Goal: Information Seeking & Learning: Learn about a topic

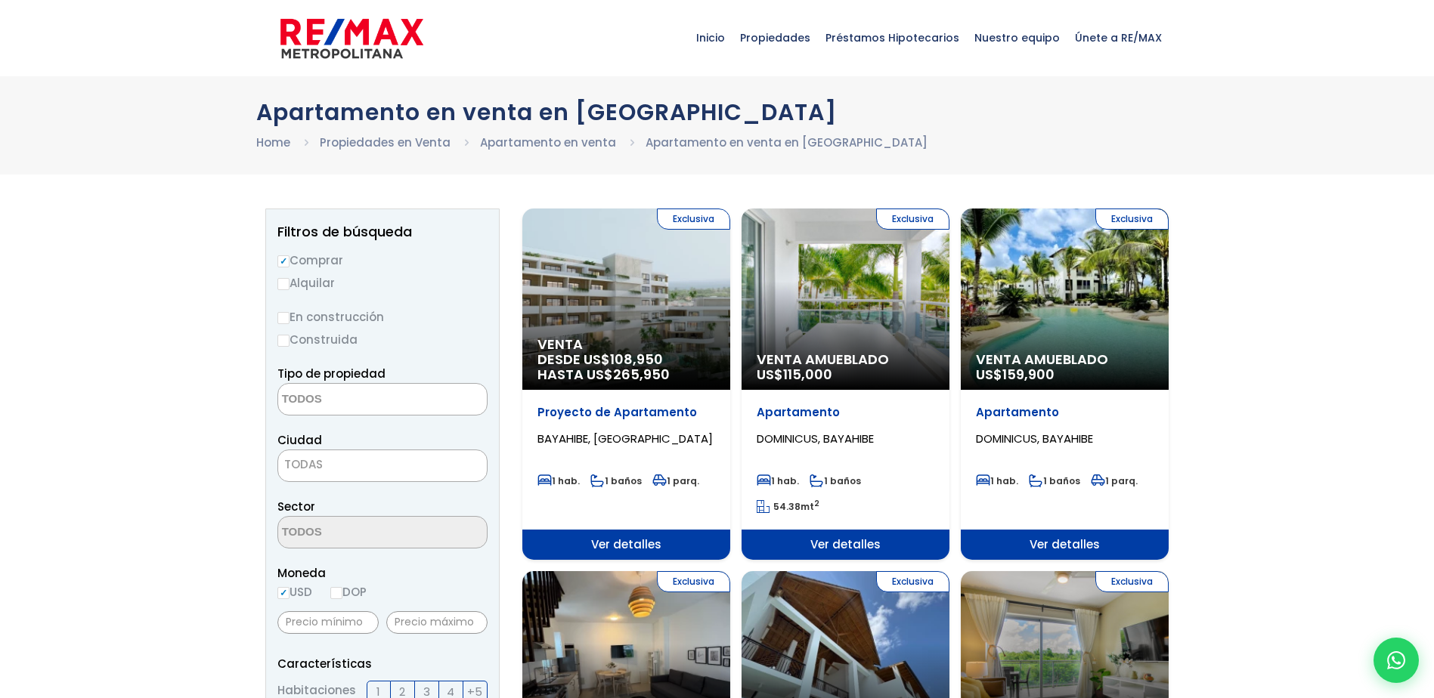
select select
click at [373, 466] on span "TODAS" at bounding box center [382, 464] width 209 height 21
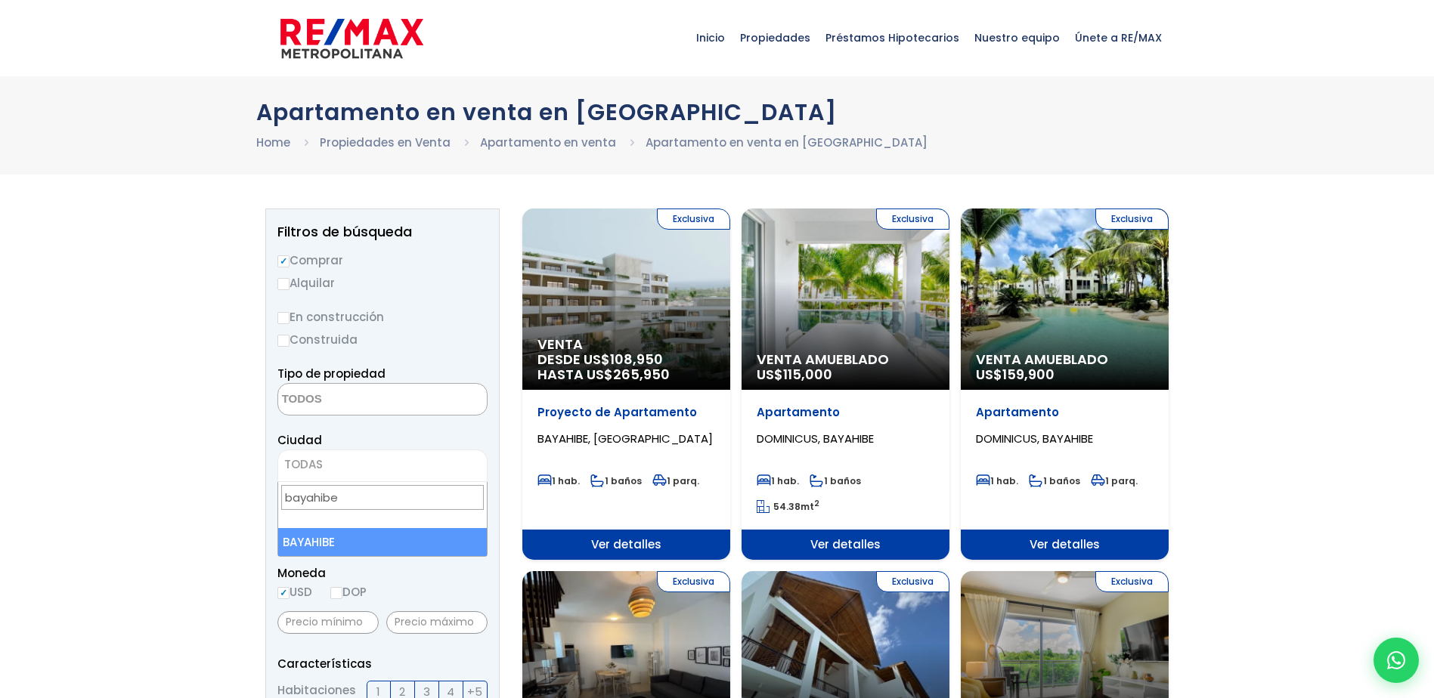
type input "bayahibe"
select select "440"
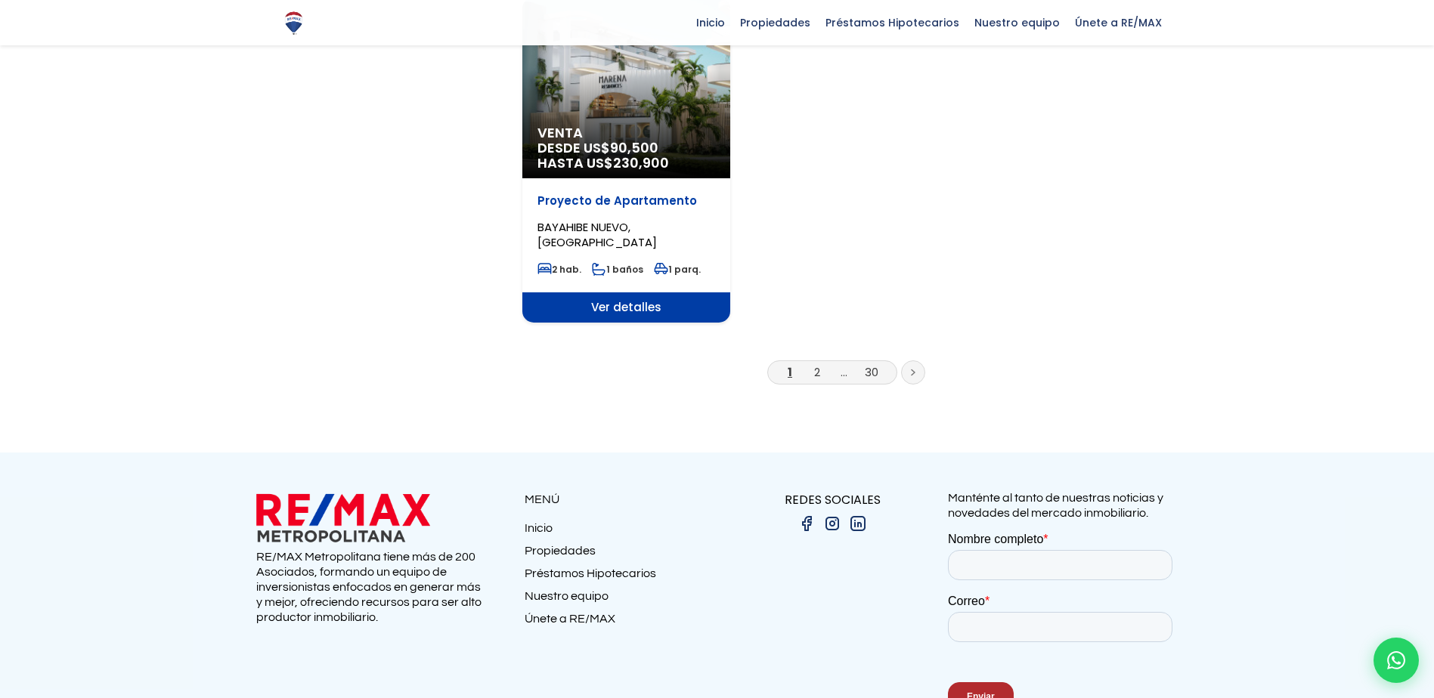
scroll to position [2041, 0]
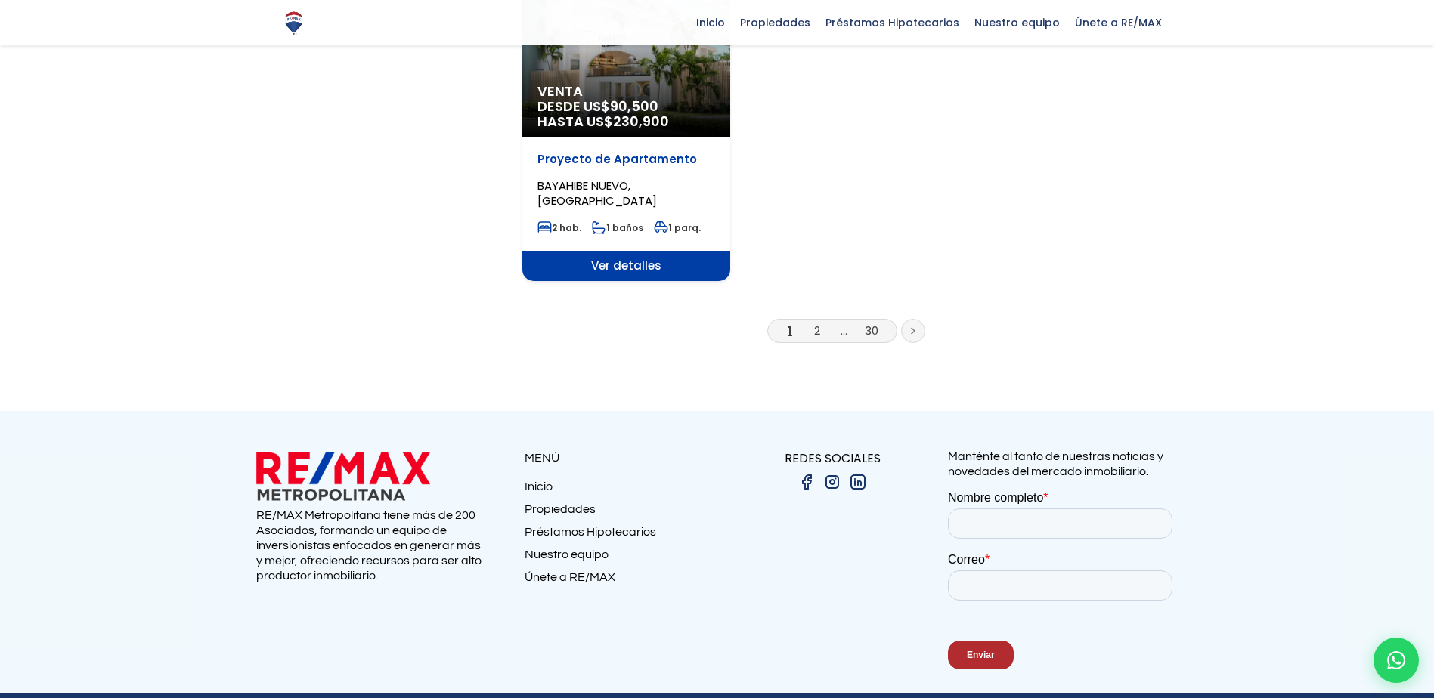
click at [908, 330] on link at bounding box center [913, 331] width 24 height 24
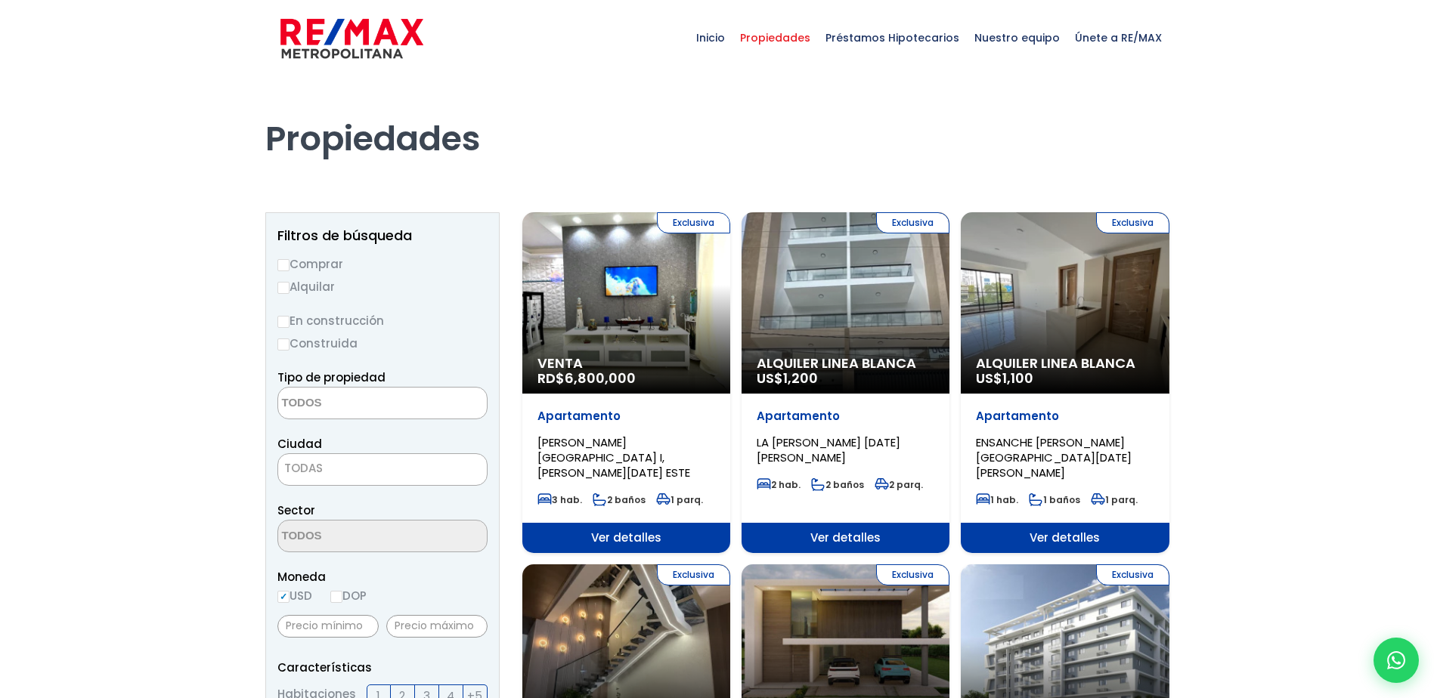
select select
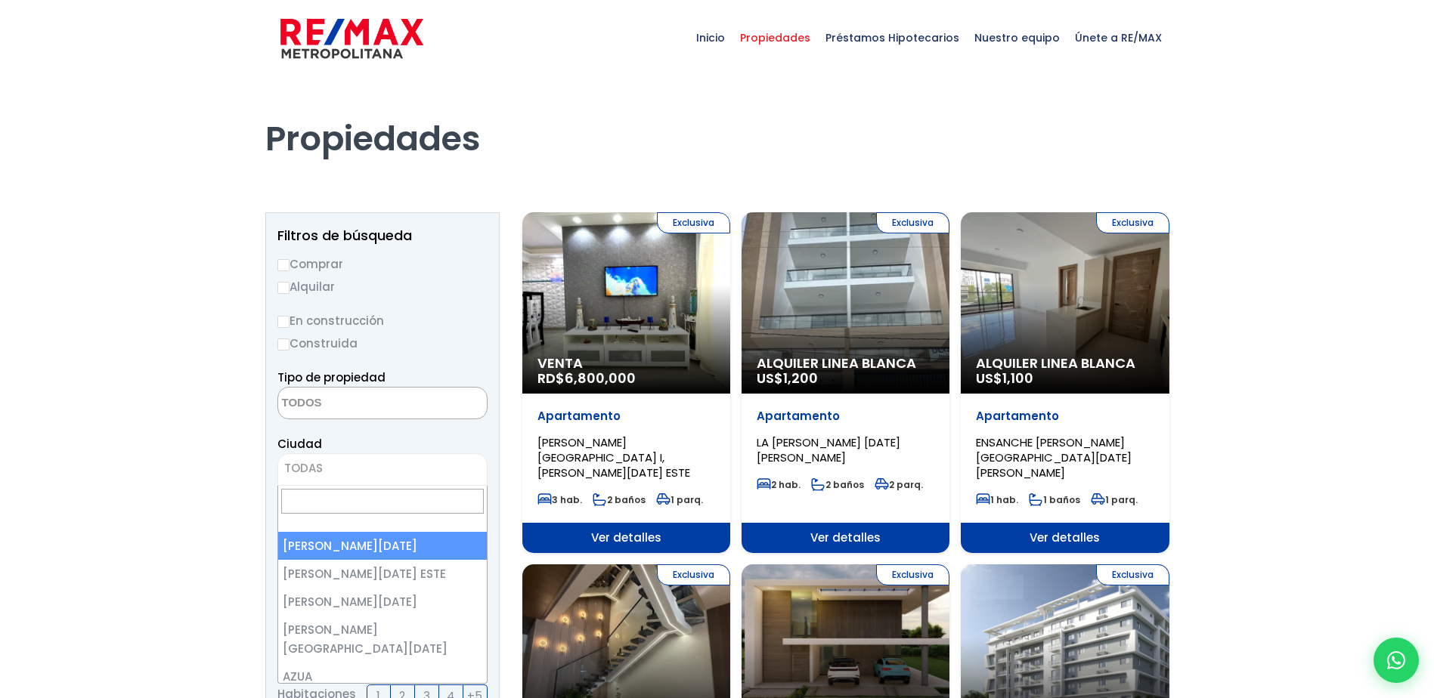
click at [367, 466] on span "TODAS" at bounding box center [382, 468] width 209 height 21
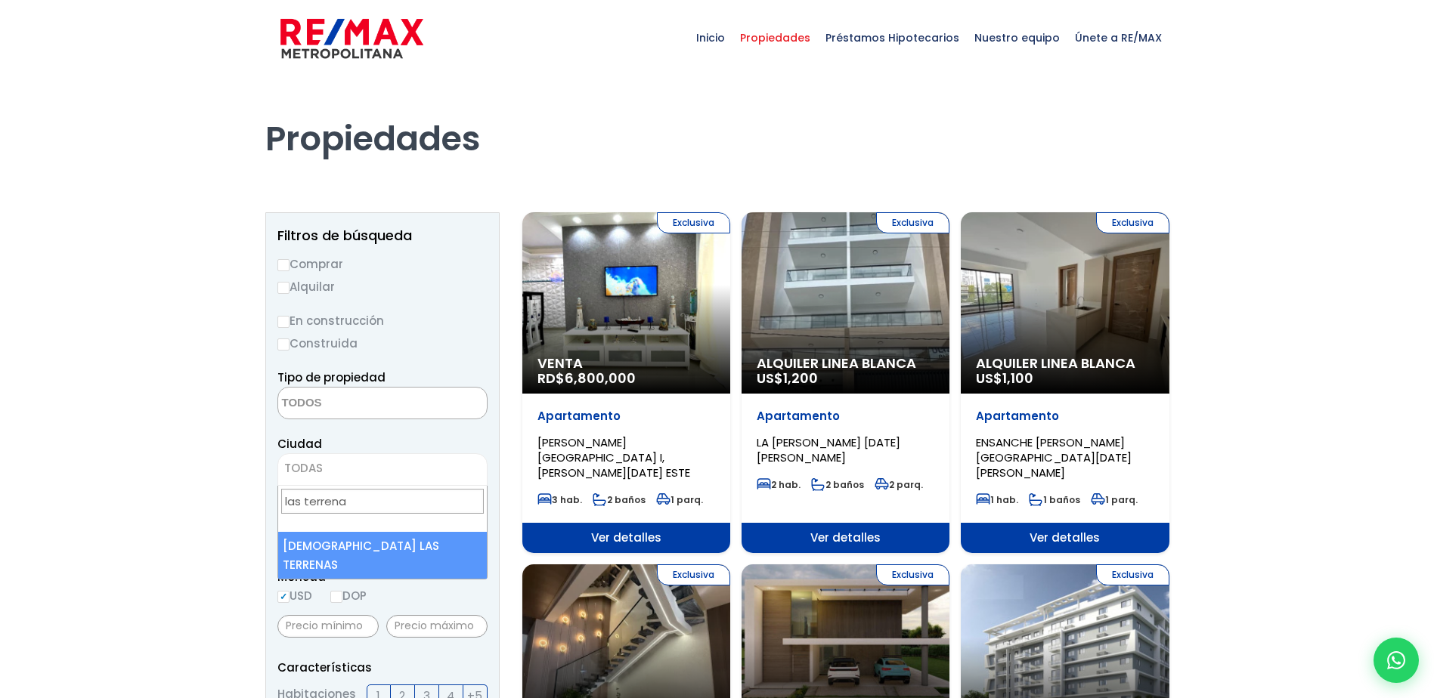
type input "las terrenas"
select select "95"
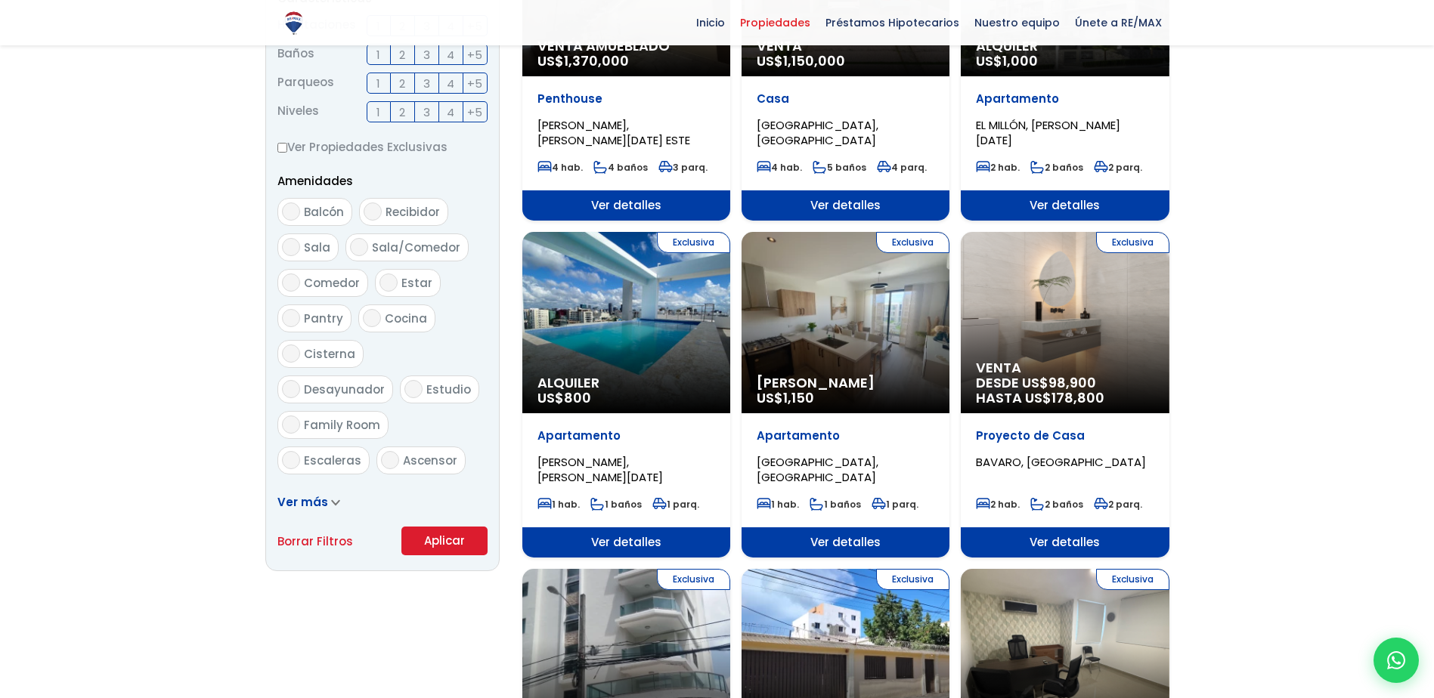
scroll to position [756, 0]
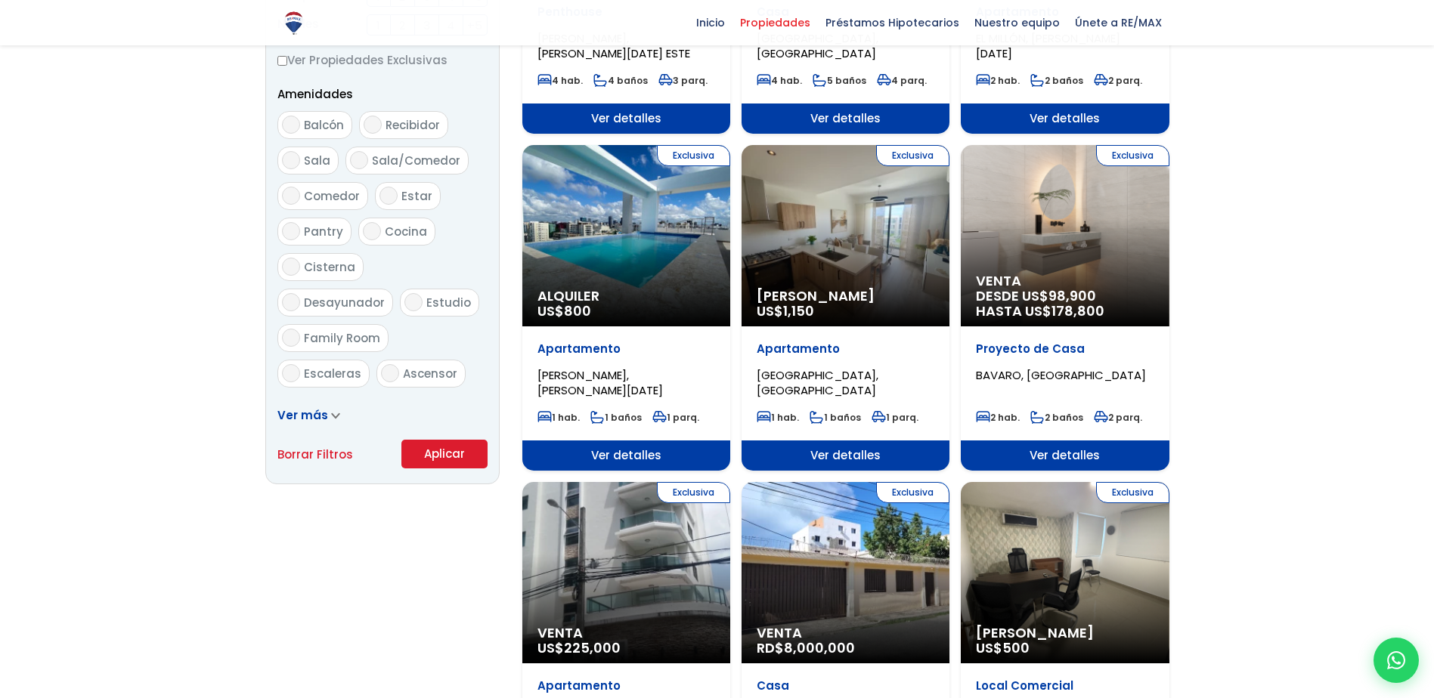
click at [440, 448] on button "Aplicar" at bounding box center [444, 454] width 86 height 29
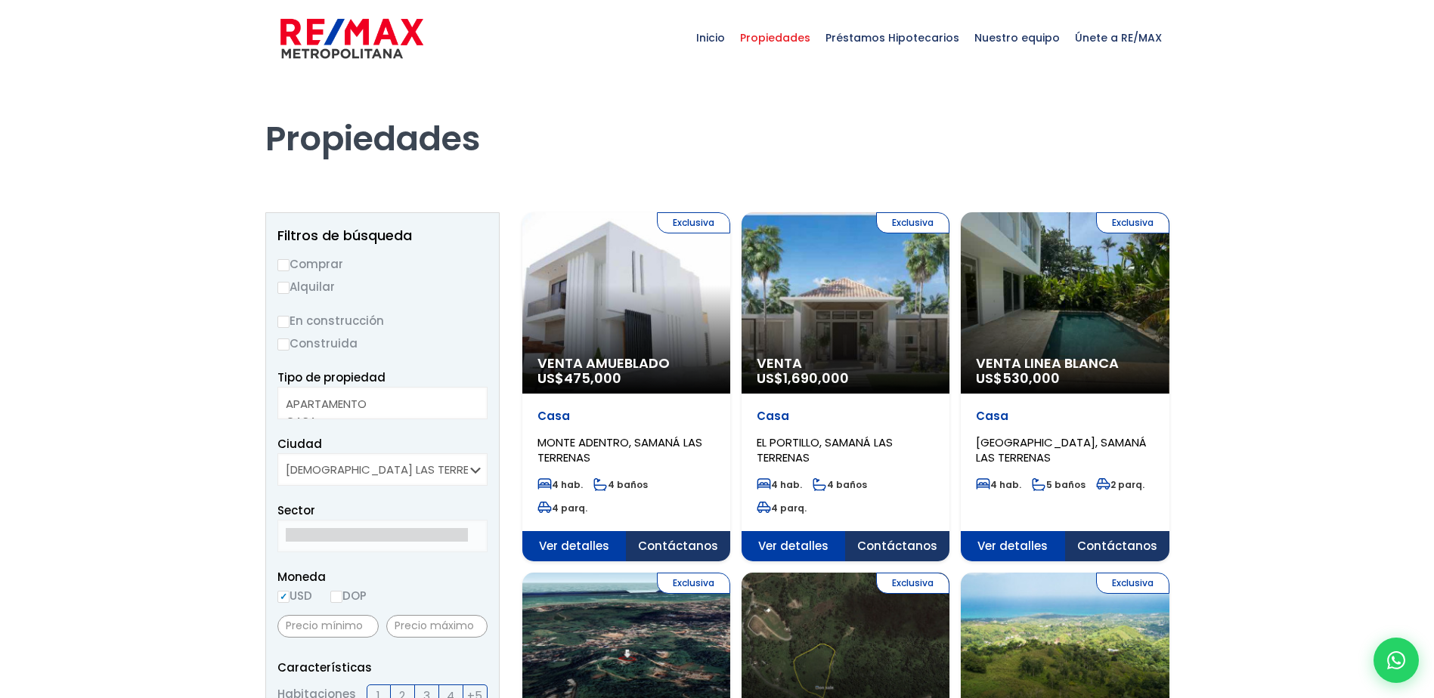
select select
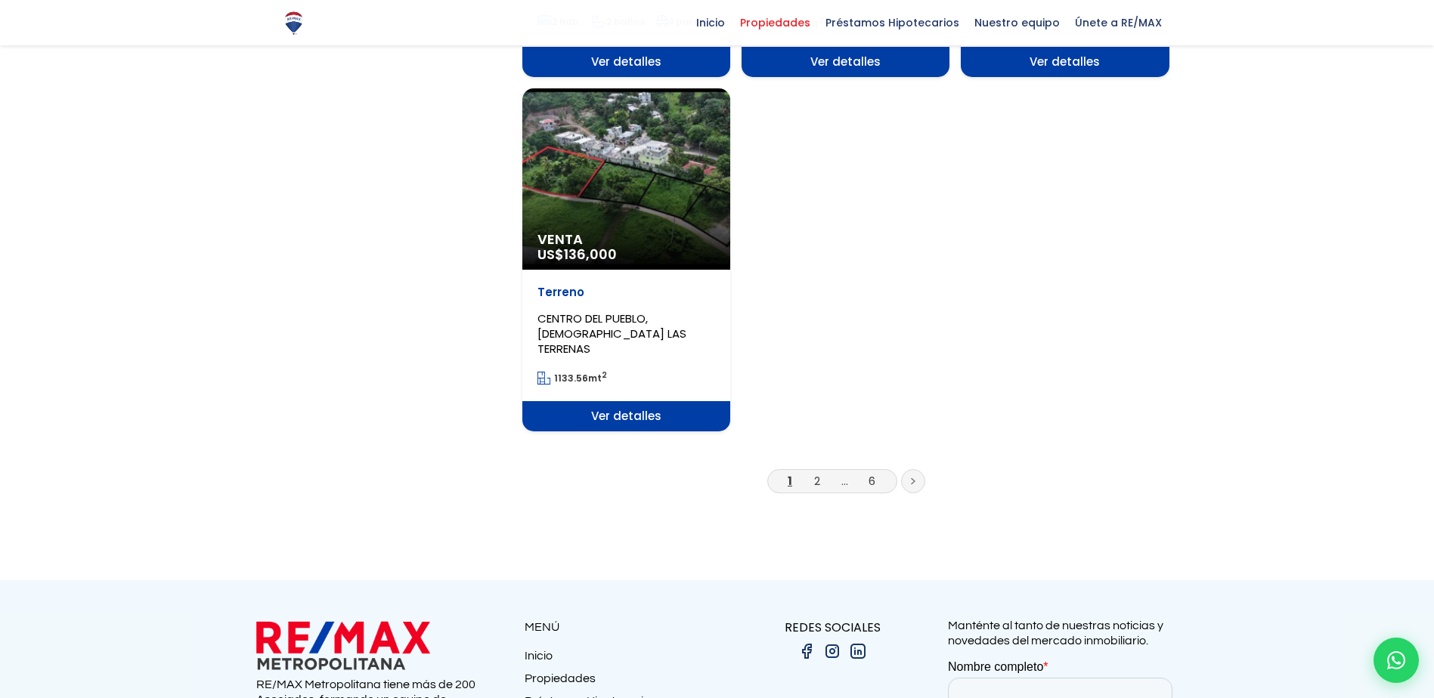
scroll to position [1890, 0]
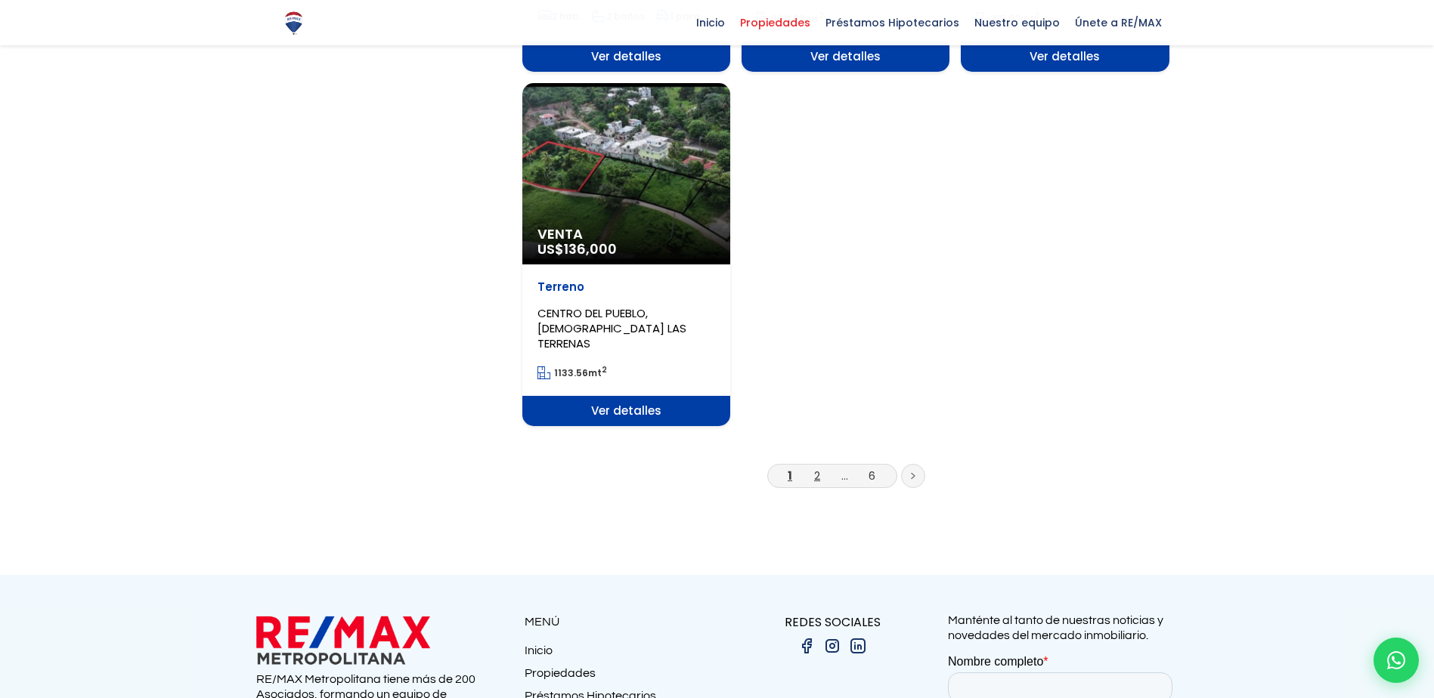
click at [816, 468] on link "2" at bounding box center [817, 476] width 6 height 16
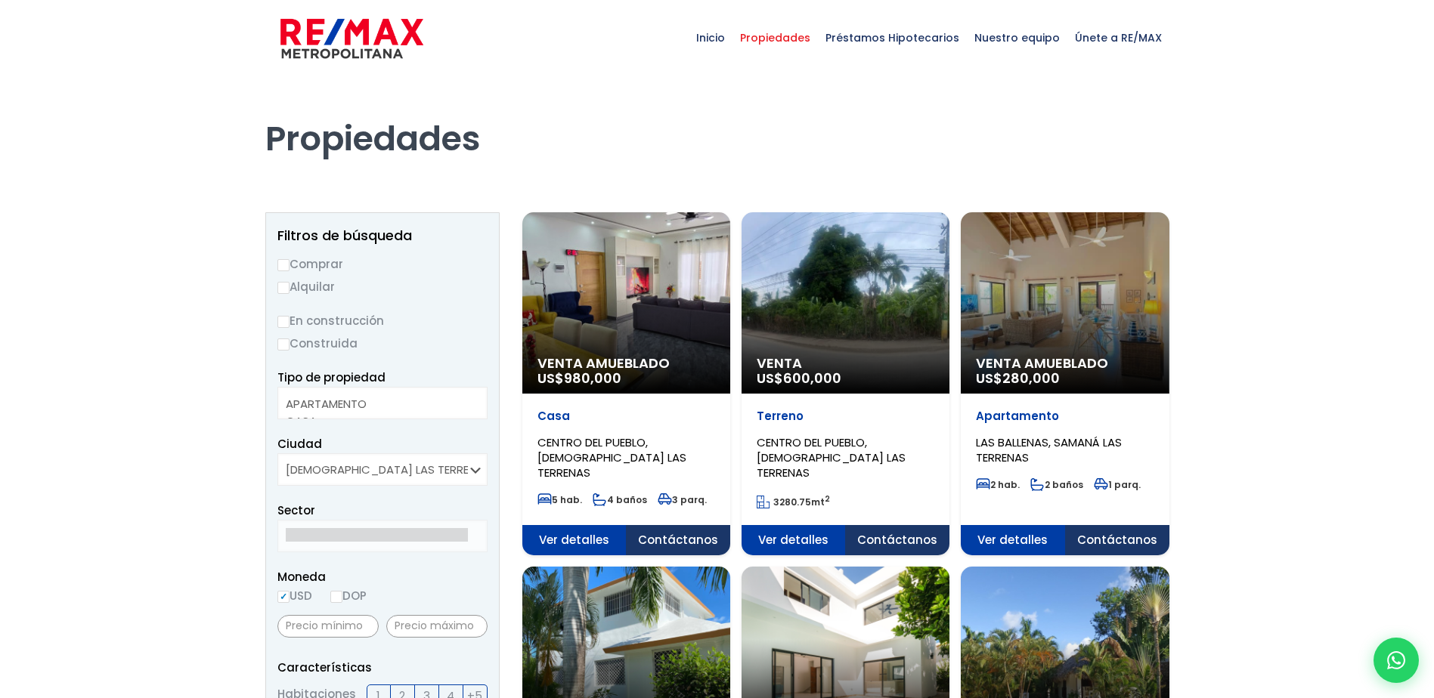
select select
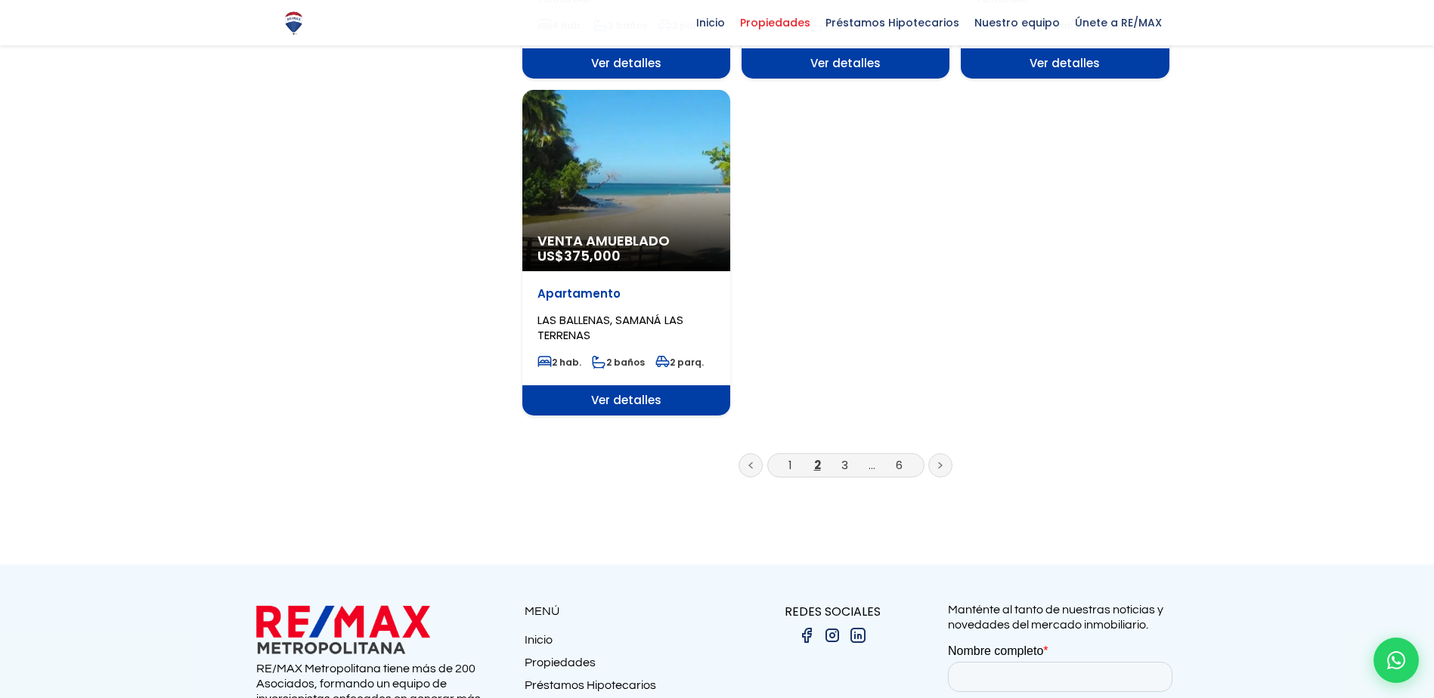
scroll to position [1890, 0]
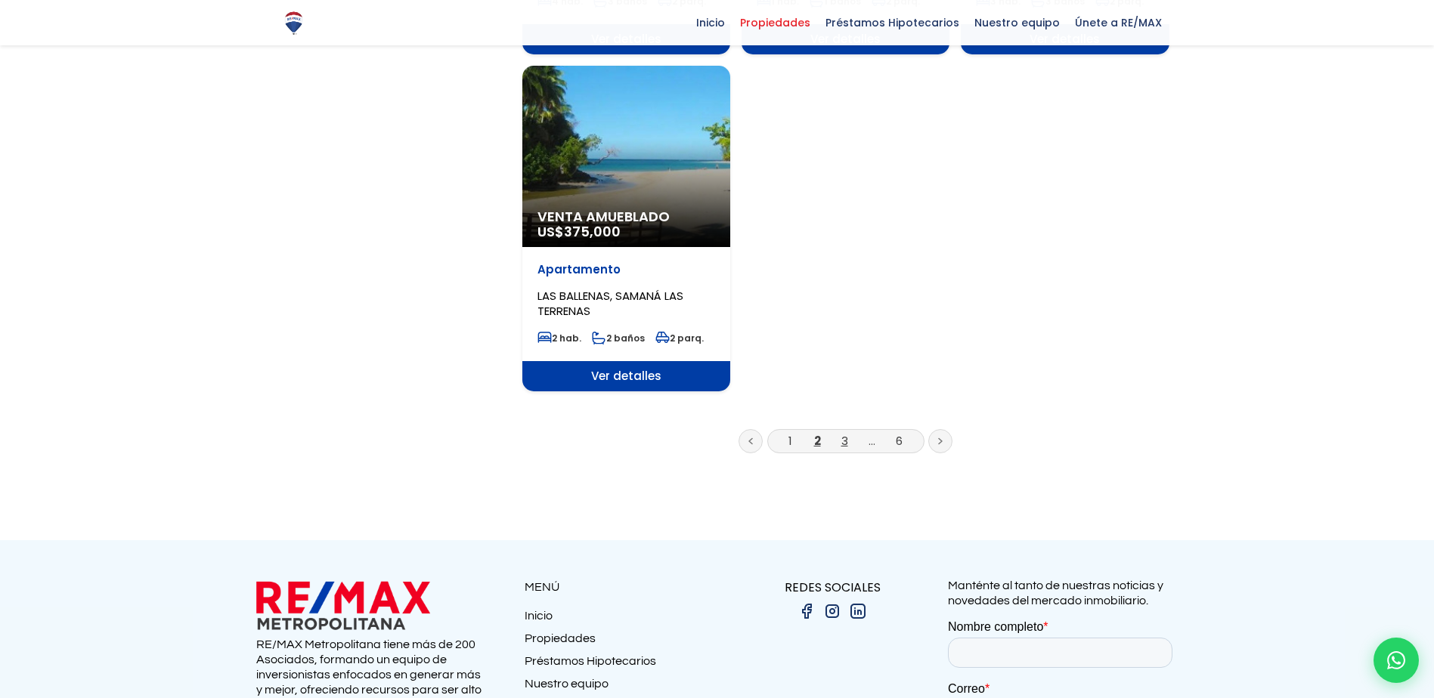
click at [843, 433] on link "3" at bounding box center [844, 441] width 7 height 16
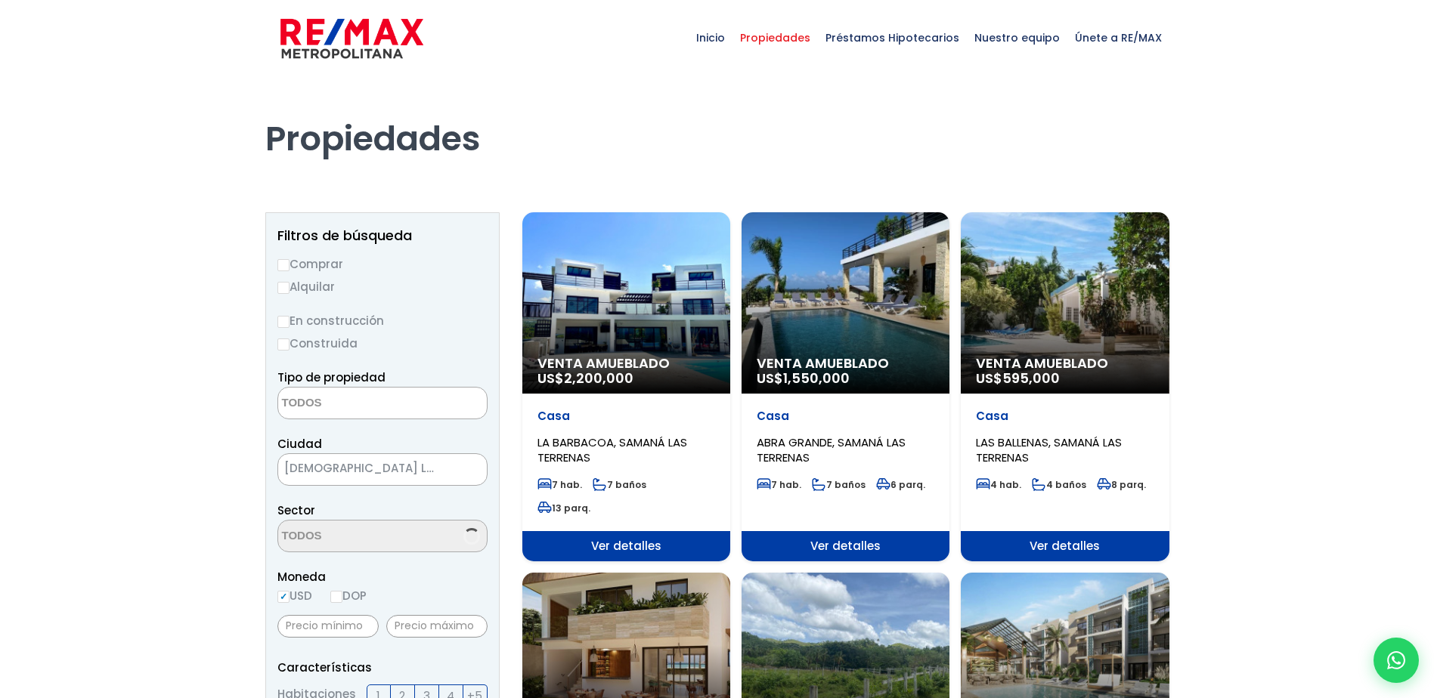
select select
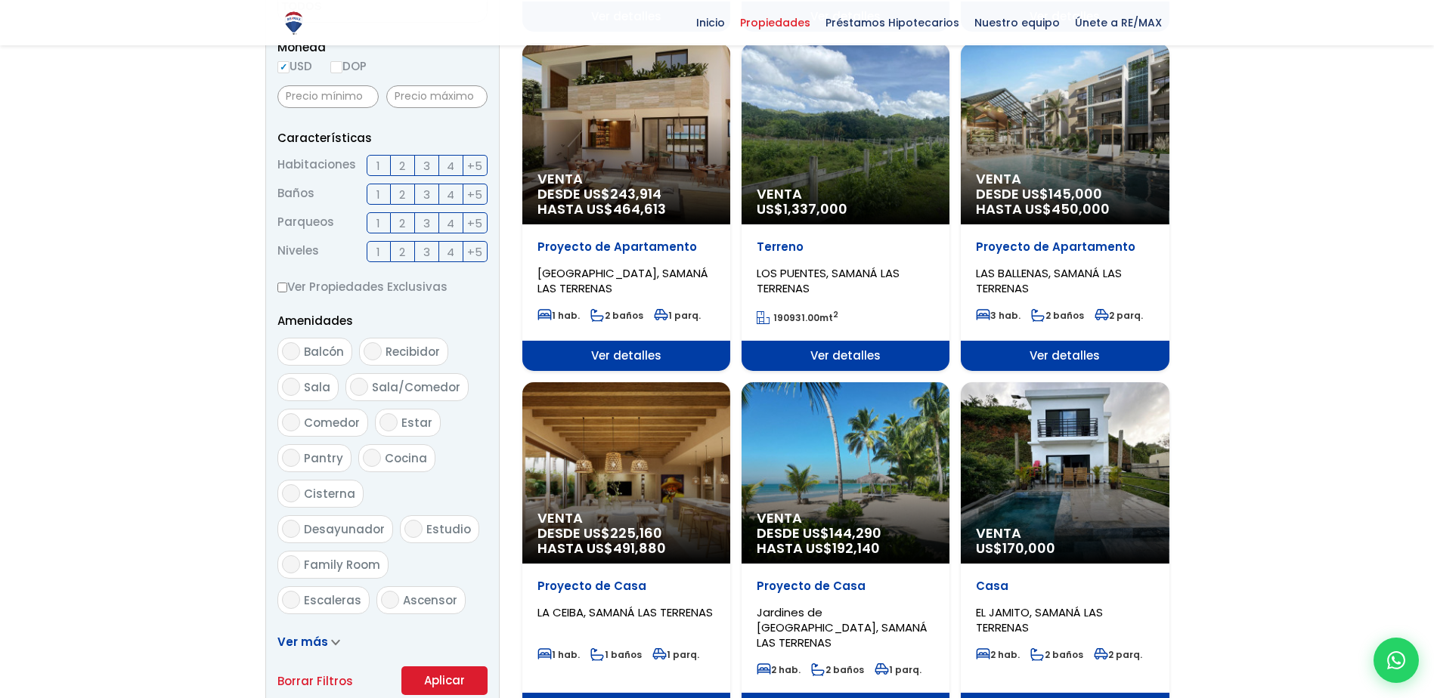
scroll to position [605, 0]
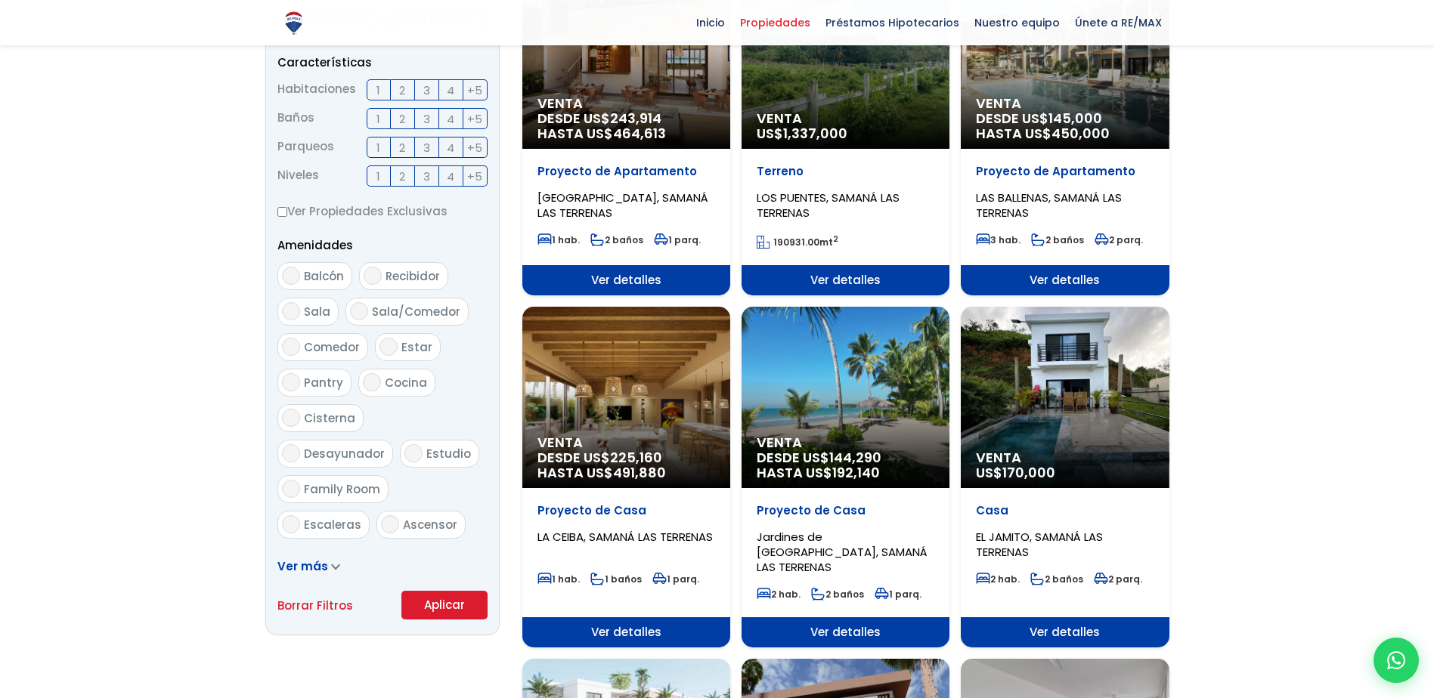
click at [1048, 361] on div "Venta US$ 170,000" at bounding box center [1065, 397] width 208 height 181
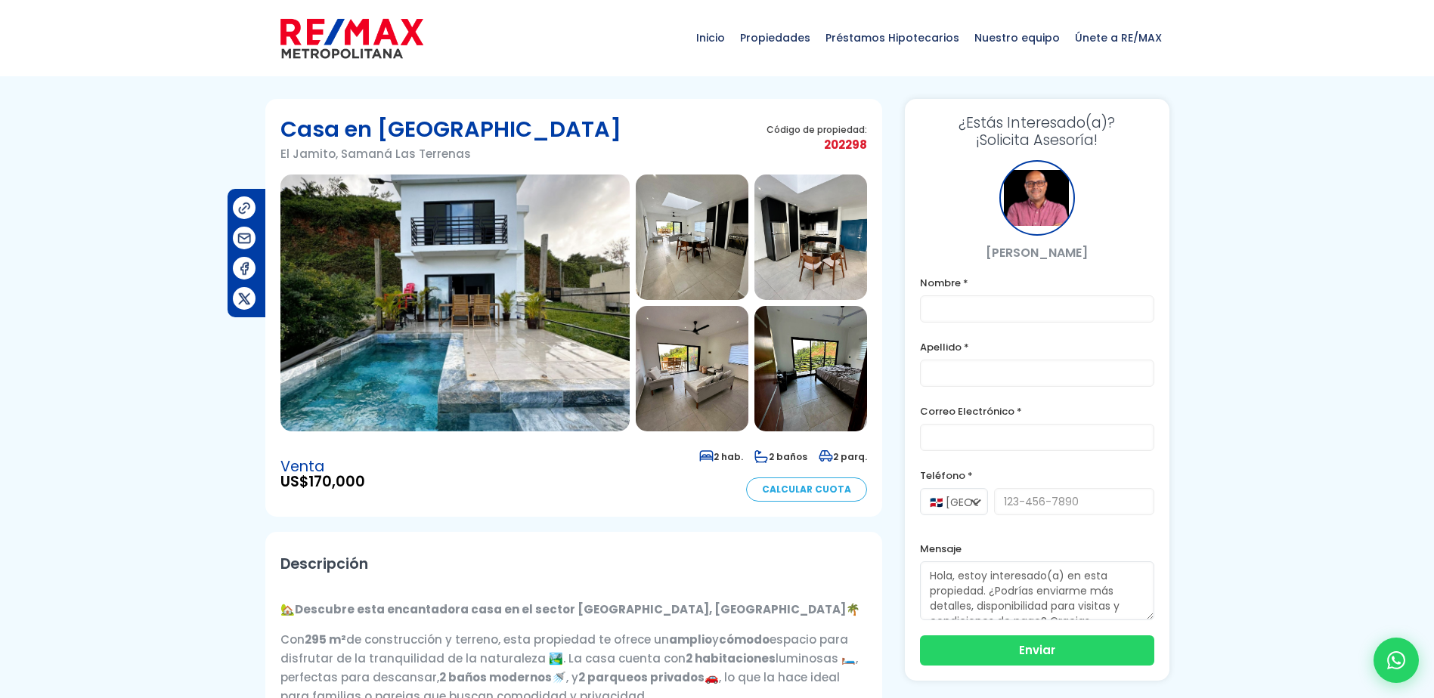
click at [465, 305] on img at bounding box center [454, 303] width 349 height 257
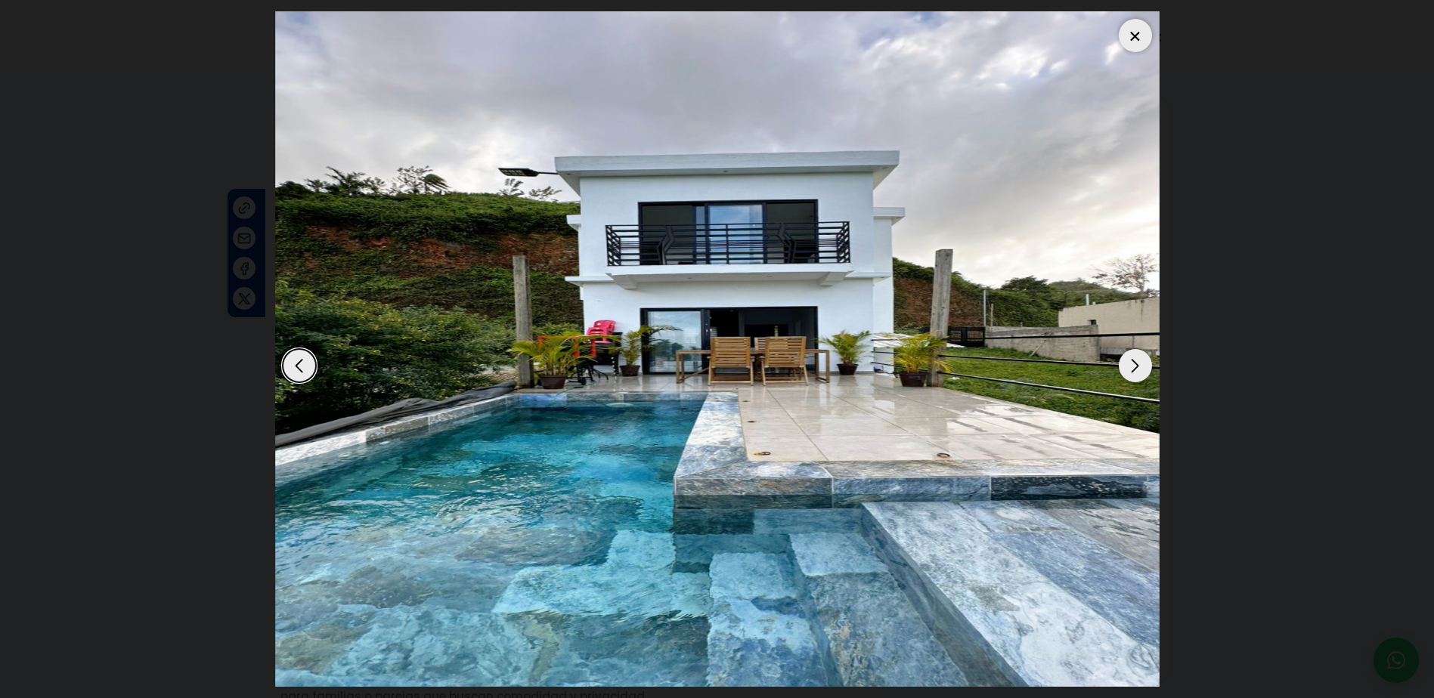
click at [1128, 367] on div "Next slide" at bounding box center [1135, 365] width 33 height 33
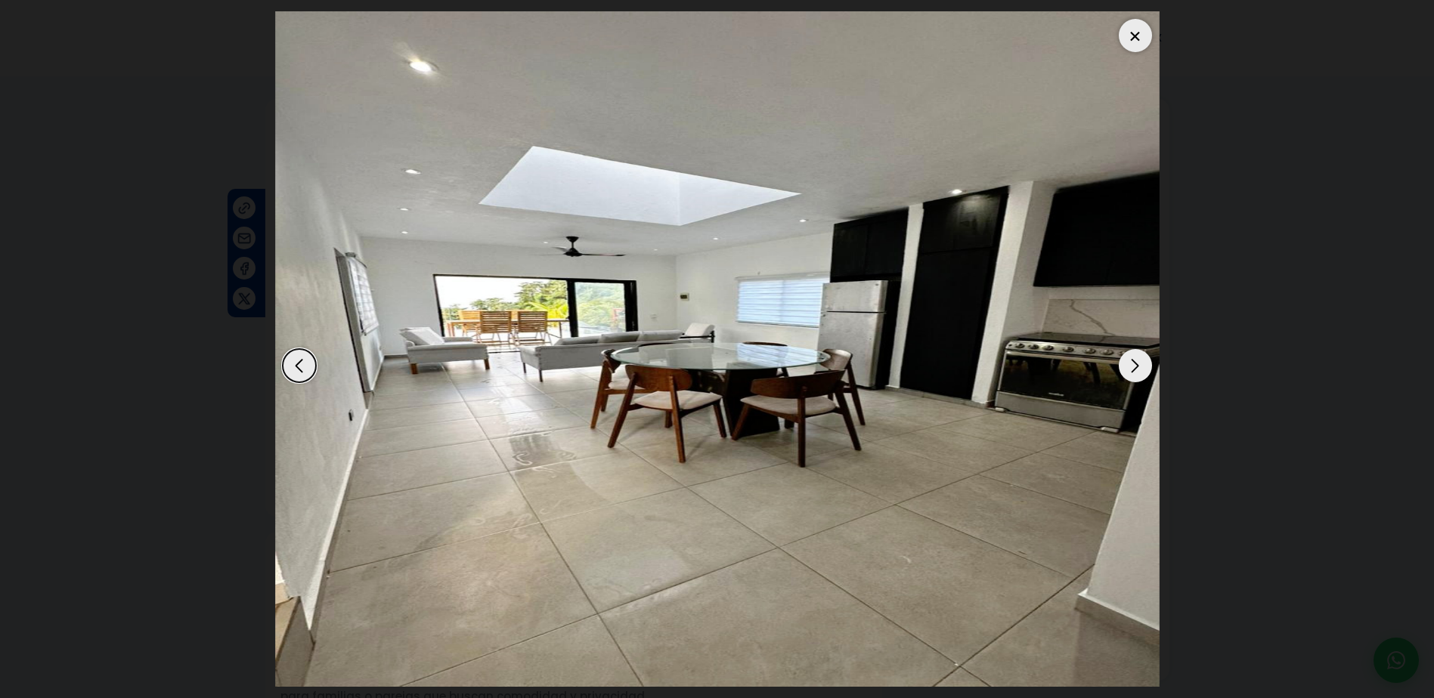
click at [1128, 367] on div "Next slide" at bounding box center [1135, 365] width 33 height 33
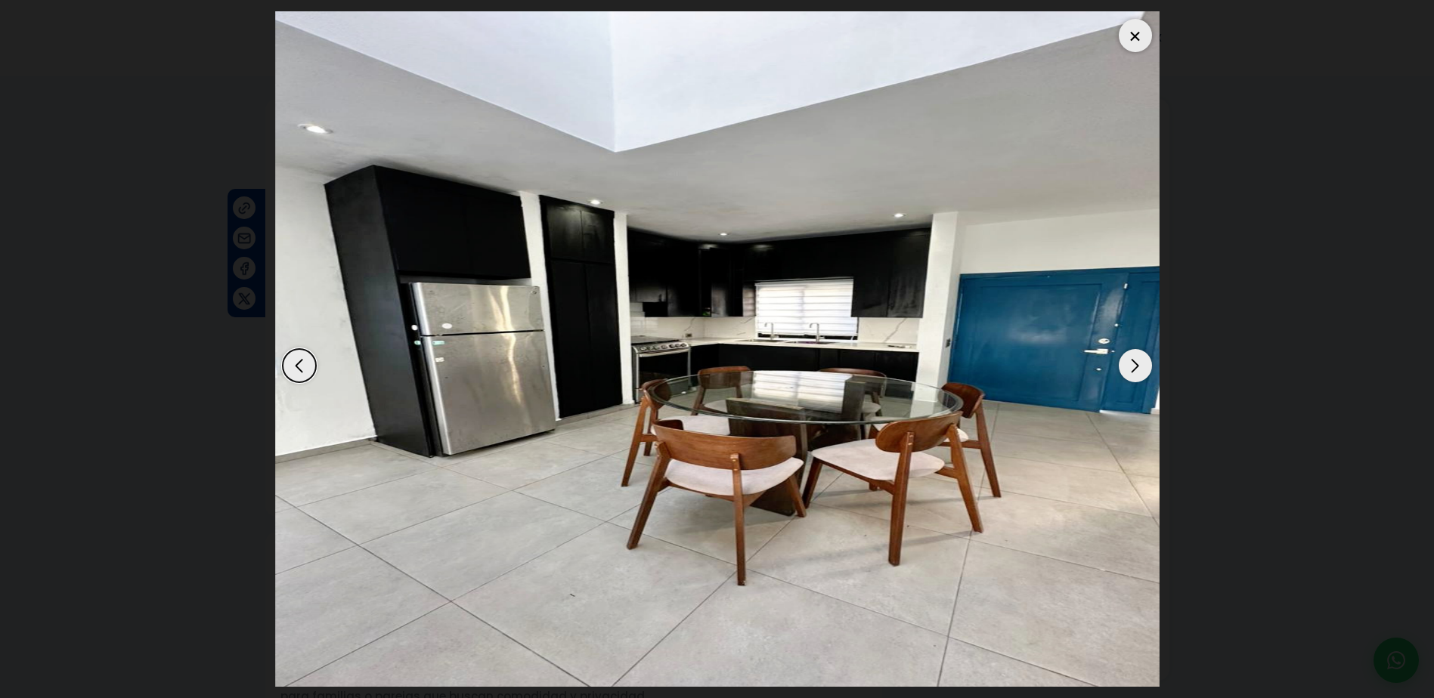
click at [1128, 367] on div "Next slide" at bounding box center [1135, 365] width 33 height 33
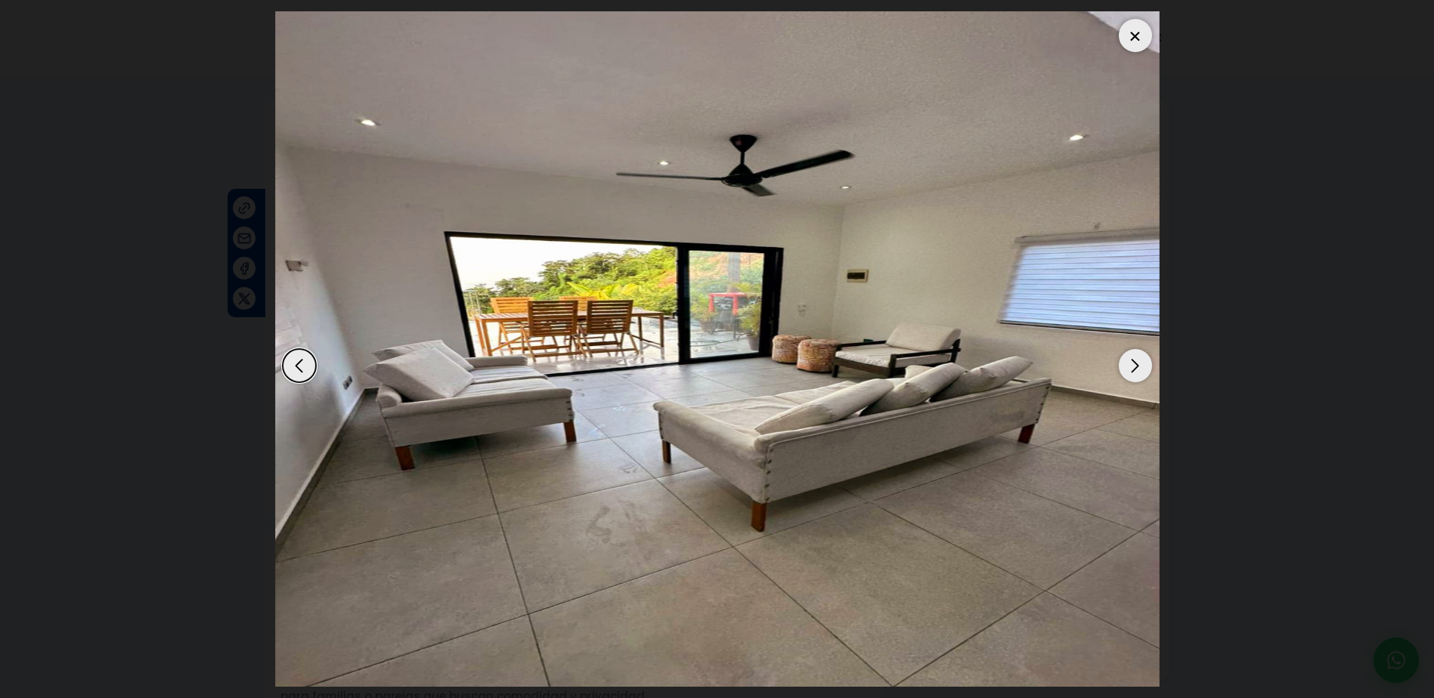
click at [1128, 367] on div "Next slide" at bounding box center [1135, 365] width 33 height 33
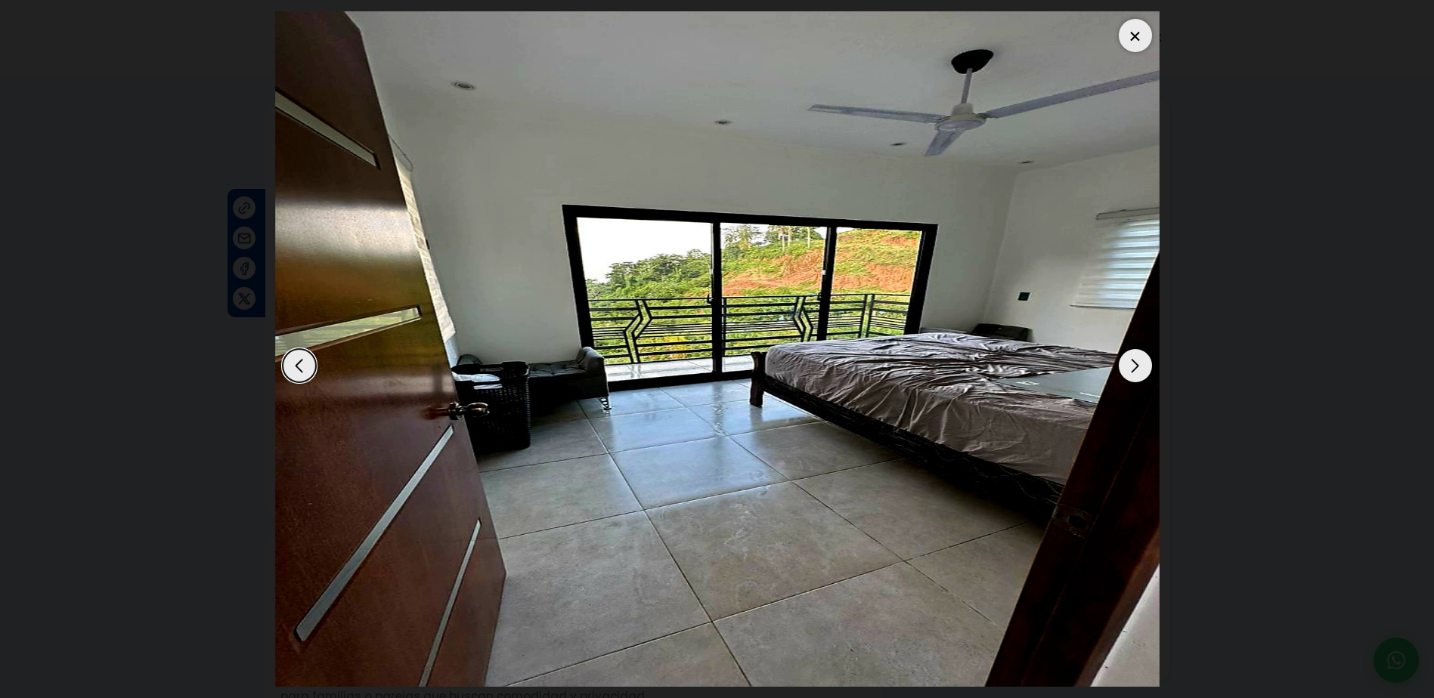
click at [1128, 367] on div "Next slide" at bounding box center [1135, 365] width 33 height 33
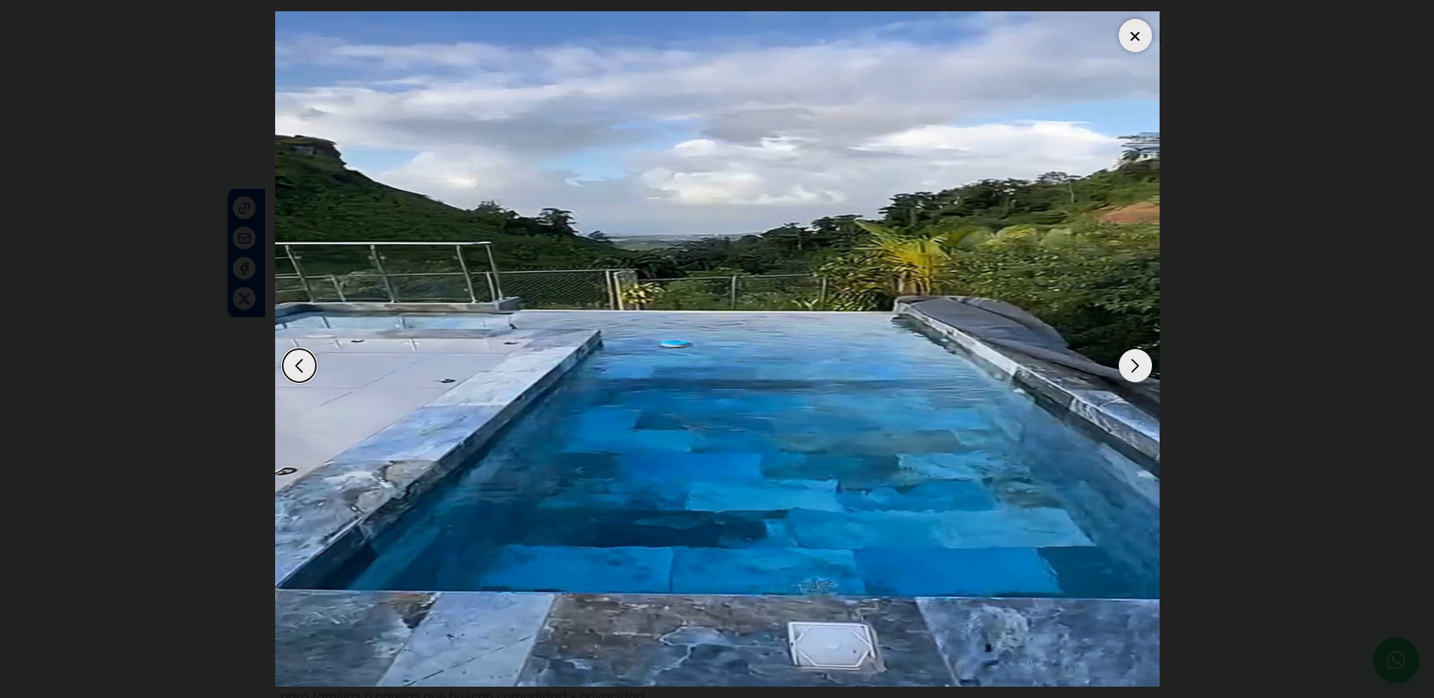
click at [1126, 367] on div "Next slide" at bounding box center [1135, 365] width 33 height 33
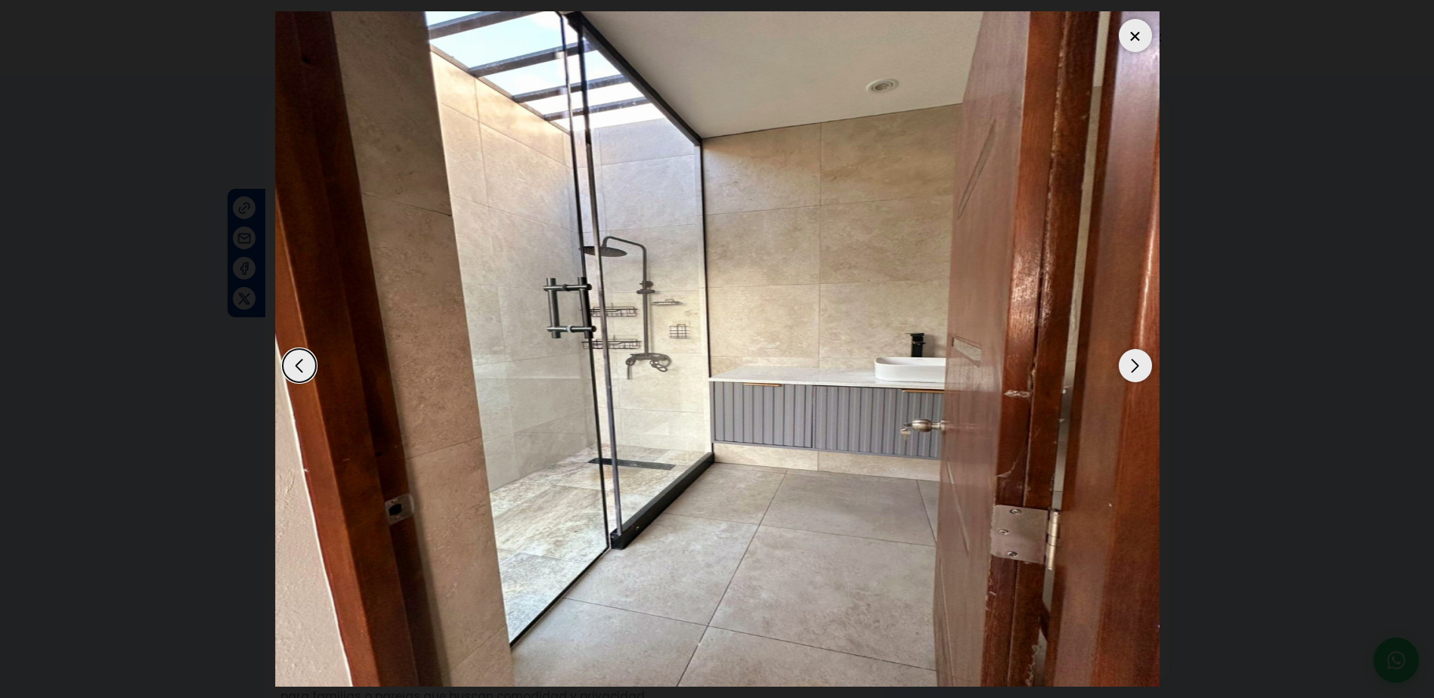
click at [1126, 367] on div "Next slide" at bounding box center [1135, 365] width 33 height 33
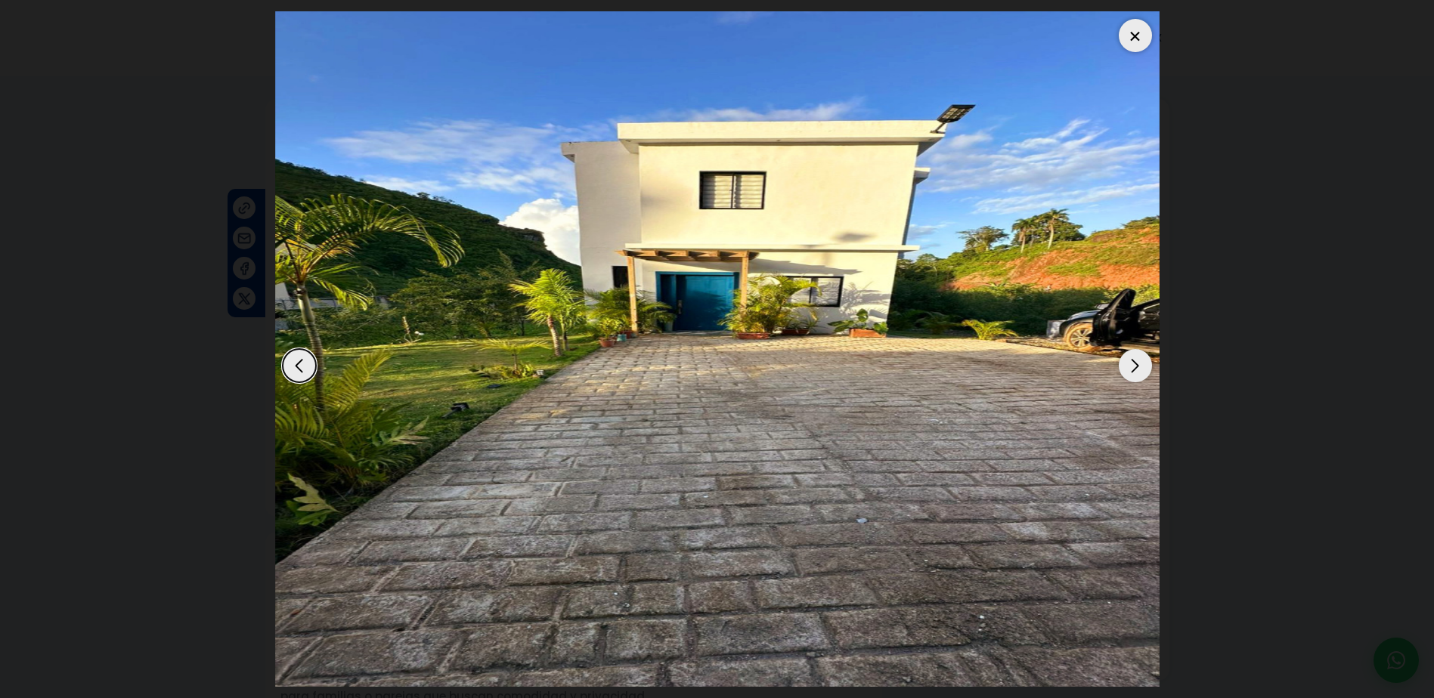
click at [1126, 367] on div "Next slide" at bounding box center [1135, 365] width 33 height 33
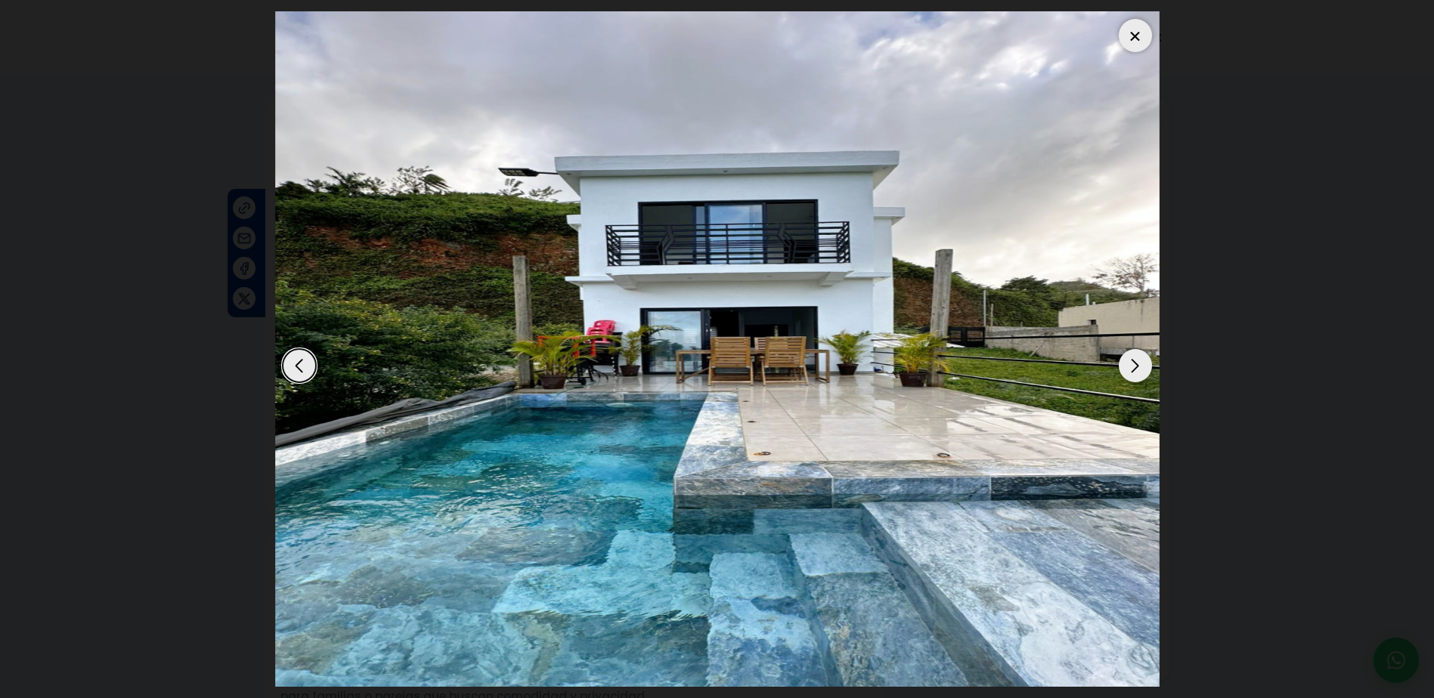
click at [1126, 367] on div "Next slide" at bounding box center [1135, 365] width 33 height 33
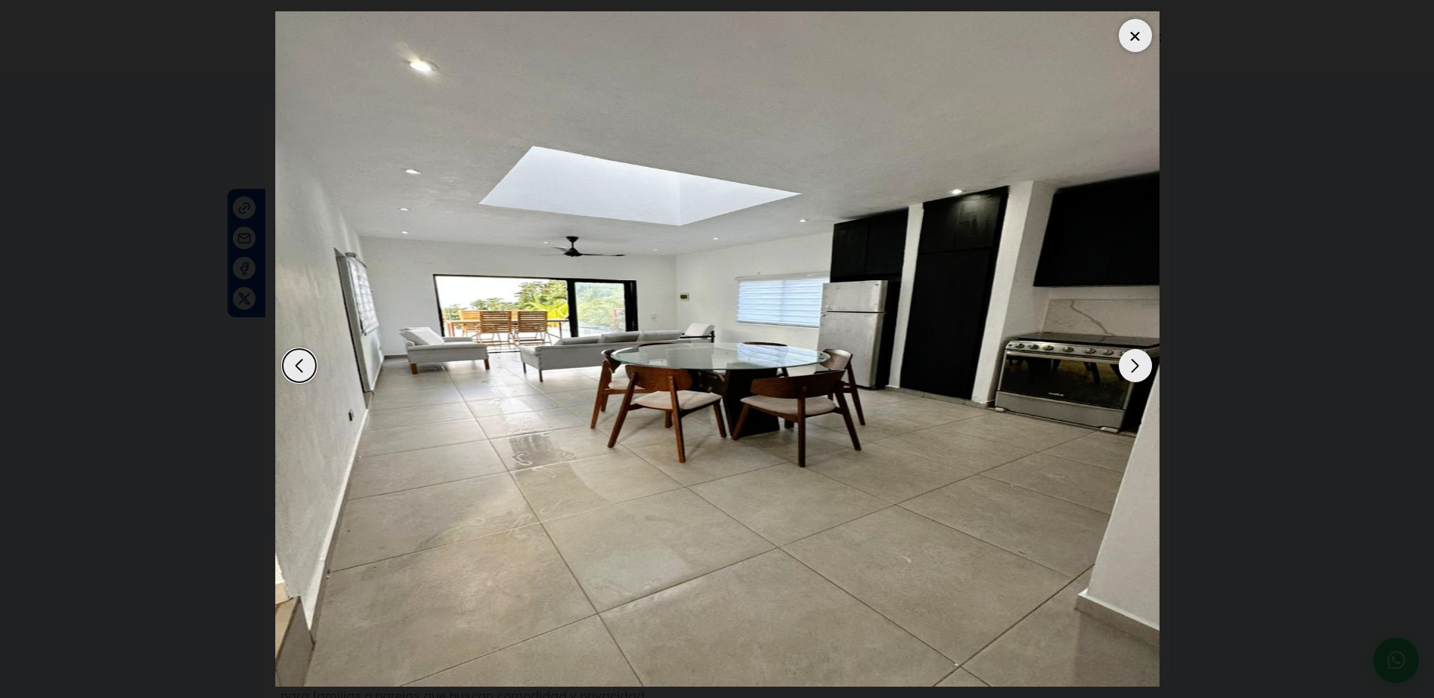
click at [1126, 367] on div "Next slide" at bounding box center [1135, 365] width 33 height 33
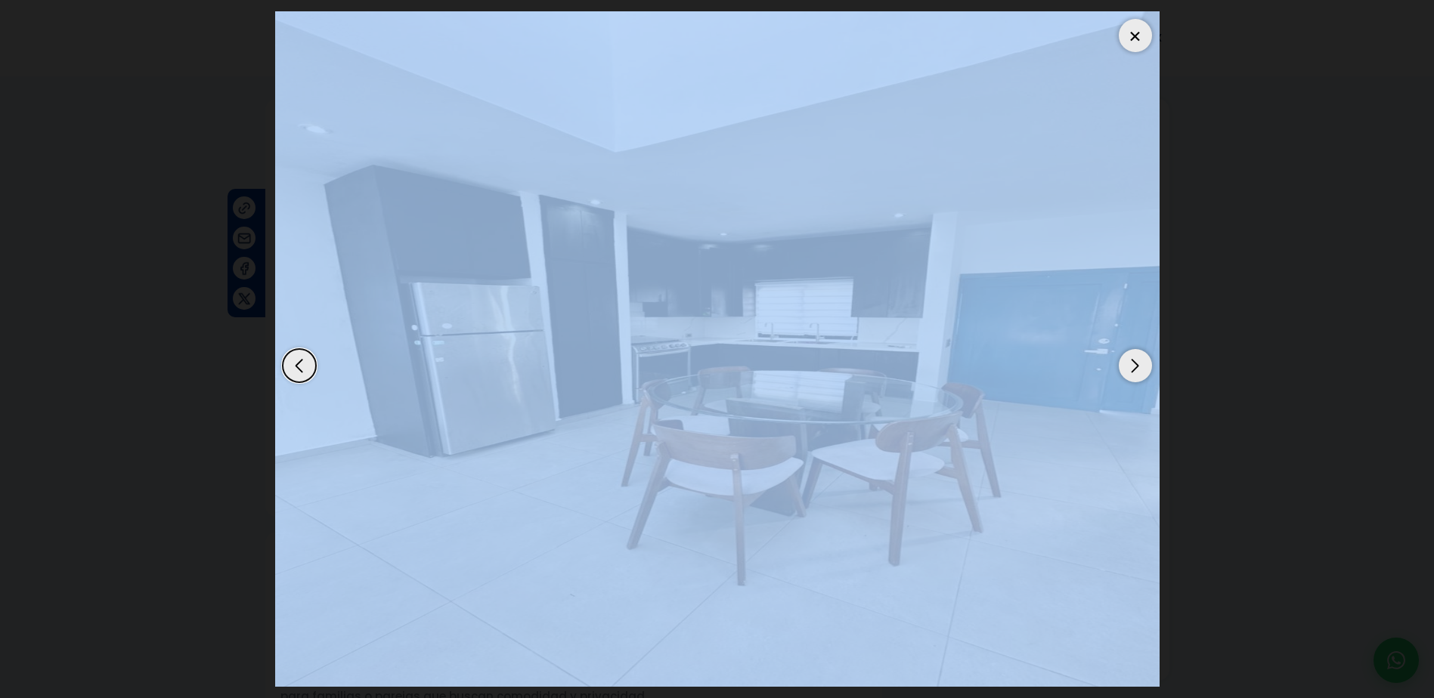
click at [1126, 367] on div "Next slide" at bounding box center [1135, 365] width 33 height 33
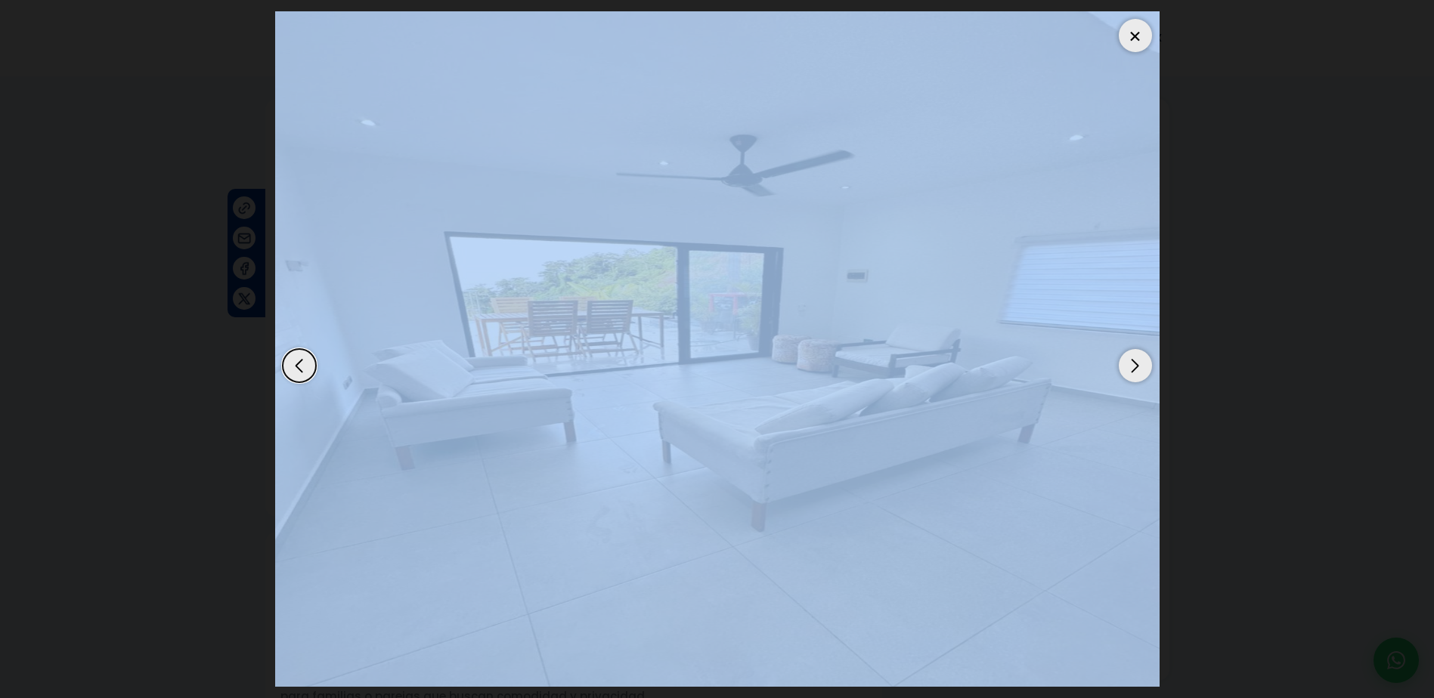
click at [1127, 30] on div at bounding box center [1135, 35] width 33 height 33
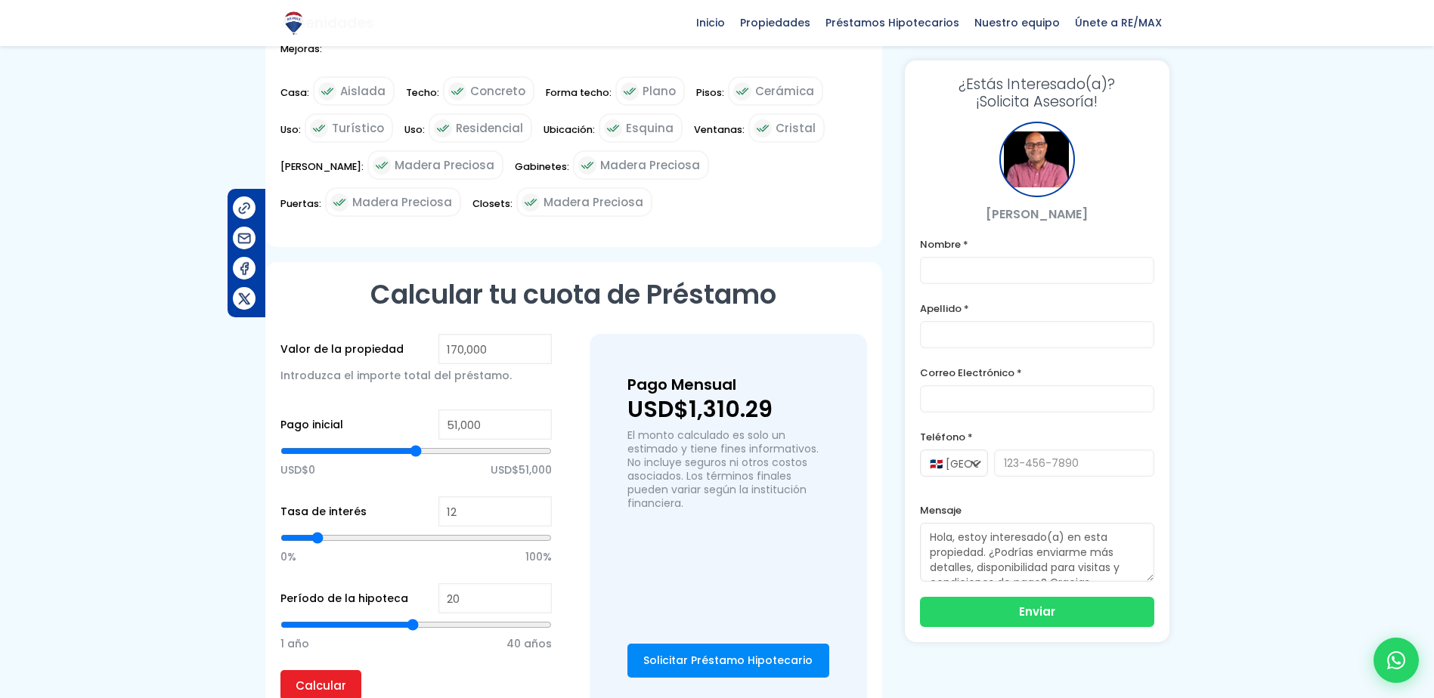
scroll to position [983, 0]
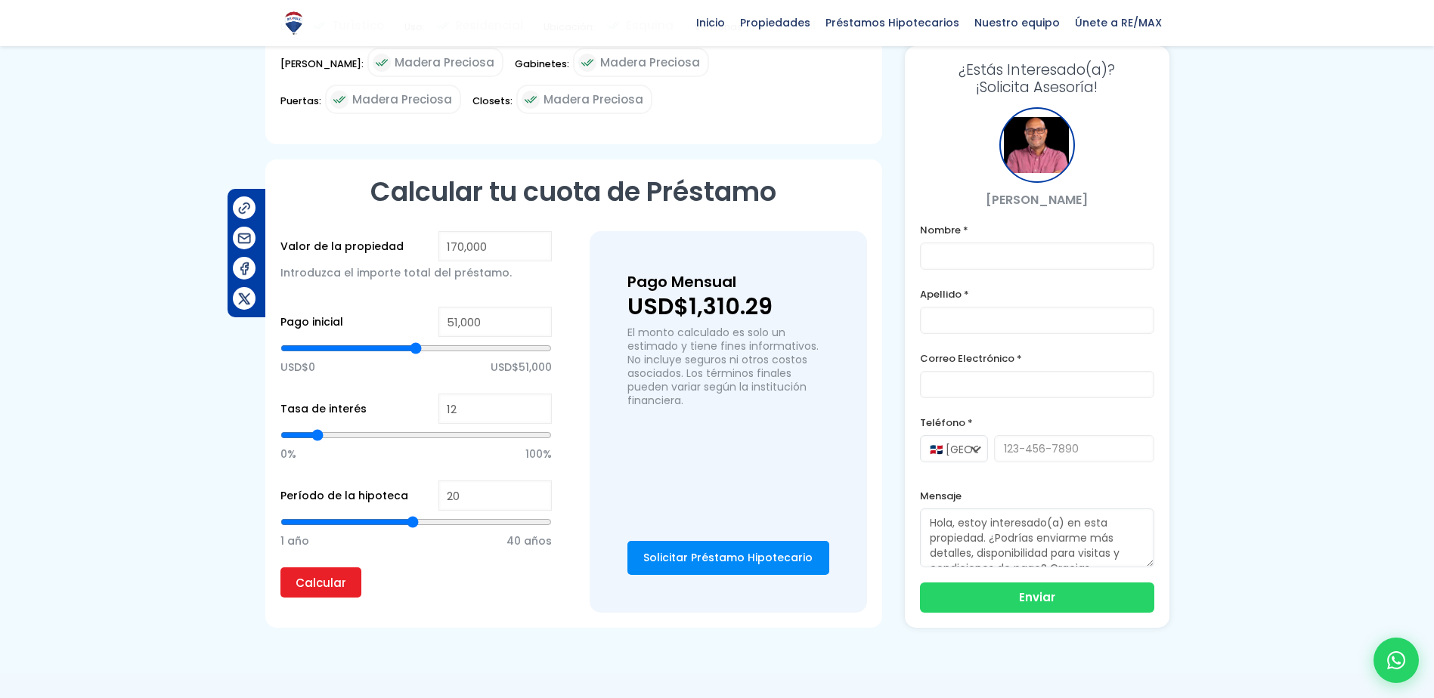
type input "86,412"
type input "86412"
type input "86,907"
type input "86907"
type input "87,898"
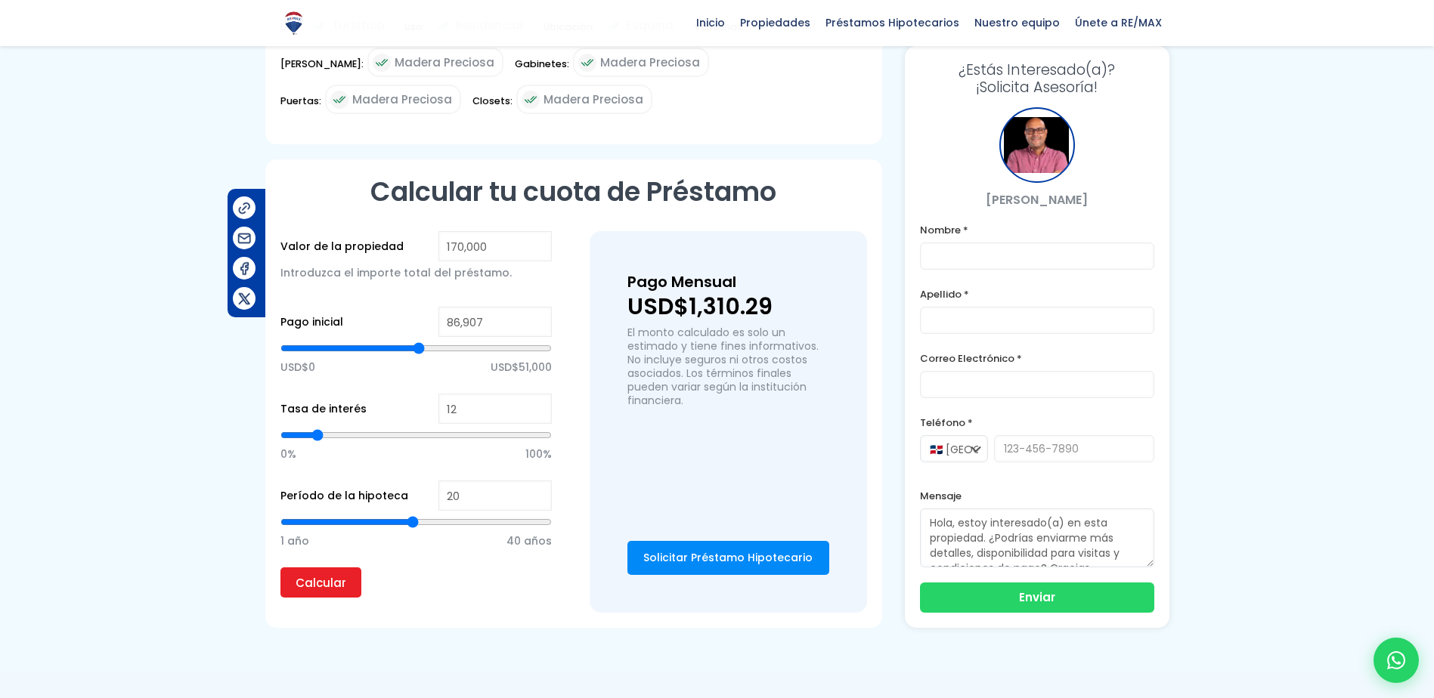
type input "87898"
type input "88,888"
type input "88888"
type input "89,878"
type input "89878"
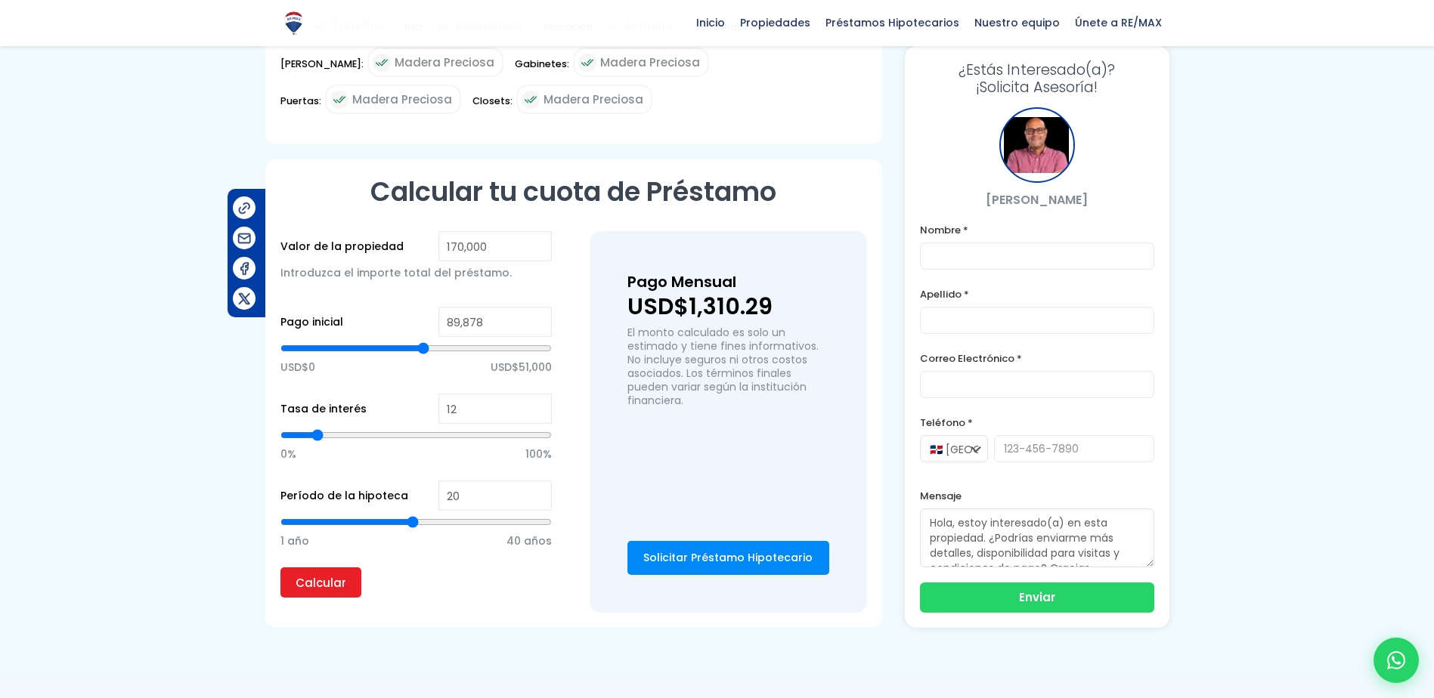
type input "90,869"
type input "90869"
type input "92,354"
type input "92354"
type input "93,345"
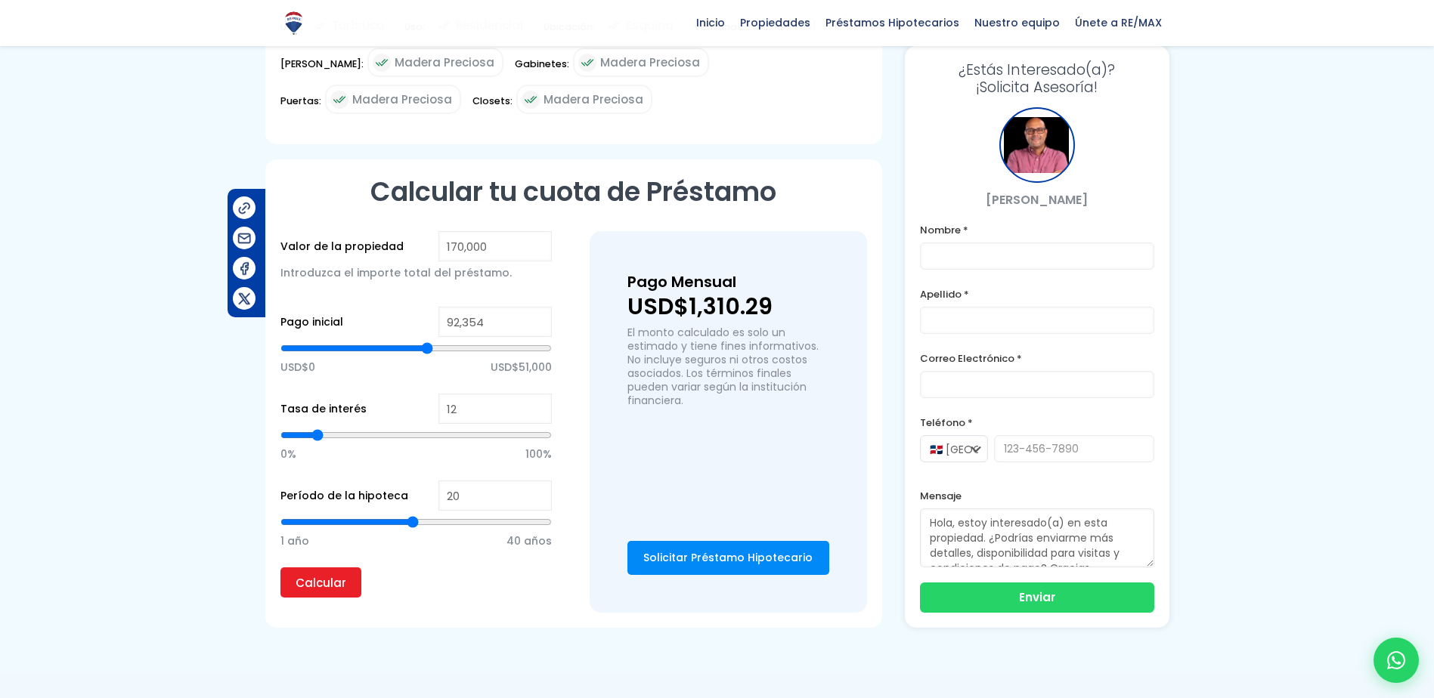
type input "93345"
type input "94,335"
type input "94335"
type input "95,326"
type input "95326"
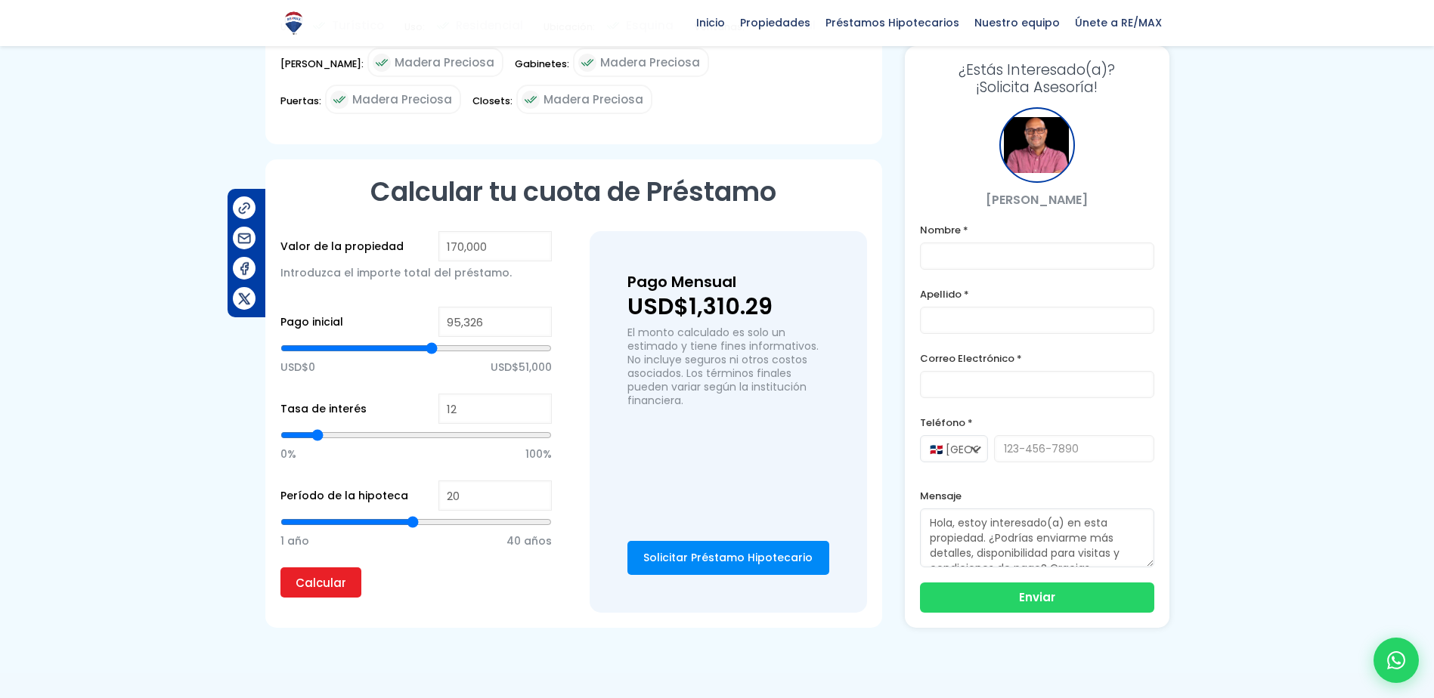
type input "96,316"
type input "96316"
type input "97,306"
type input "97306"
type input "98,297"
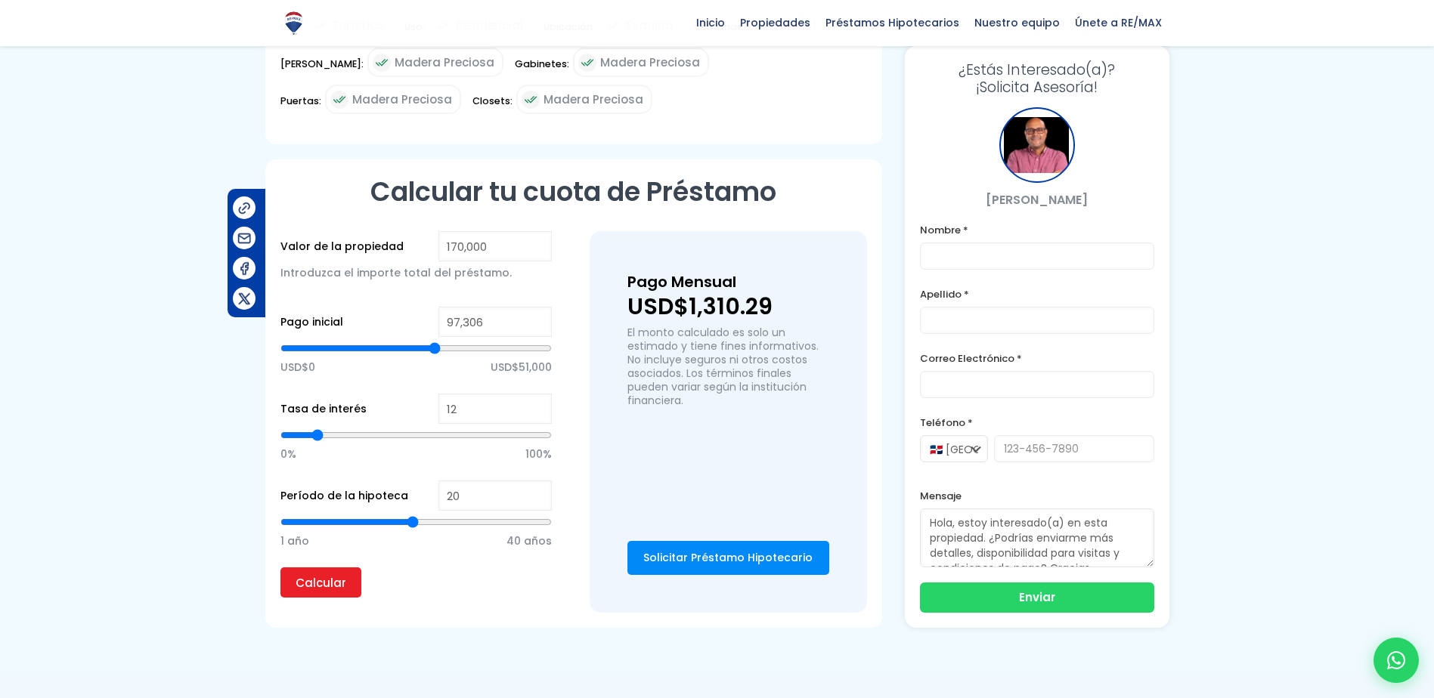
type input "98297"
type input "99,287"
type input "99287"
type input "100,773"
type input "100773"
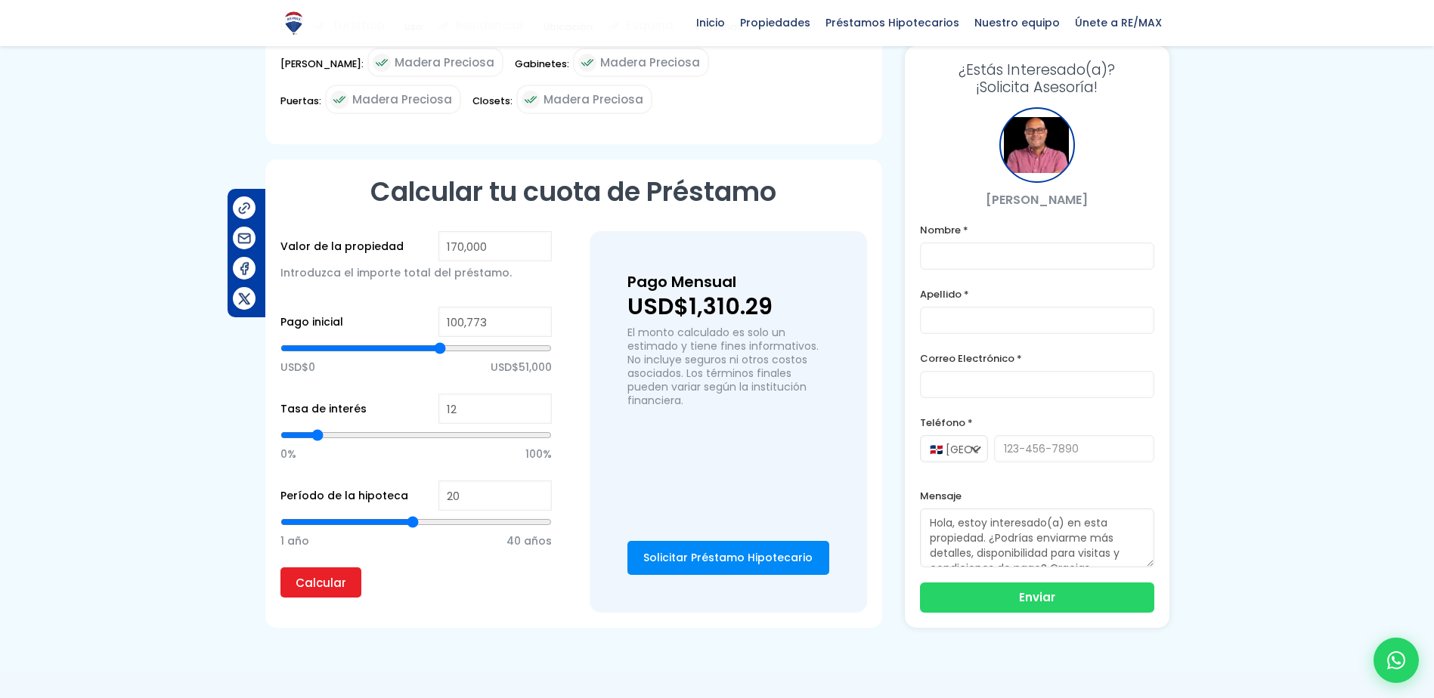
type input "101,763"
type input "101763"
type input "102,258"
type input "102258"
type input "102,754"
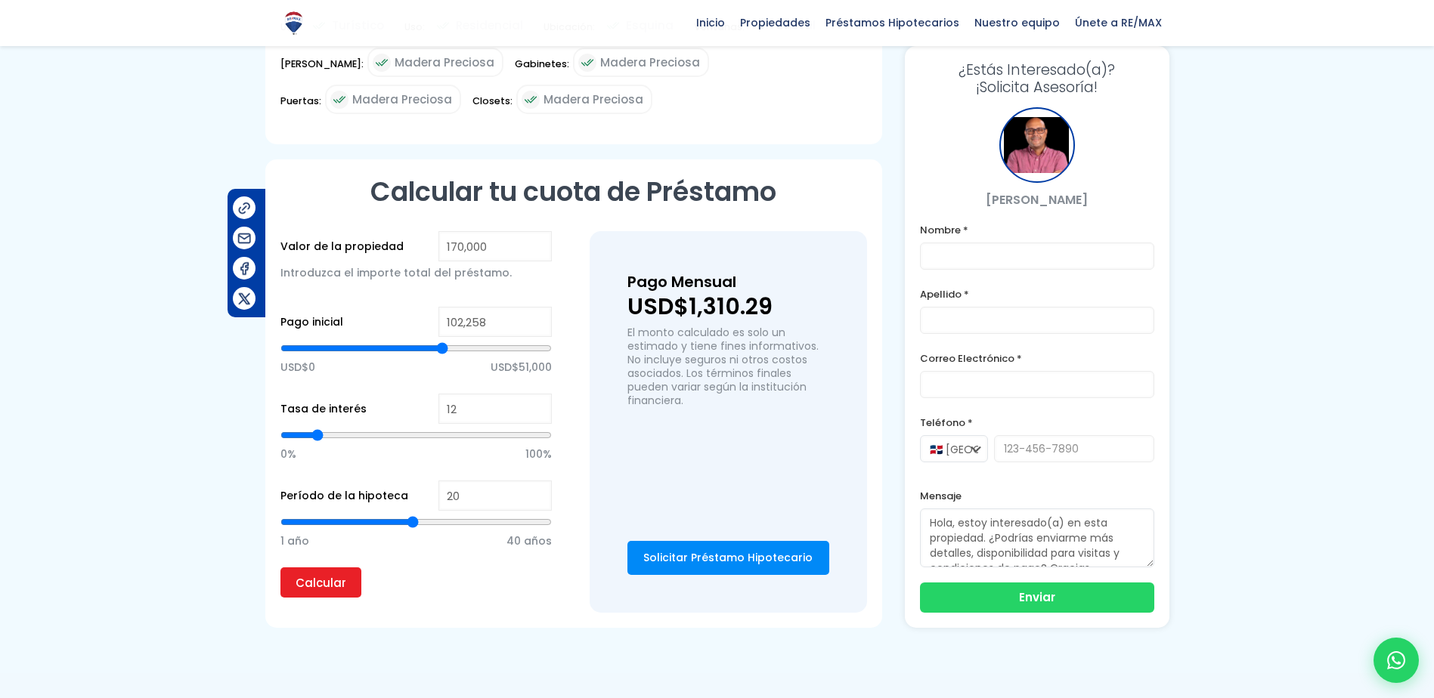
type input "102754"
type input "103,249"
type input "103249"
type input "103,744"
type input "103744"
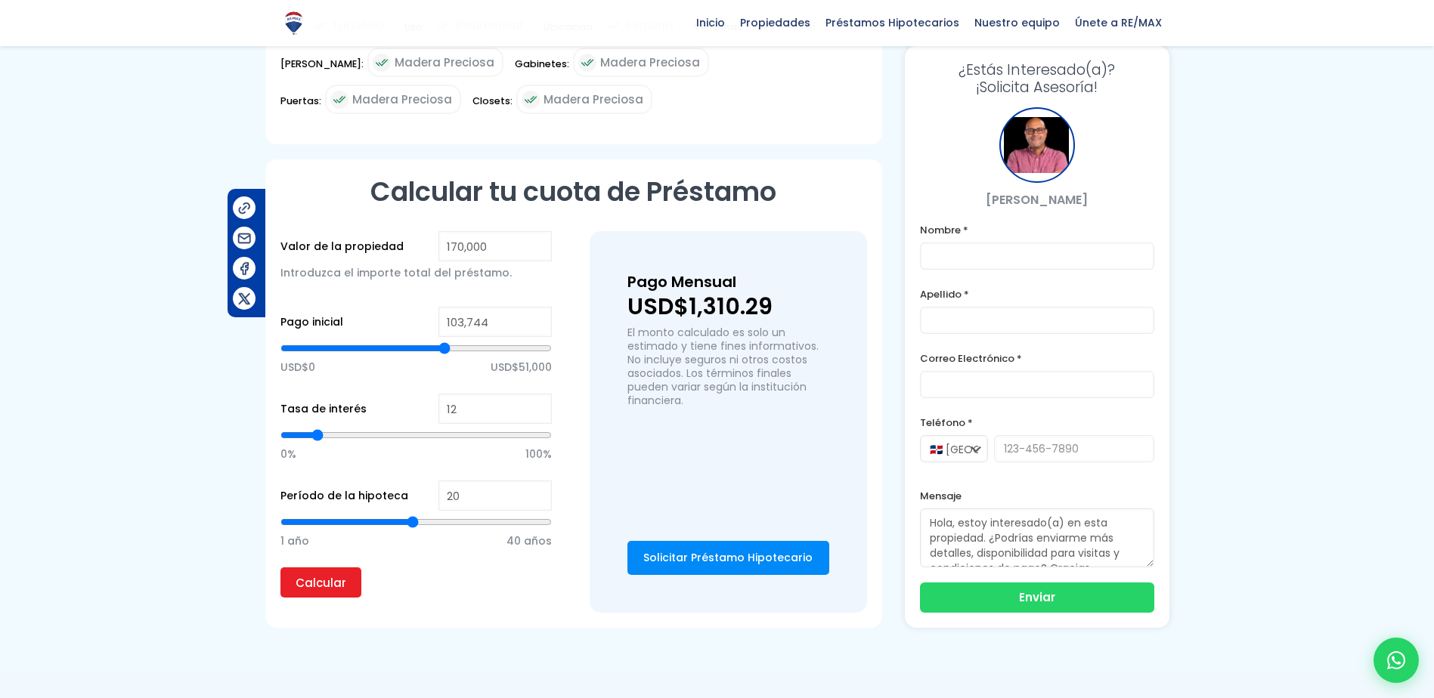
type input "104,239"
type input "104239"
type input "105,230"
type input "105230"
type input "106,220"
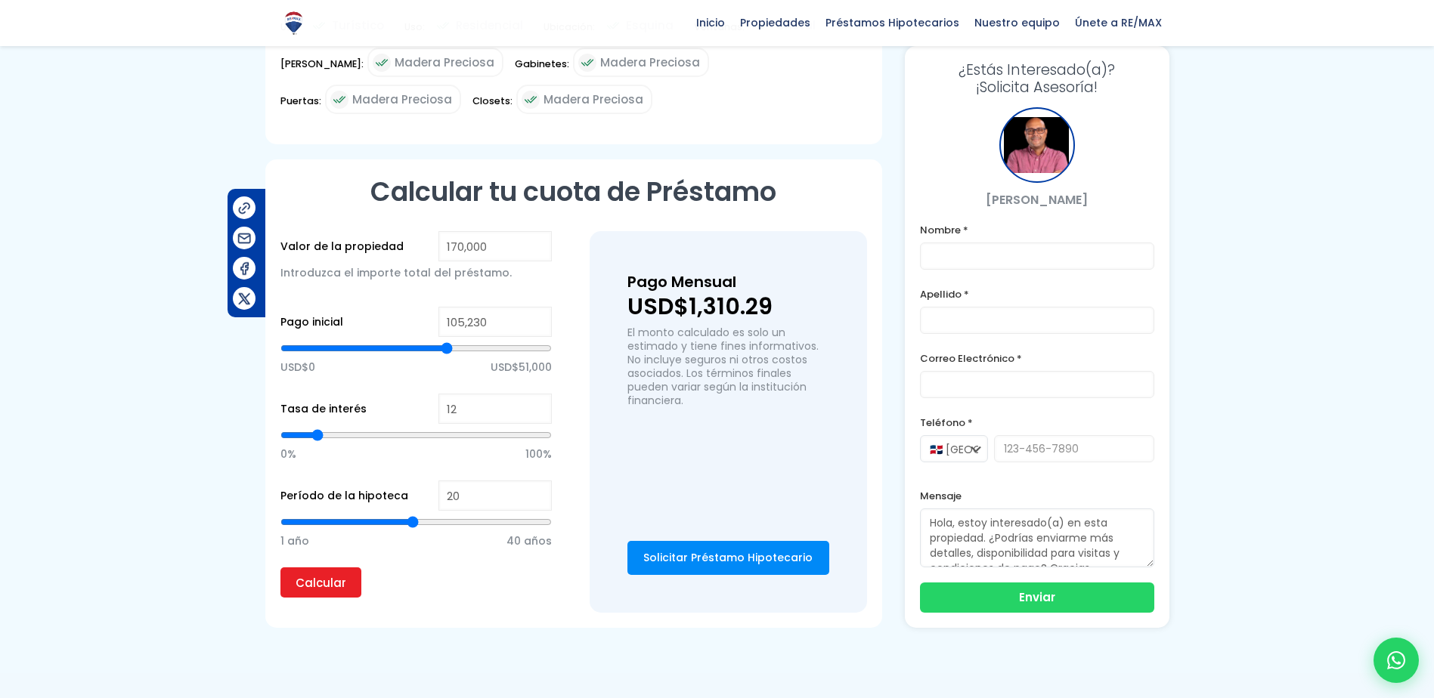
type input "106220"
type input "107,210"
type input "107210"
type input "107,706"
type input "107706"
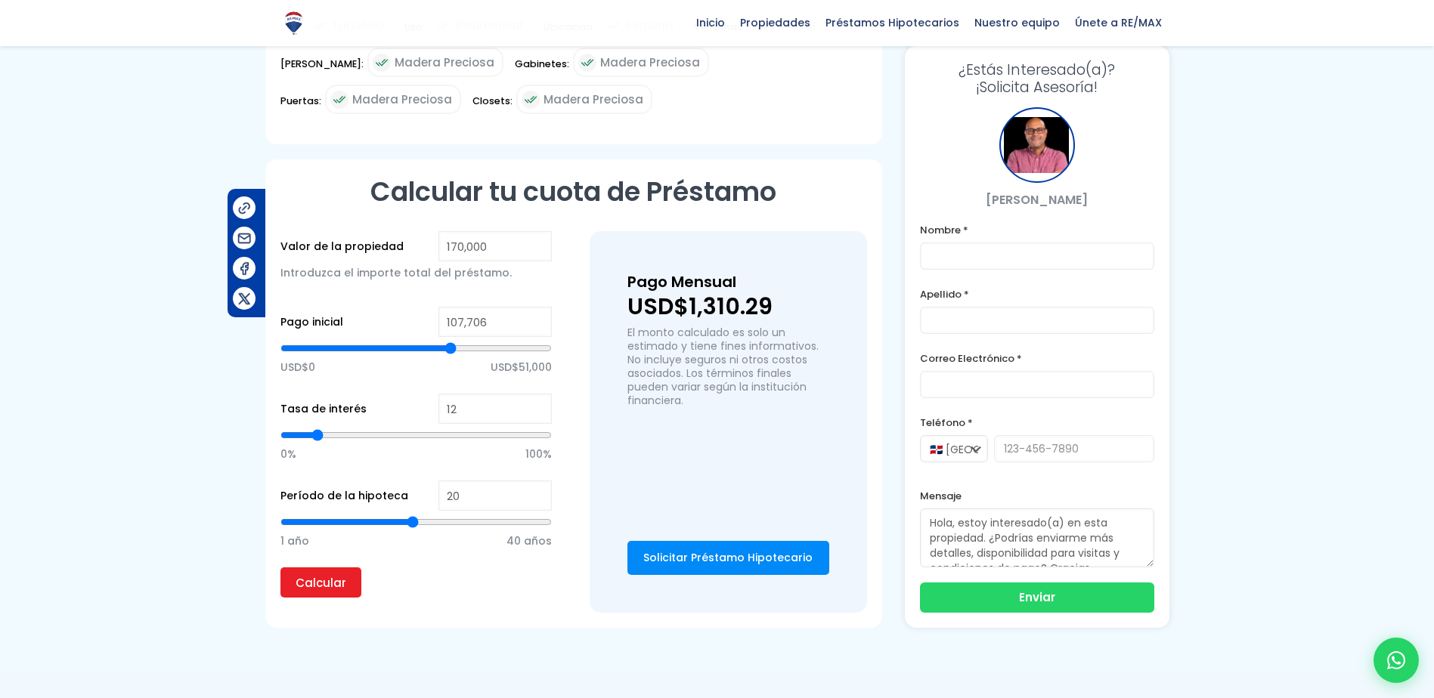
type input "108,201"
type input "108201"
type input "108,696"
type input "108696"
type input "109,191"
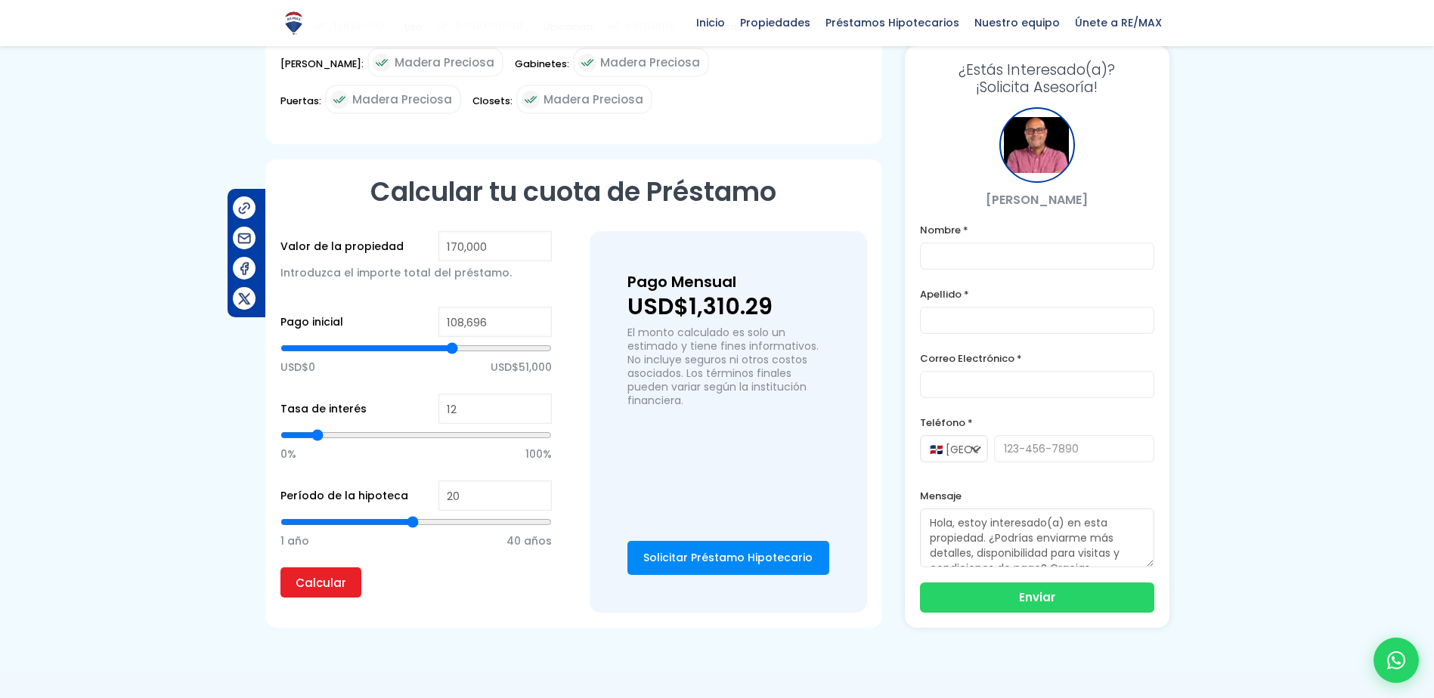
type input "109191"
type input "109,686"
type input "109686"
type input "110,182"
type input "110182"
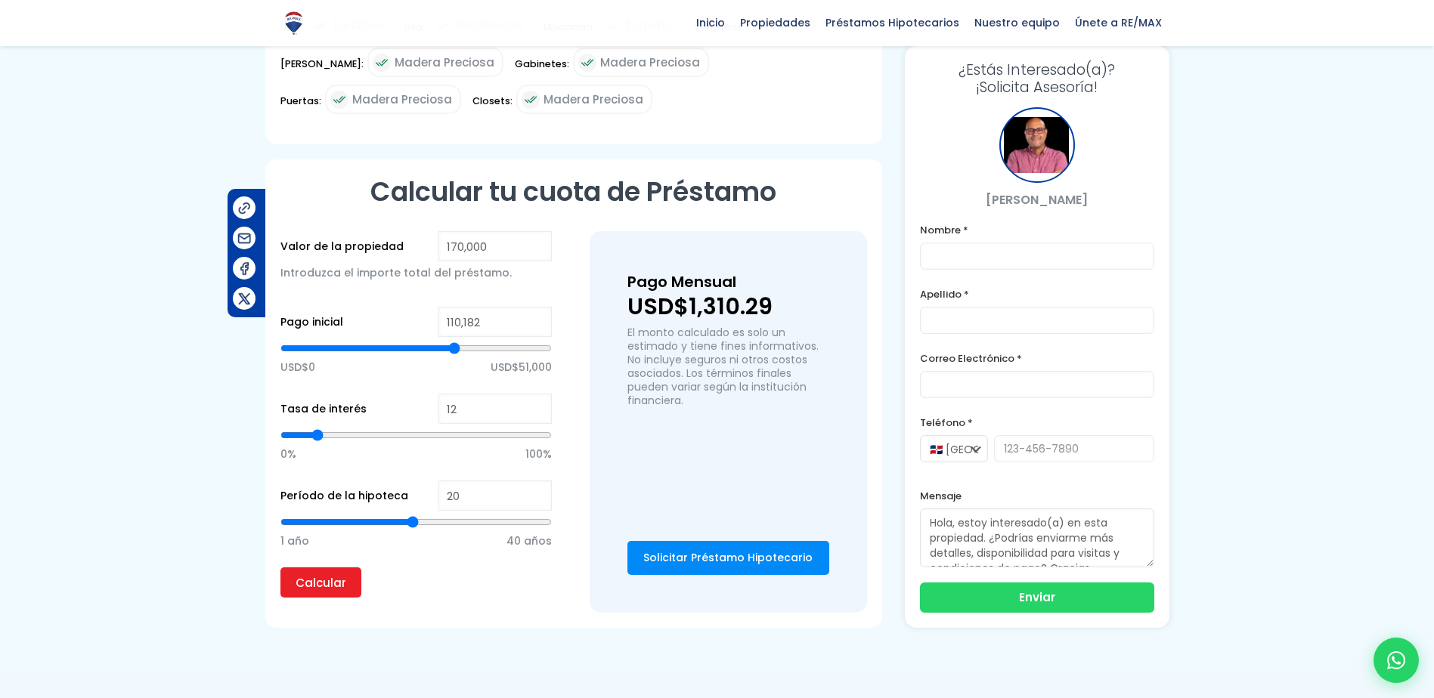
type input "110,677"
type input "110677"
type input "111,172"
type input "111172"
type input "110,677"
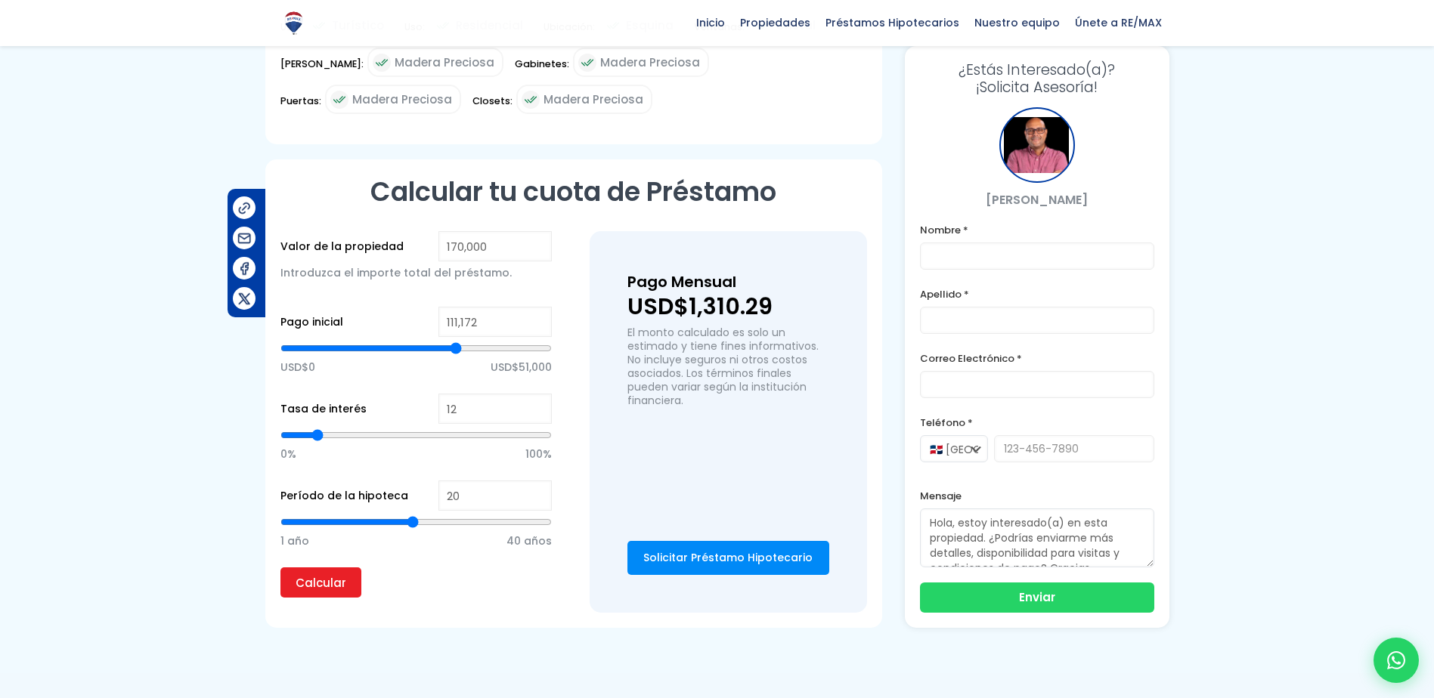
type input "110677"
type input "110,182"
drag, startPoint x: 416, startPoint y: 357, endPoint x: 454, endPoint y: 360, distance: 37.9
type input "110182"
click at [454, 356] on input "range" at bounding box center [415, 348] width 271 height 15
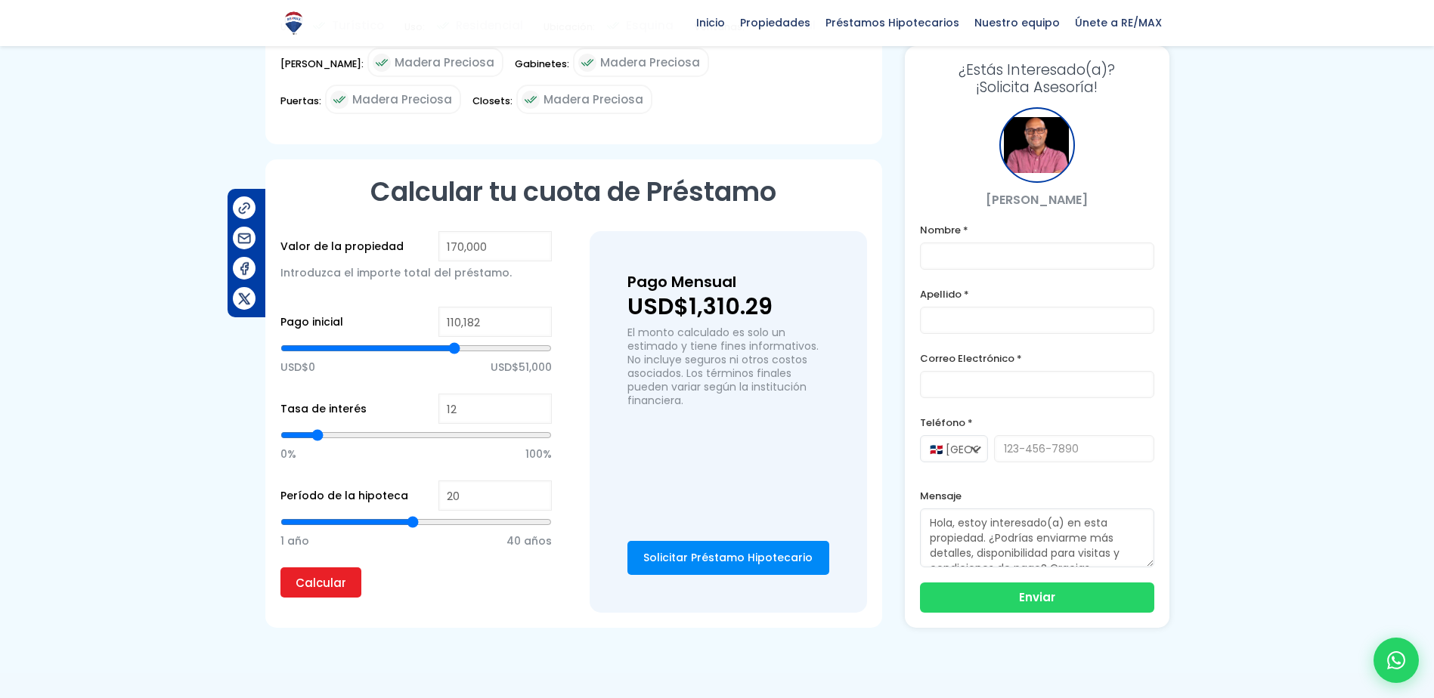
type input "21"
type input "22"
type input "23"
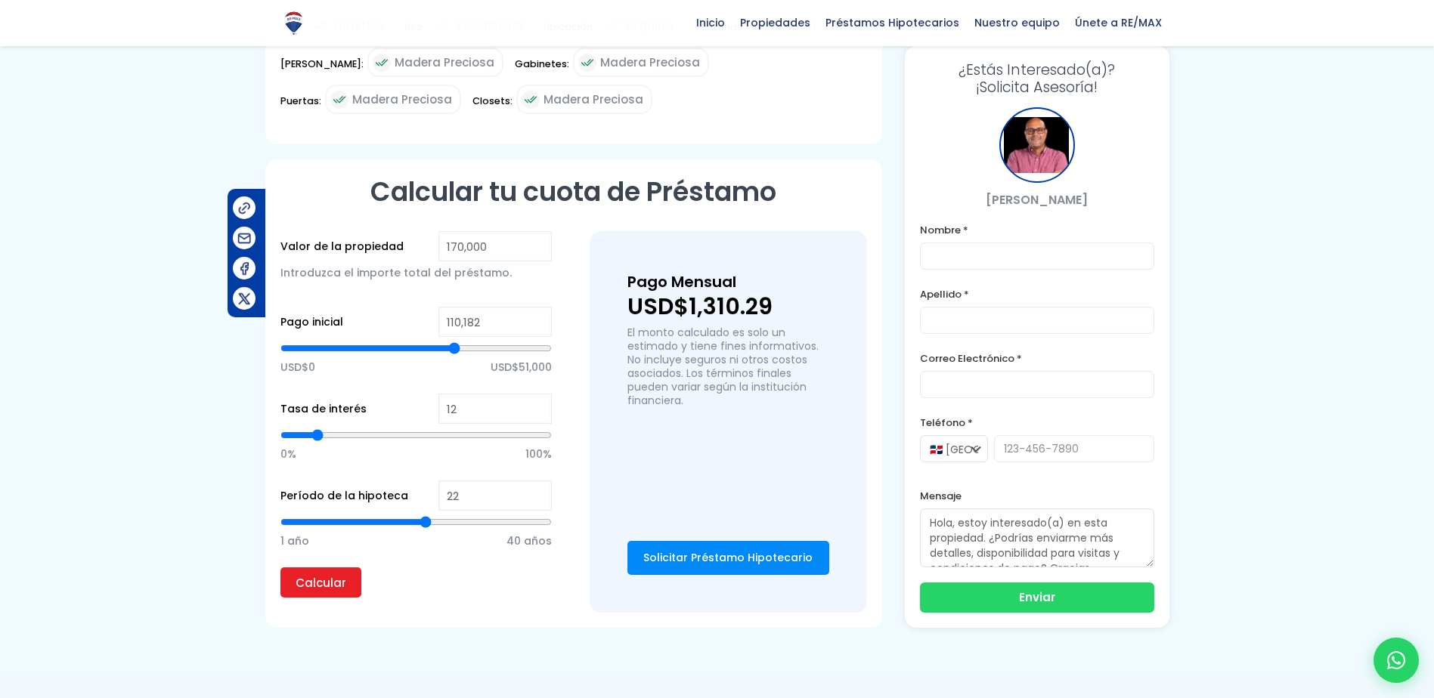
type input "23"
type input "24"
type input "25"
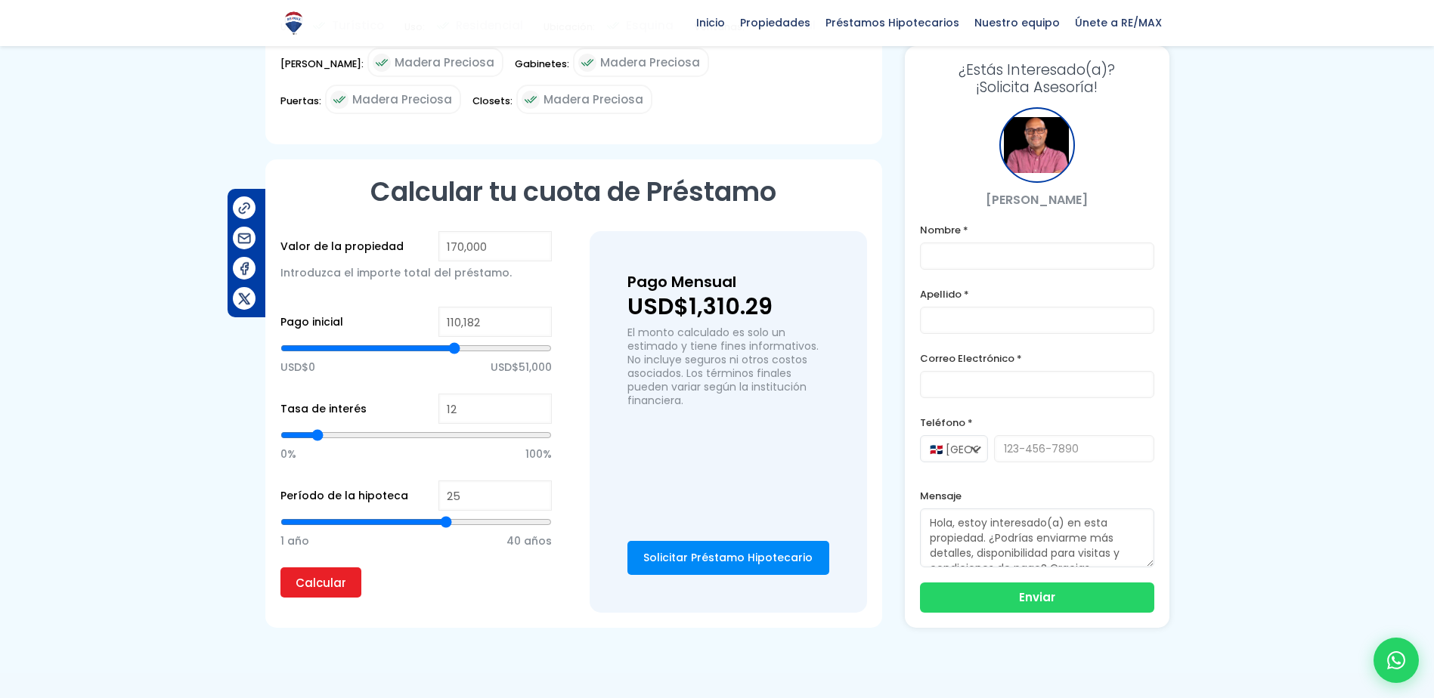
type input "26"
type input "27"
type input "28"
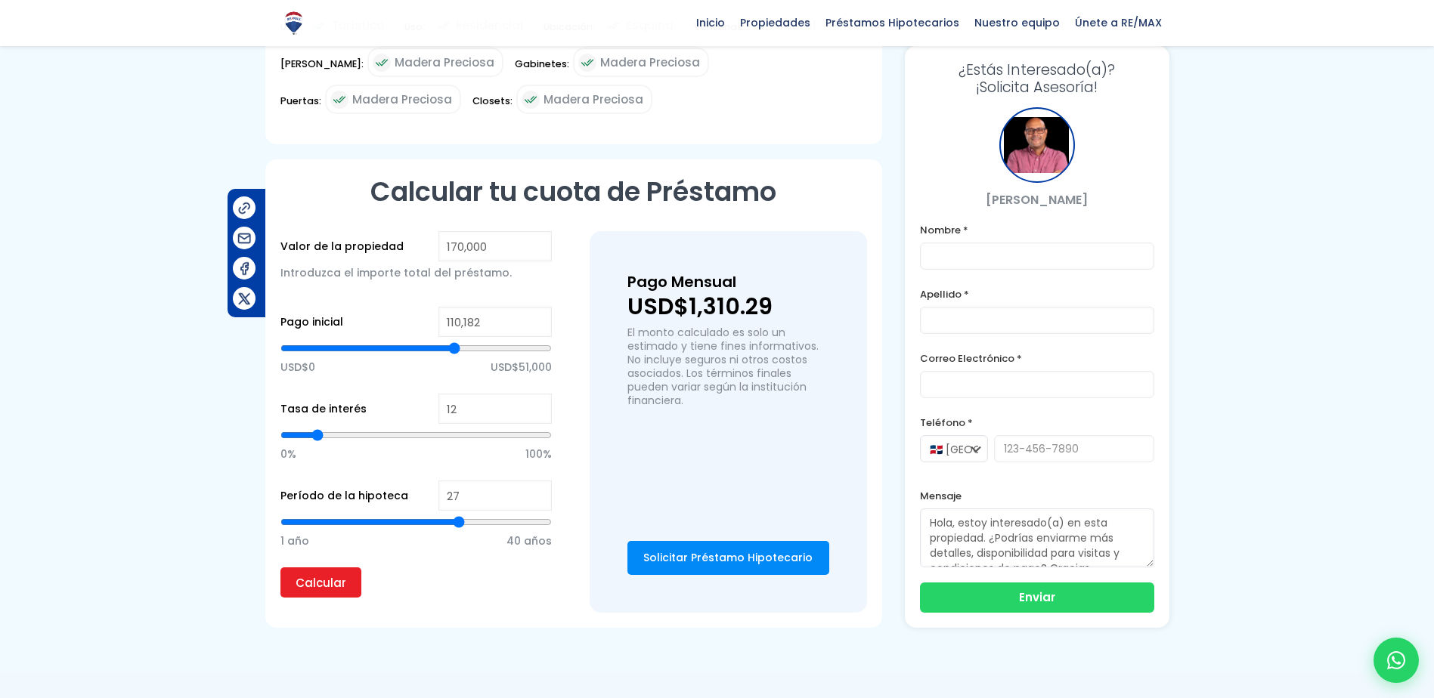
type input "28"
type input "29"
type input "30"
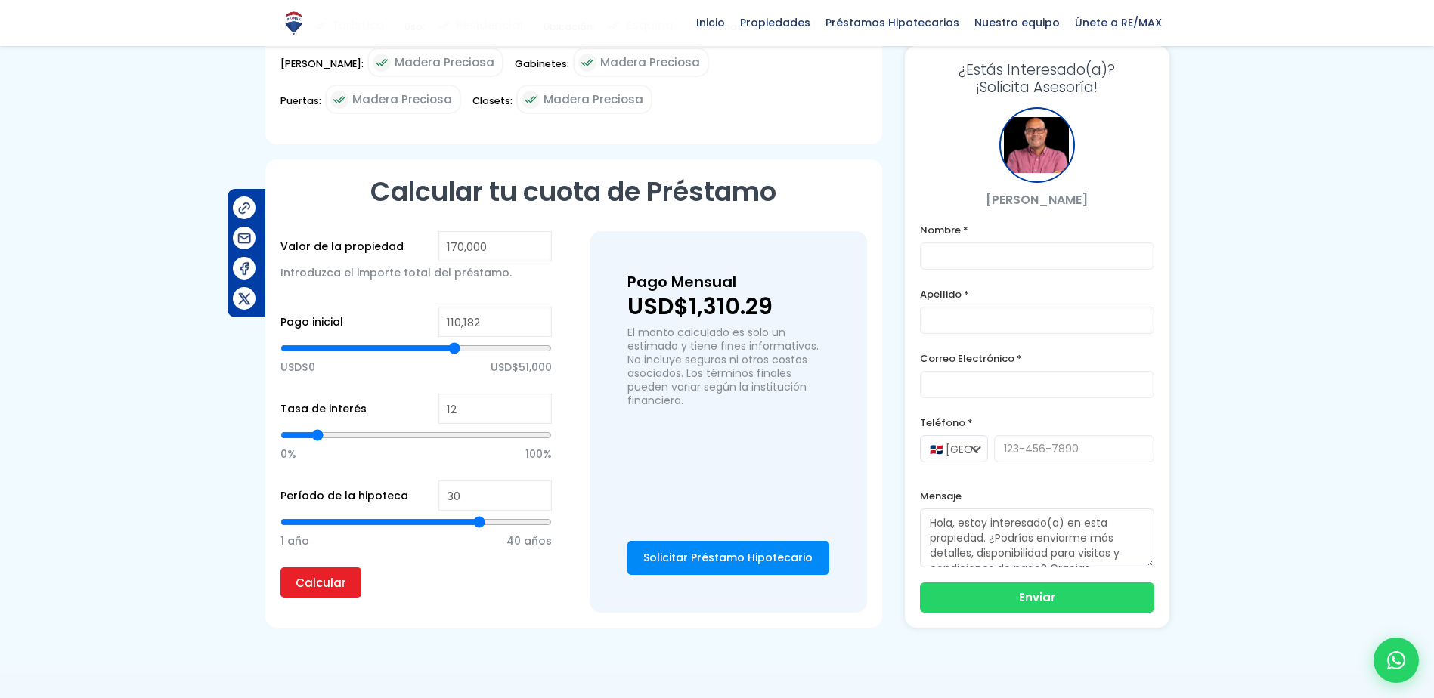
type input "31"
type input "30"
drag, startPoint x: 415, startPoint y: 530, endPoint x: 481, endPoint y: 533, distance: 65.8
type input "30"
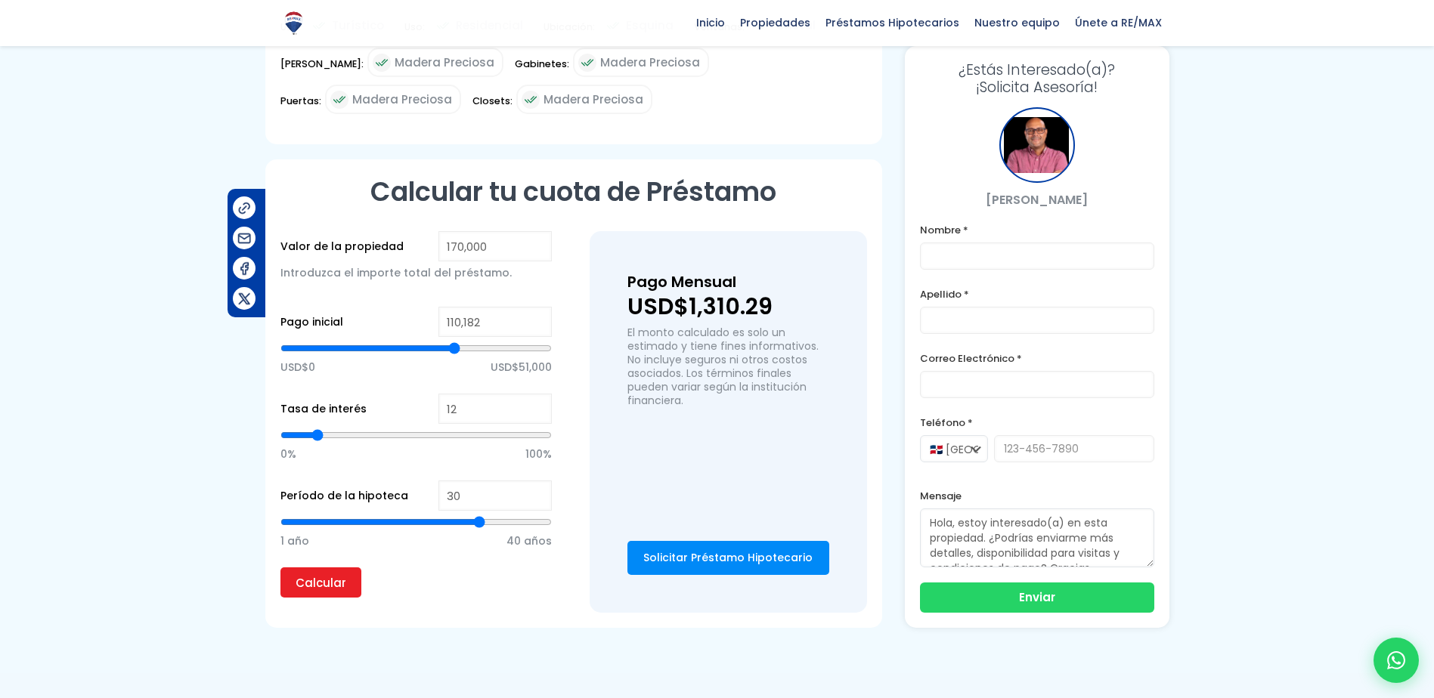
click at [481, 530] on input "range" at bounding box center [415, 522] width 271 height 15
type input "15"
click at [376, 530] on input "range" at bounding box center [415, 522] width 271 height 15
click at [331, 589] on input "Calcular" at bounding box center [320, 583] width 81 height 30
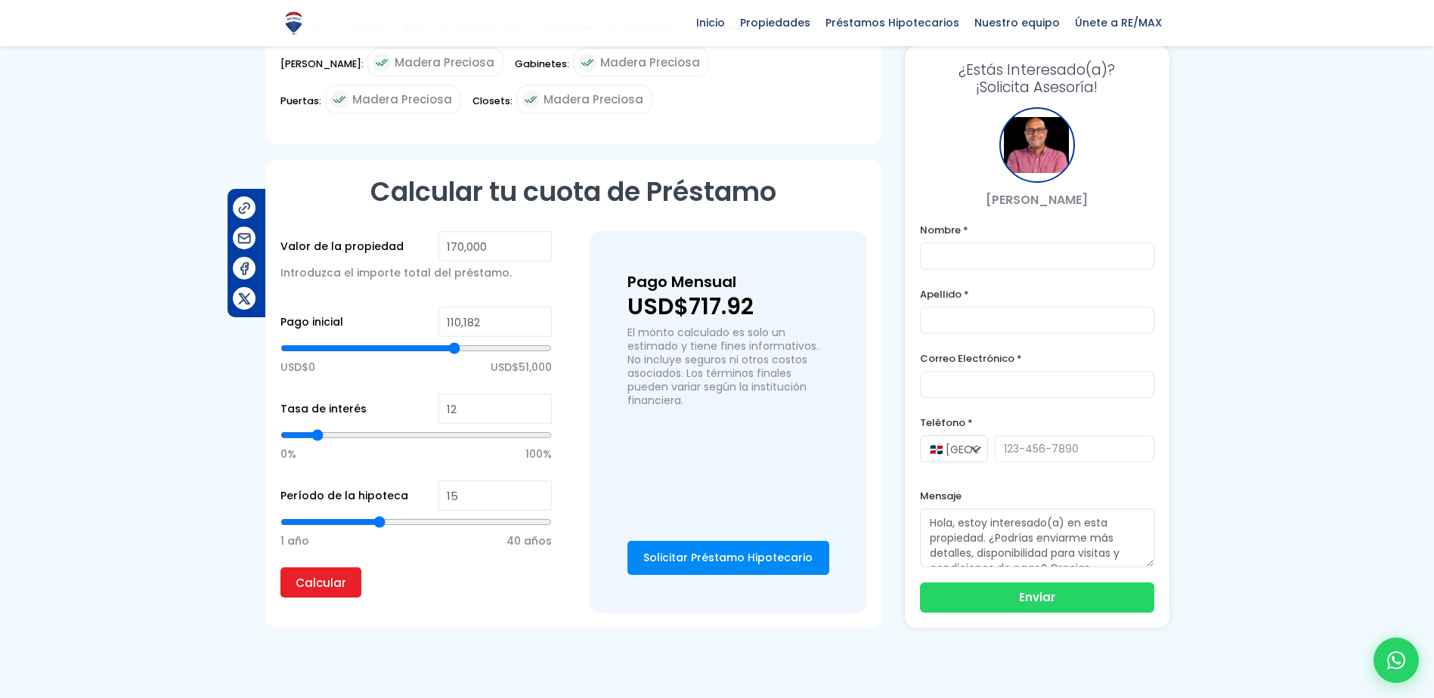
type input "11"
type input "10"
type input "9"
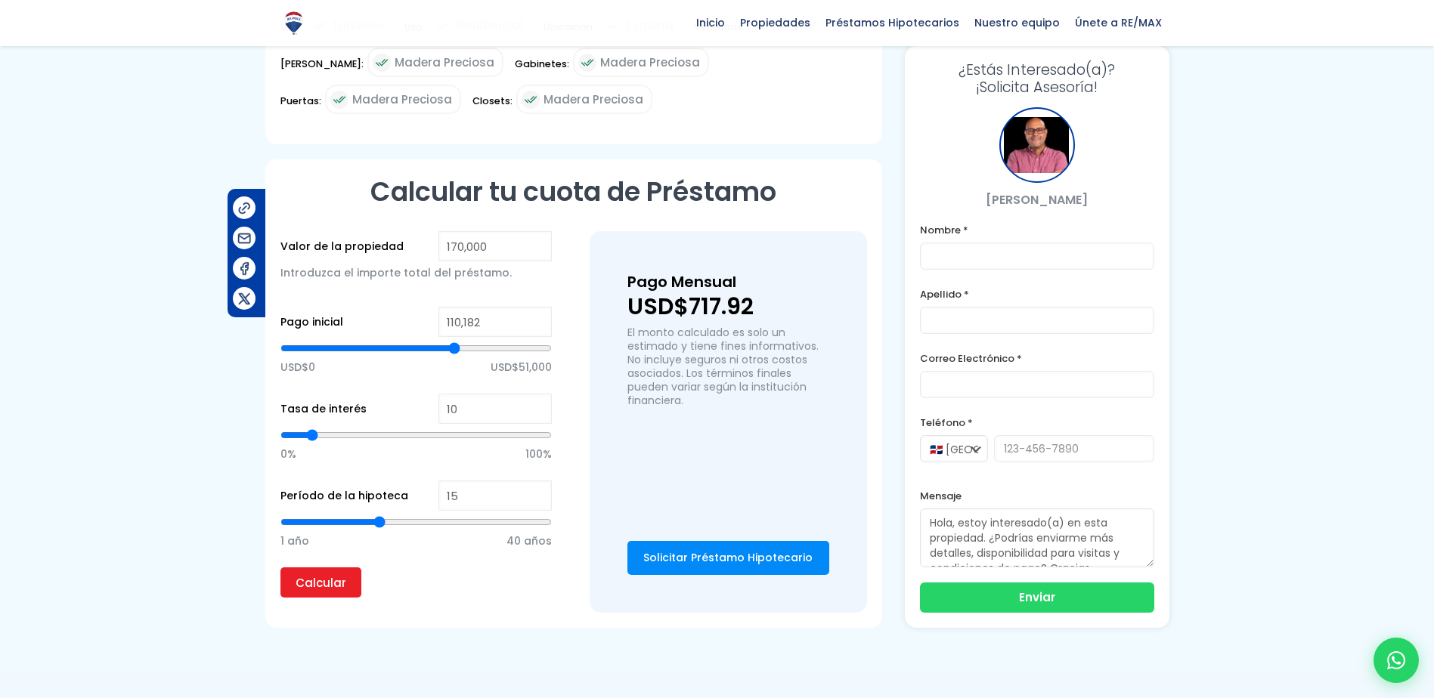
type input "9"
type input "8"
type input "7"
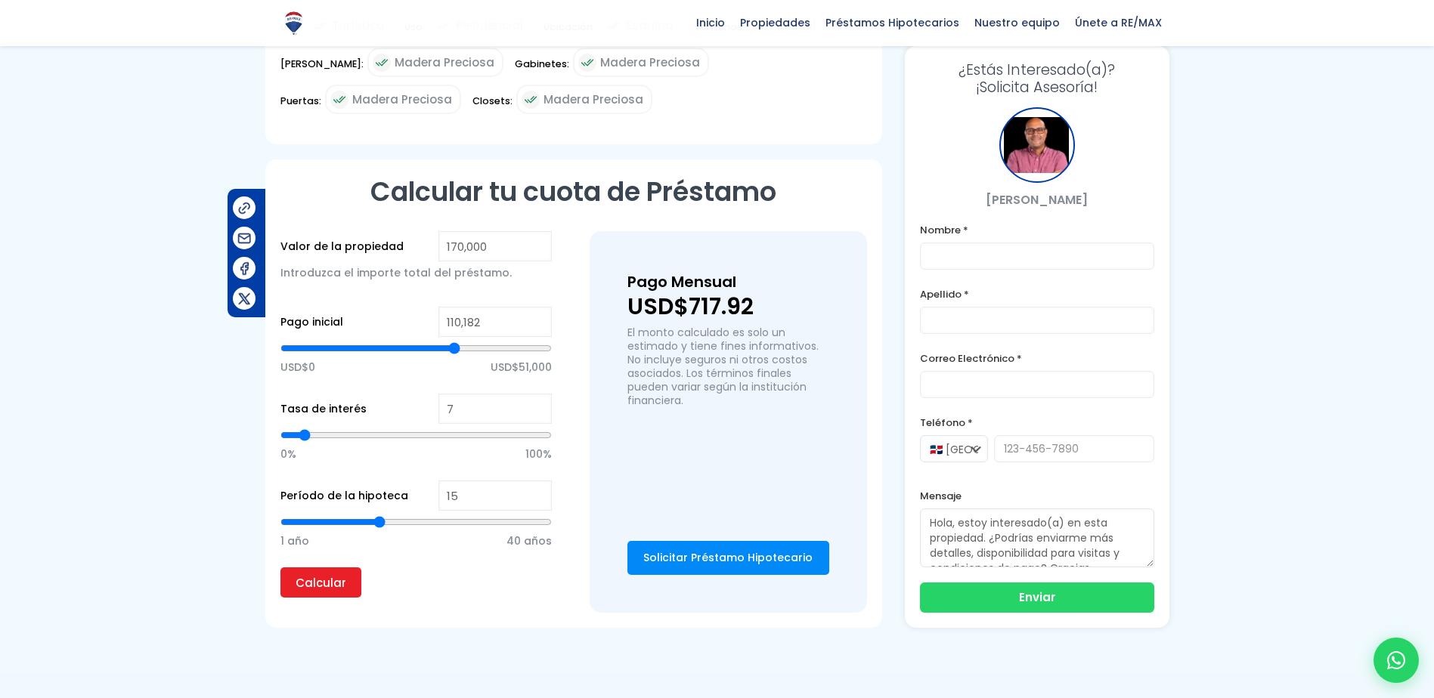
type input "6"
type input "7"
type input "6"
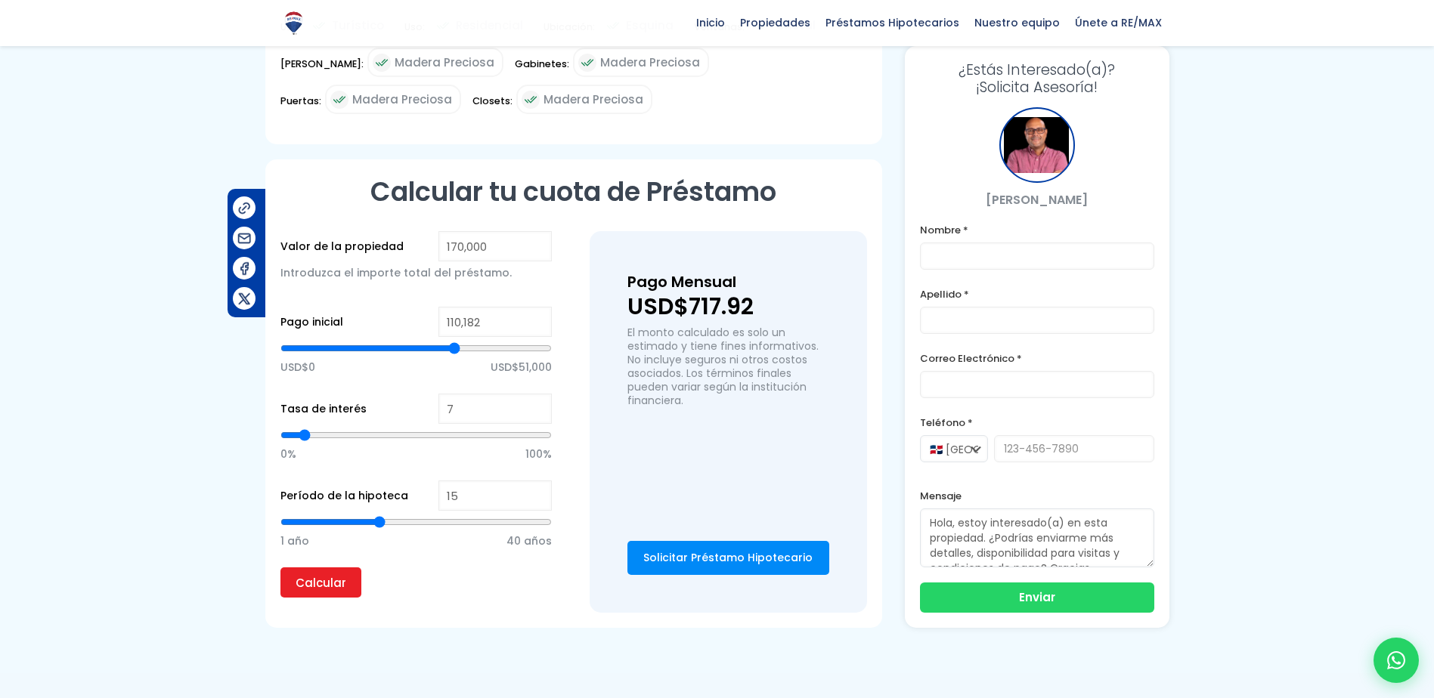
type input "6"
type input "5"
type input "4"
drag, startPoint x: 317, startPoint y: 442, endPoint x: 297, endPoint y: 441, distance: 20.4
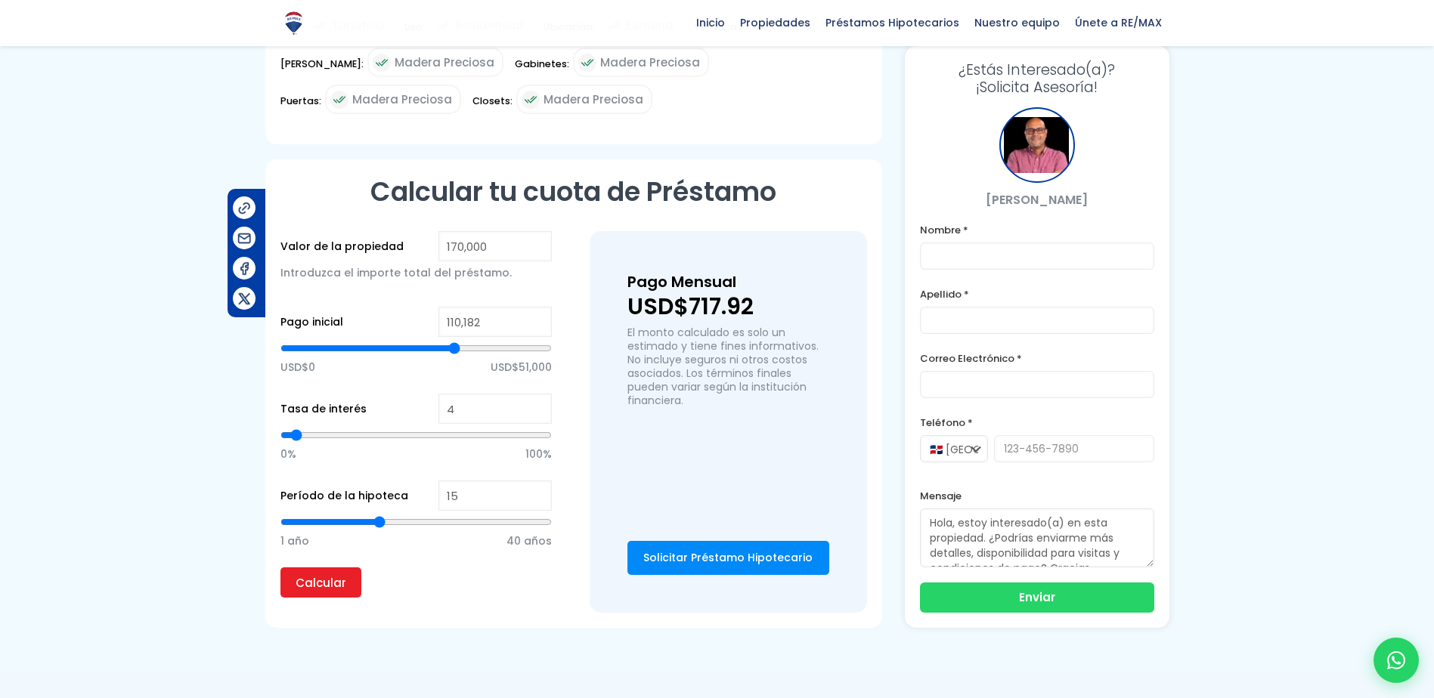
type input "4"
click at [297, 441] on input "range" at bounding box center [415, 435] width 271 height 15
click at [319, 593] on input "Calcular" at bounding box center [320, 583] width 81 height 30
type input "14"
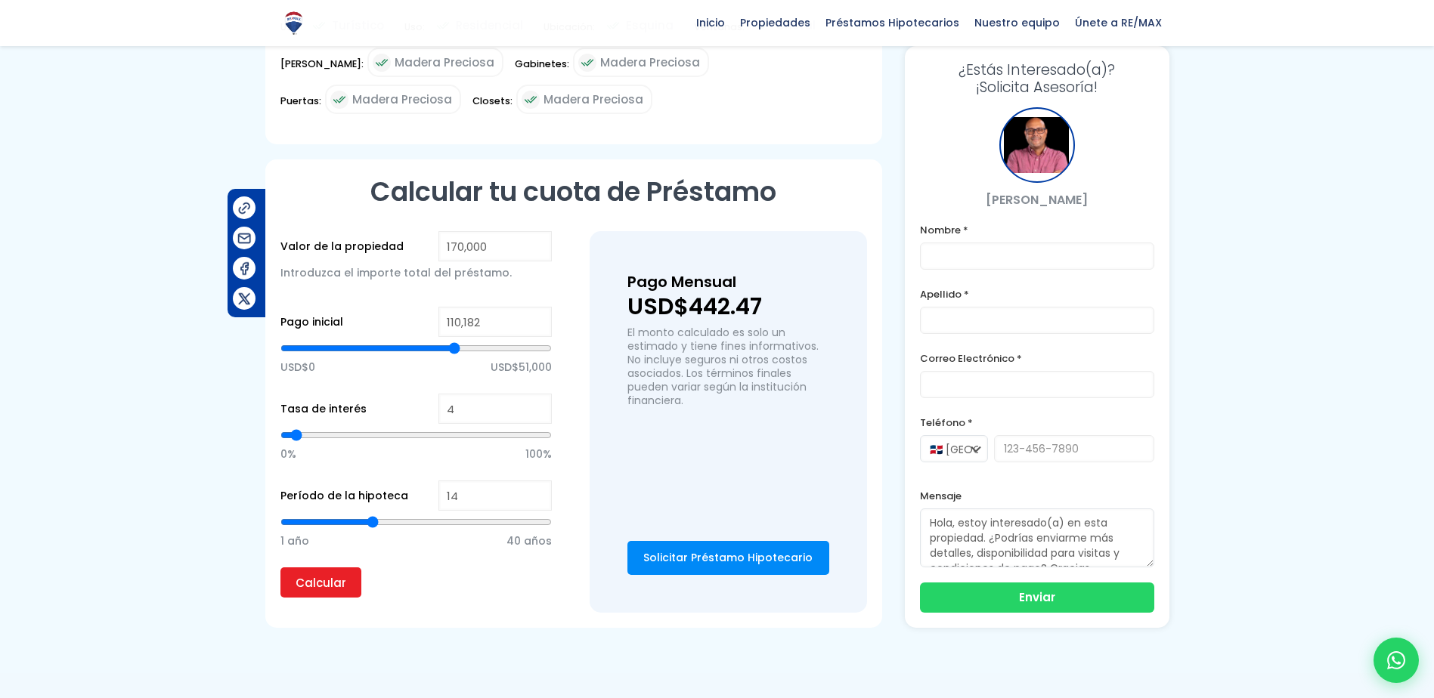
type input "13"
type input "12"
type input "11"
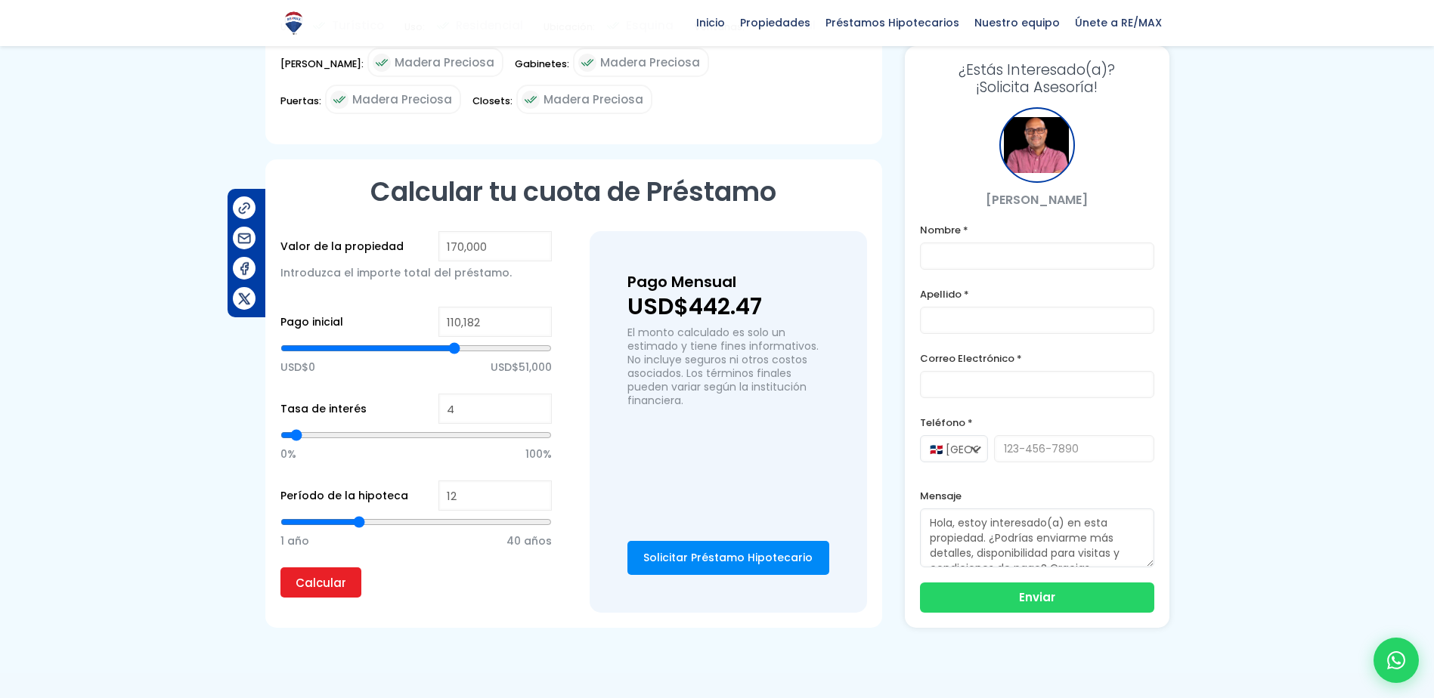
type input "11"
type input "10"
drag, startPoint x: 381, startPoint y: 531, endPoint x: 347, endPoint y: 530, distance: 34.0
type input "10"
click at [347, 530] on input "range" at bounding box center [415, 522] width 271 height 15
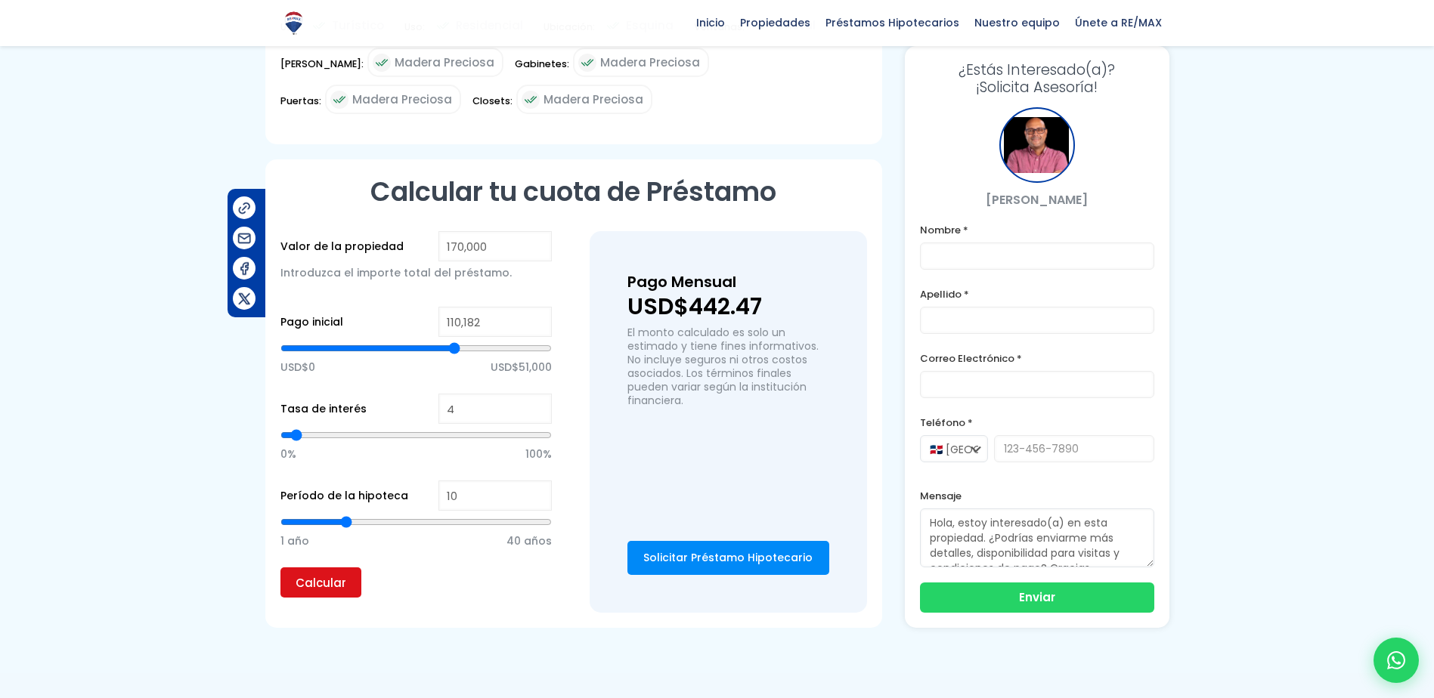
click at [324, 598] on input "Calcular" at bounding box center [320, 583] width 81 height 30
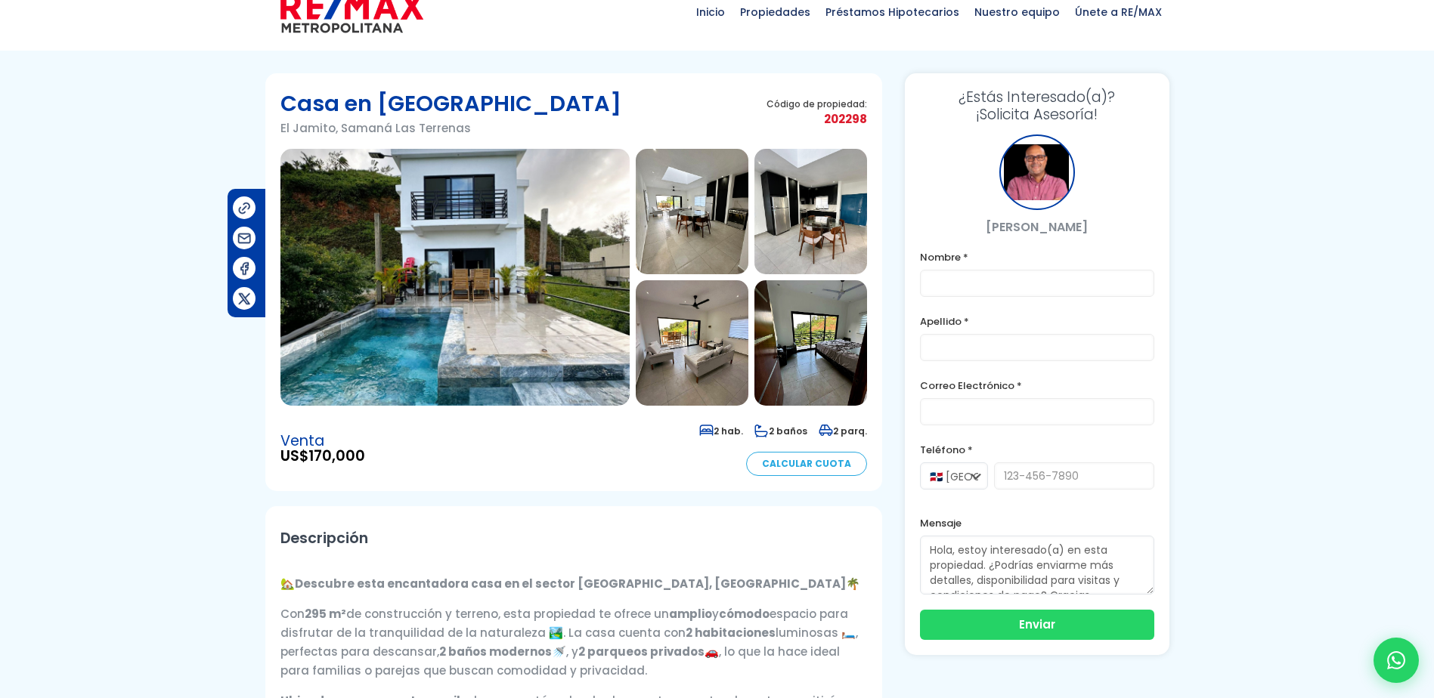
scroll to position [0, 0]
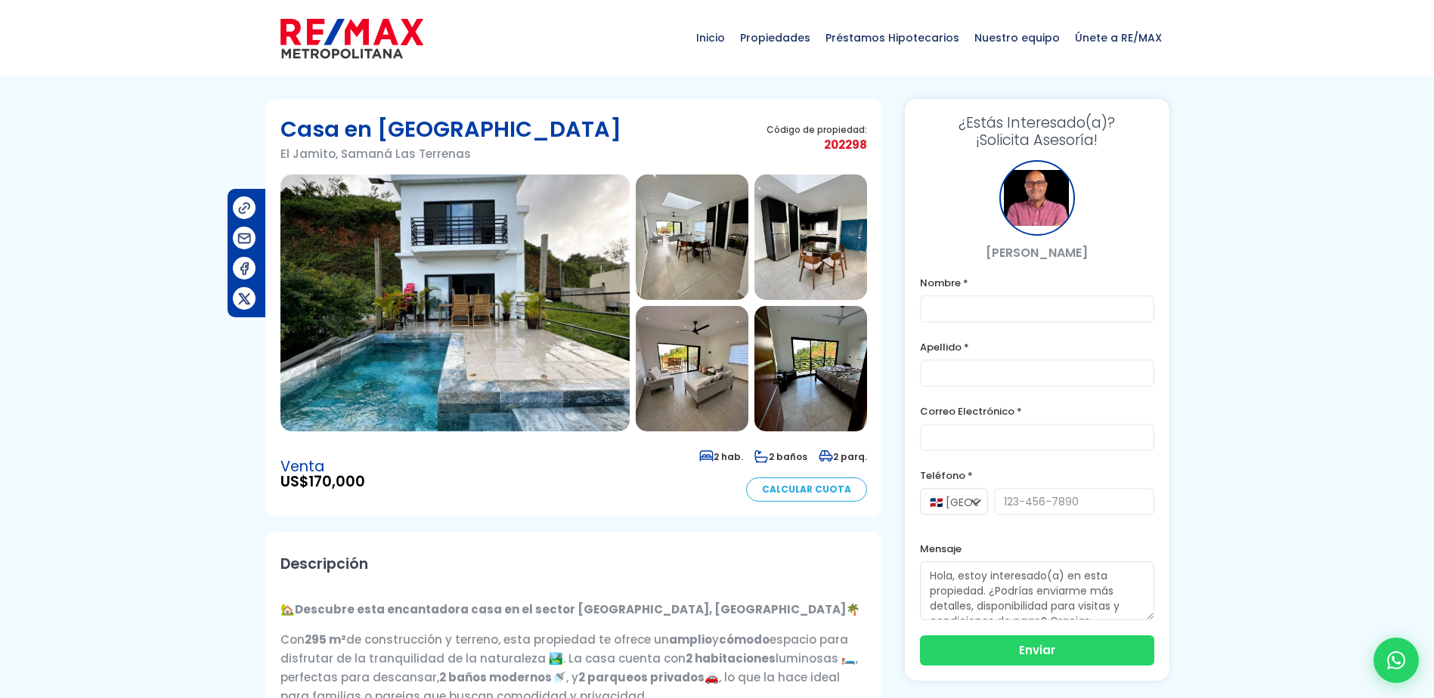
drag, startPoint x: 502, startPoint y: 134, endPoint x: 271, endPoint y: 126, distance: 231.4
click at [271, 126] on section "Casa en El Jamito El Jamito, Samaná Las Terrenas Código de propiedad: 202298" at bounding box center [573, 308] width 617 height 418
drag, startPoint x: 472, startPoint y: 154, endPoint x: 261, endPoint y: 161, distance: 211.7
copy p "El Jamito, Samaná Las Terrenas"
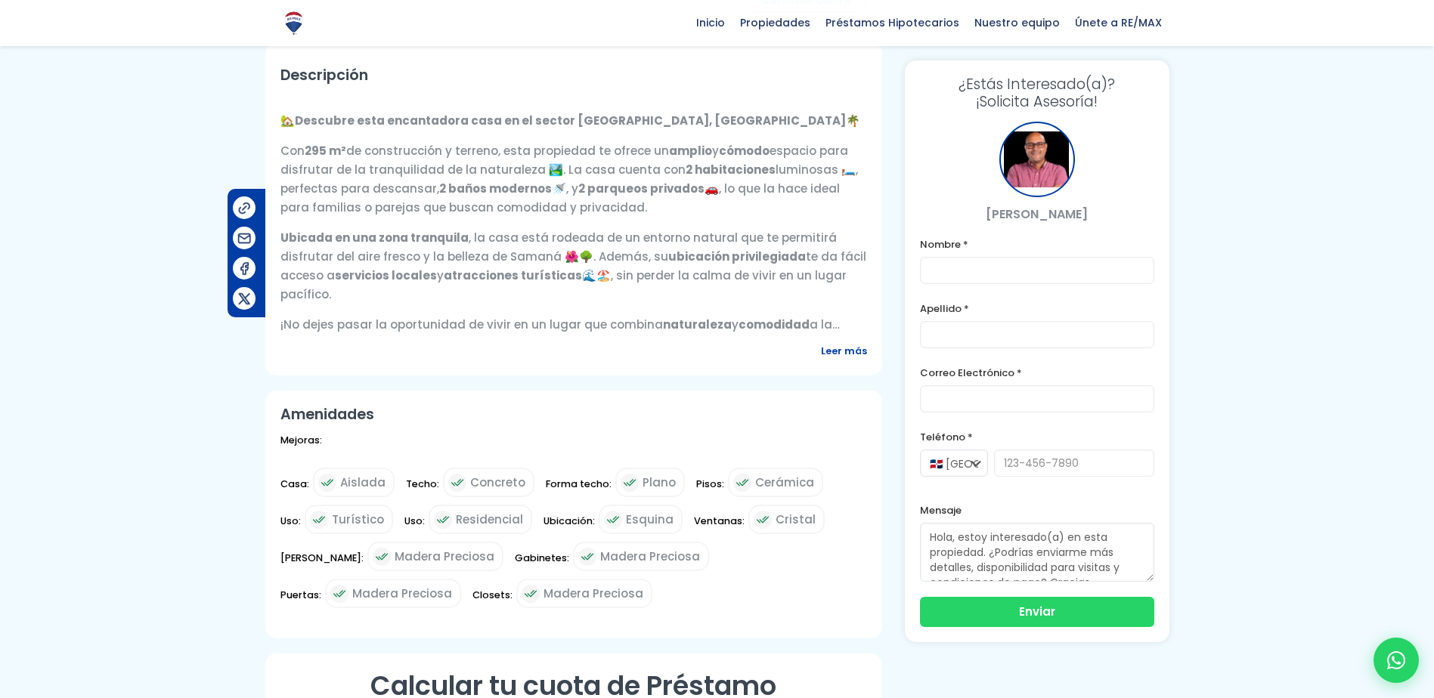
scroll to position [831, 0]
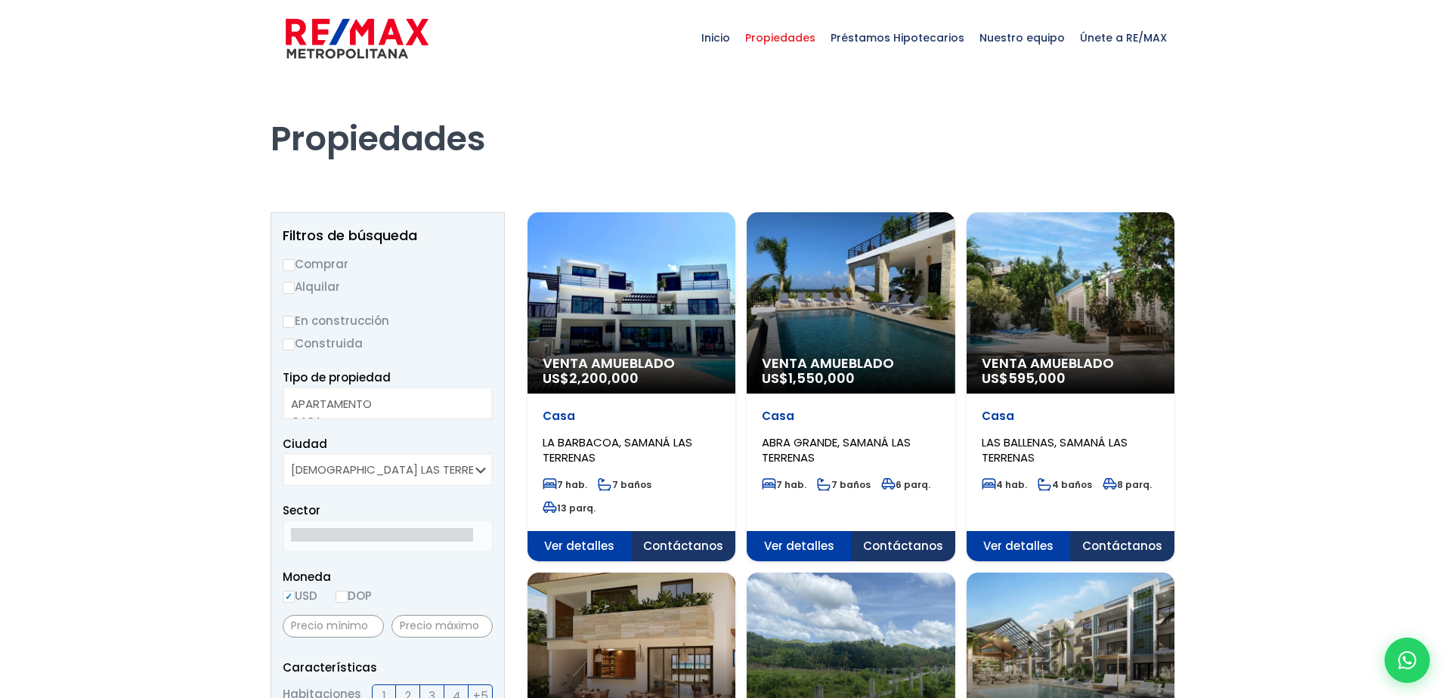
select select
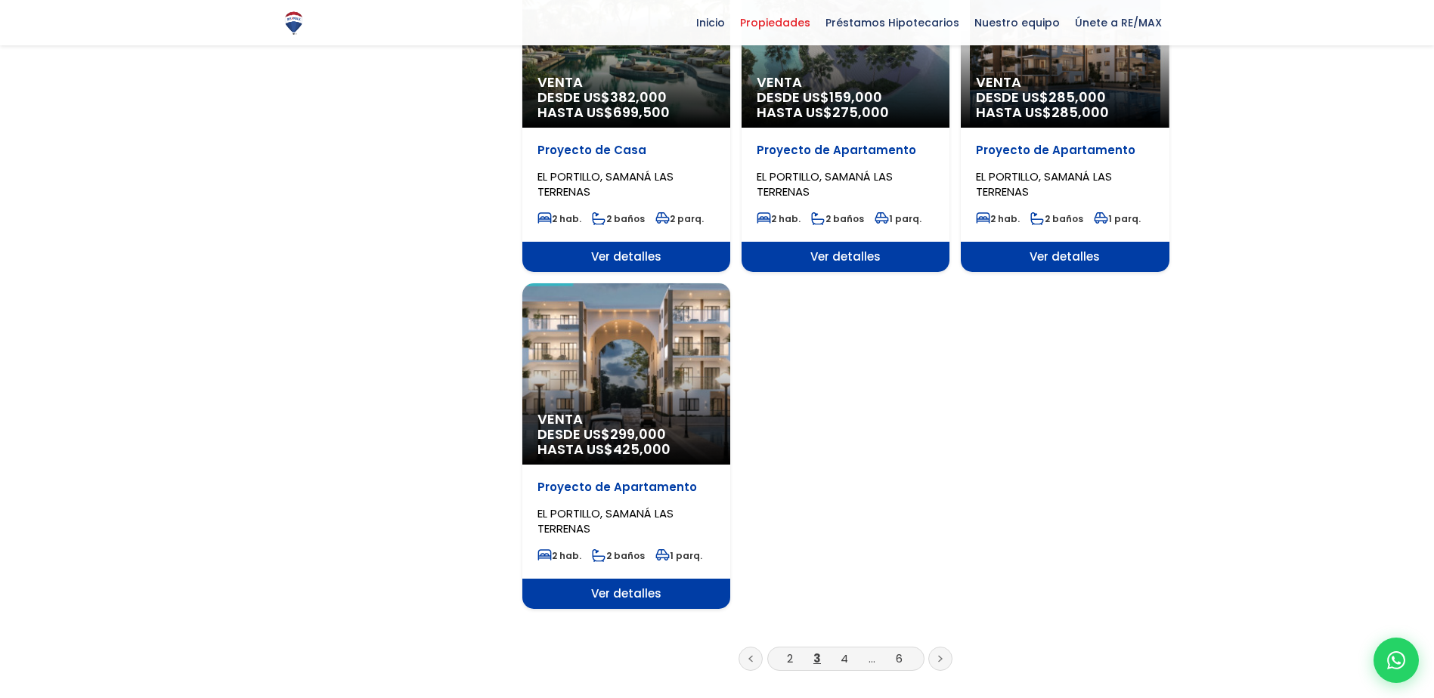
scroll to position [1738, 0]
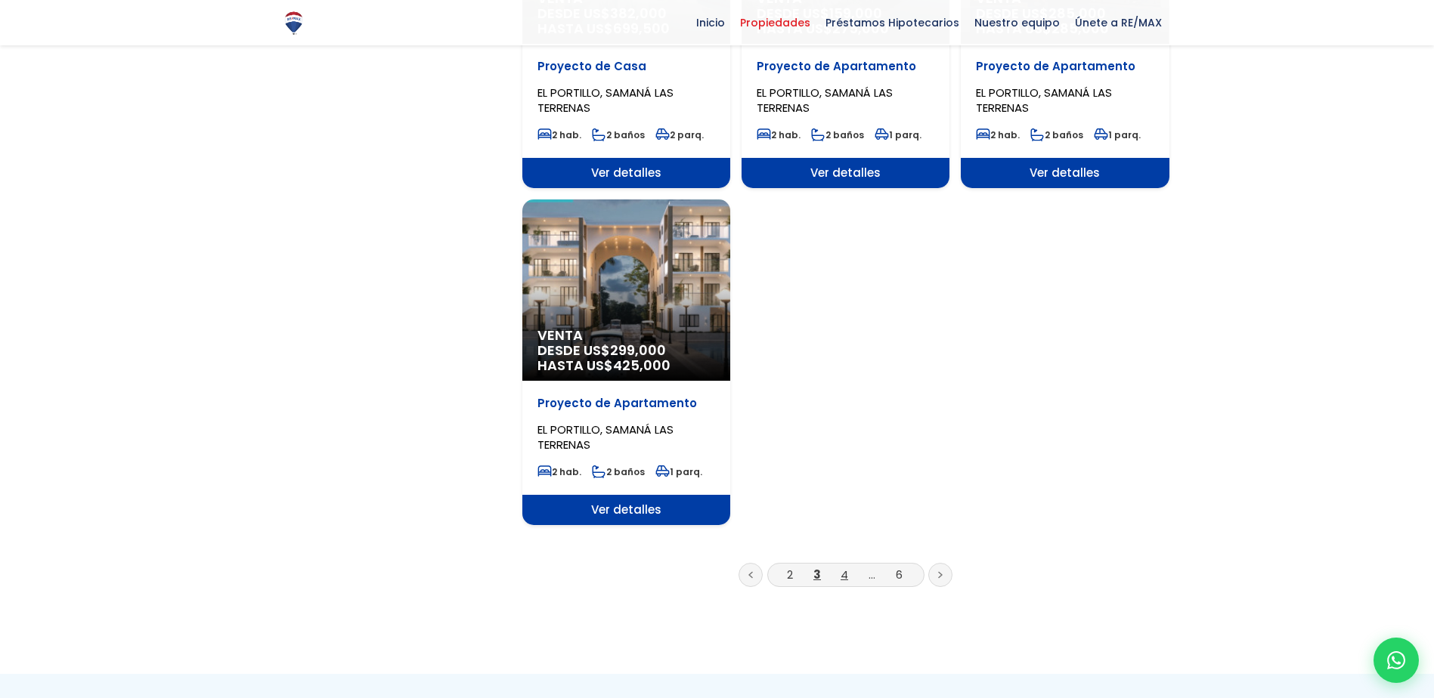
click at [846, 567] on link "4" at bounding box center [844, 575] width 8 height 16
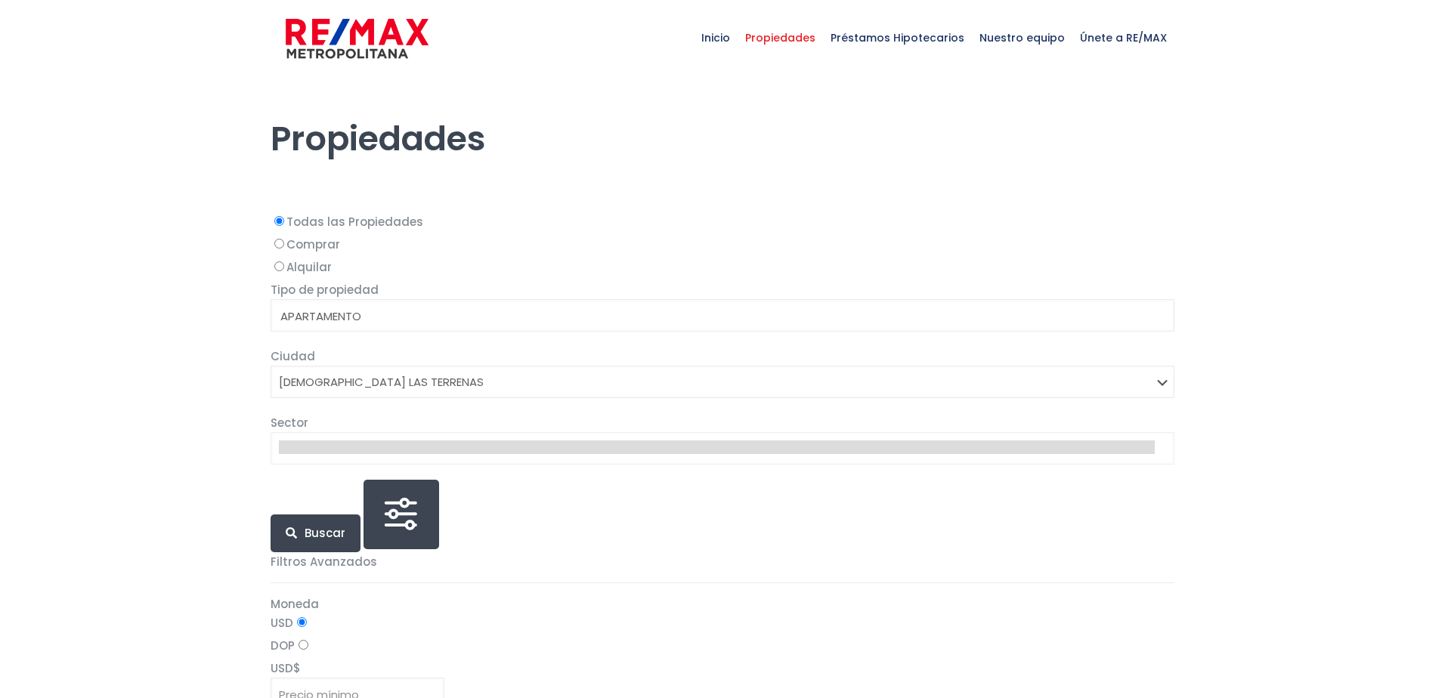
select select
select select "95"
select select
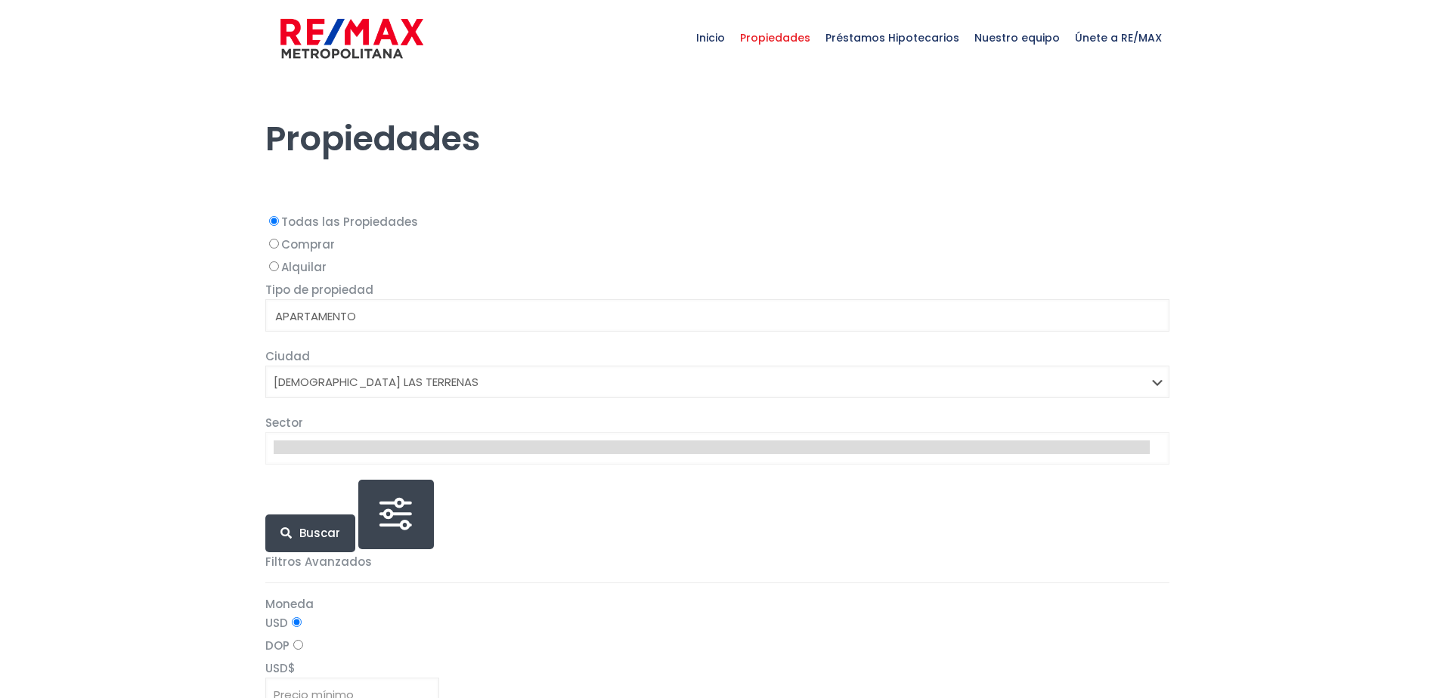
click at [846, 536] on div "Buscar" at bounding box center [717, 516] width 904 height 73
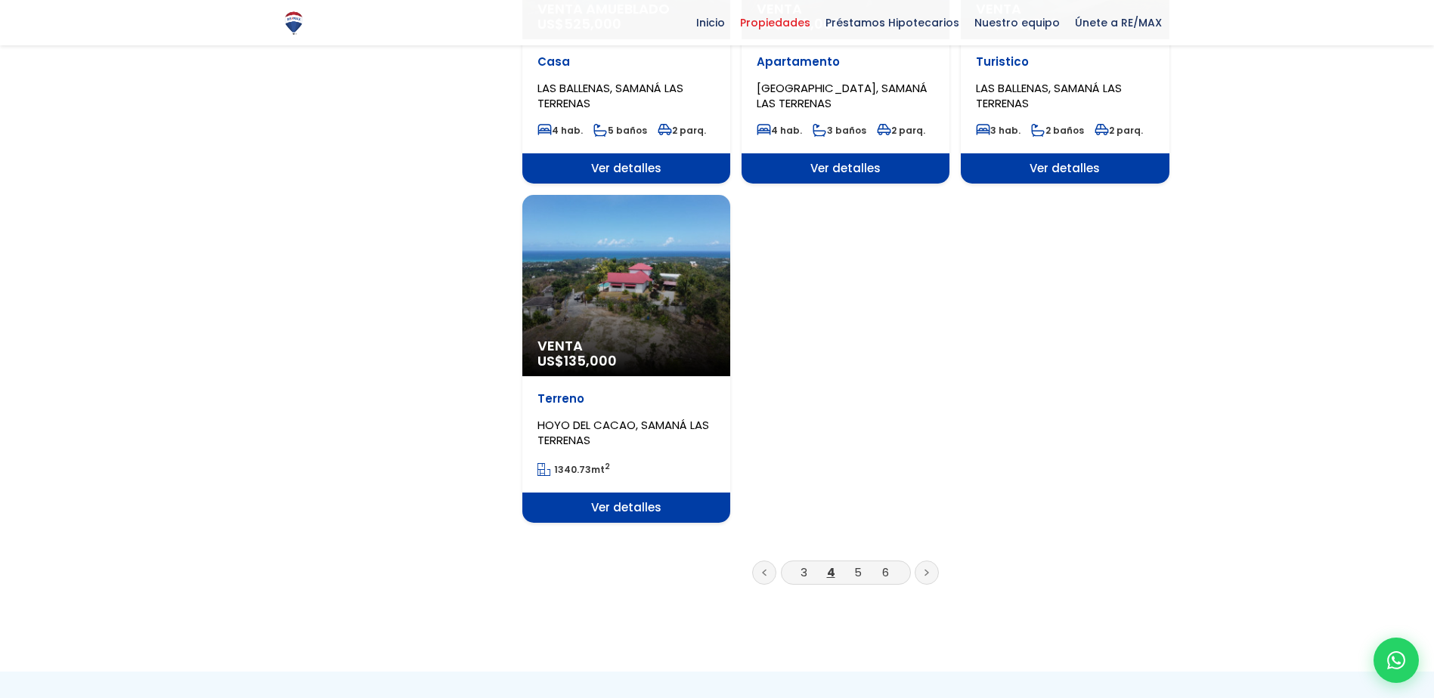
scroll to position [1890, 0]
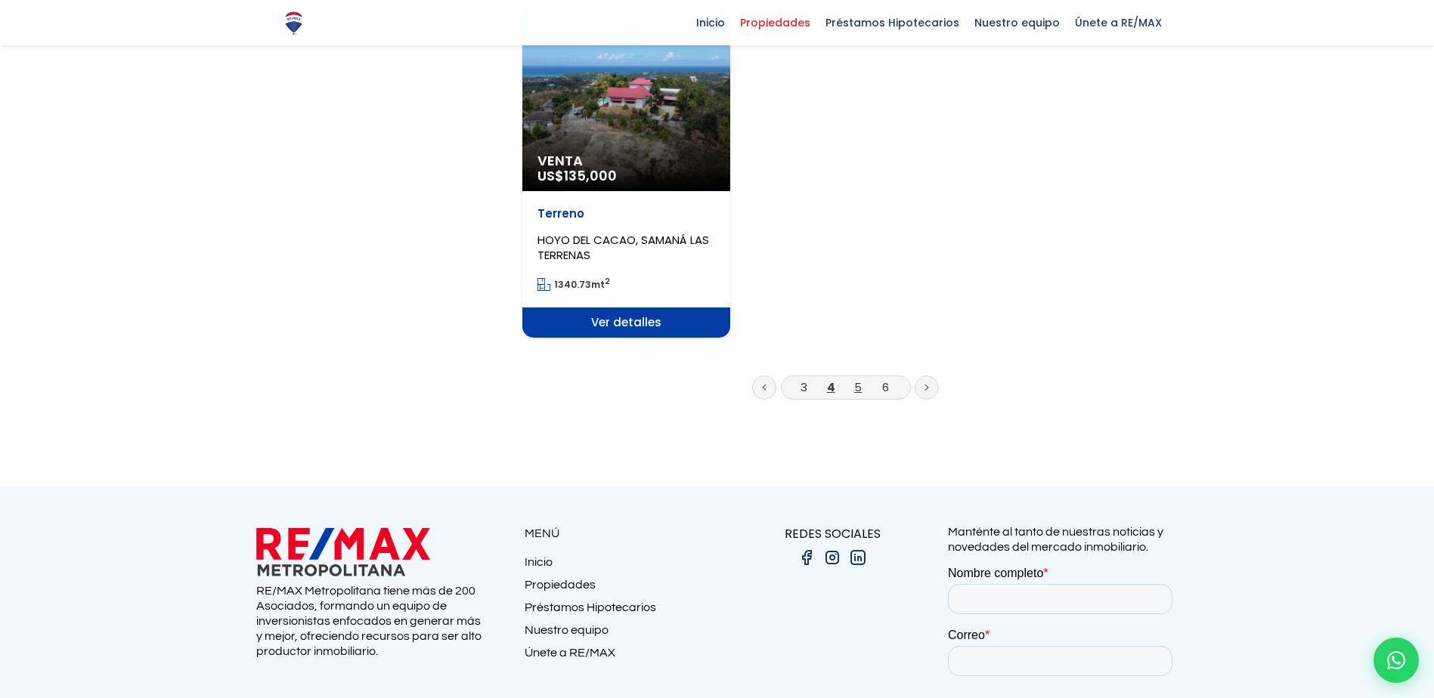
click at [856, 392] on link "5" at bounding box center [858, 387] width 8 height 16
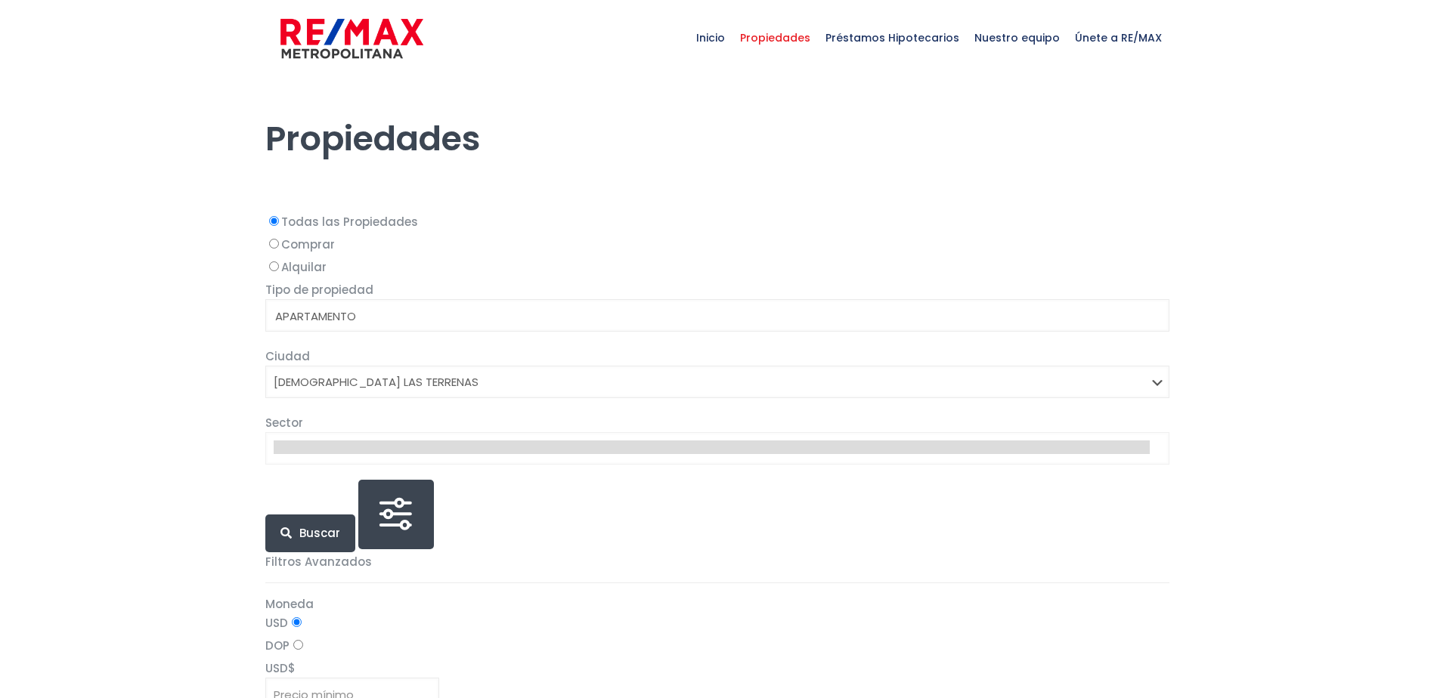
select select
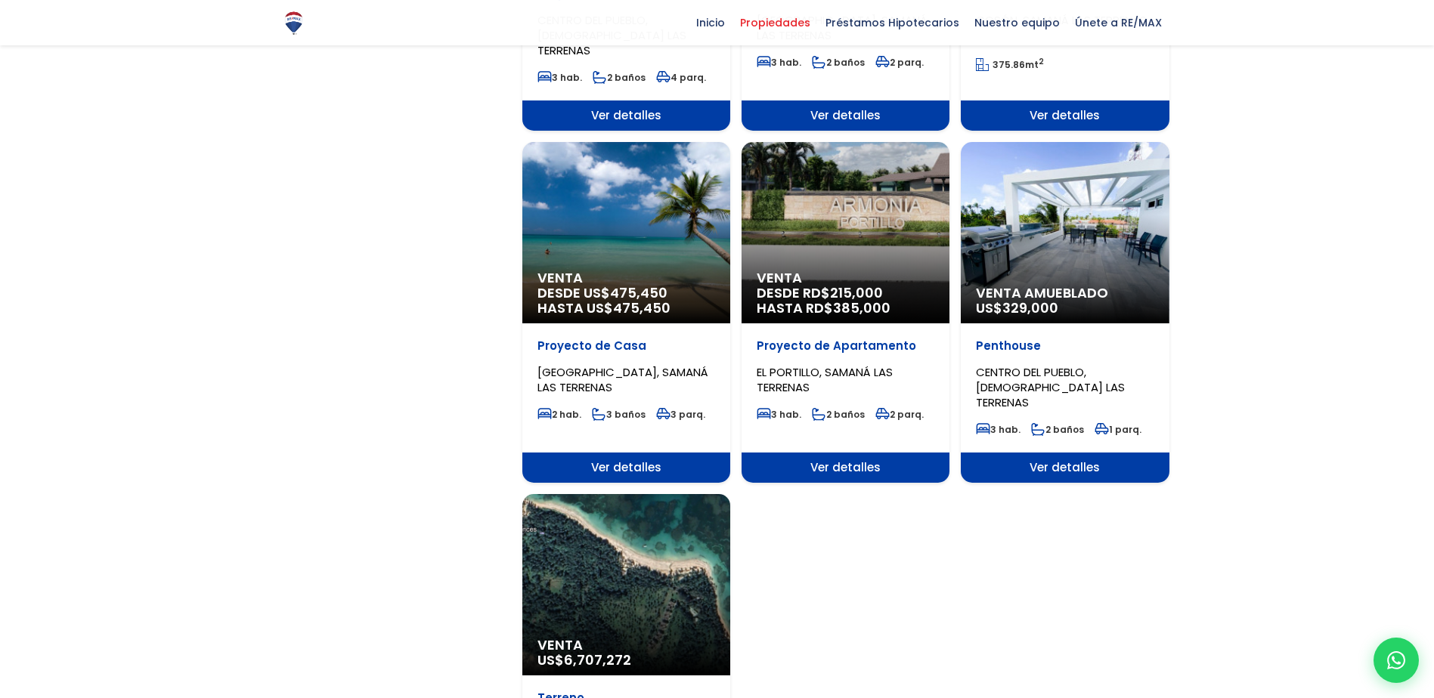
scroll to position [1512, 0]
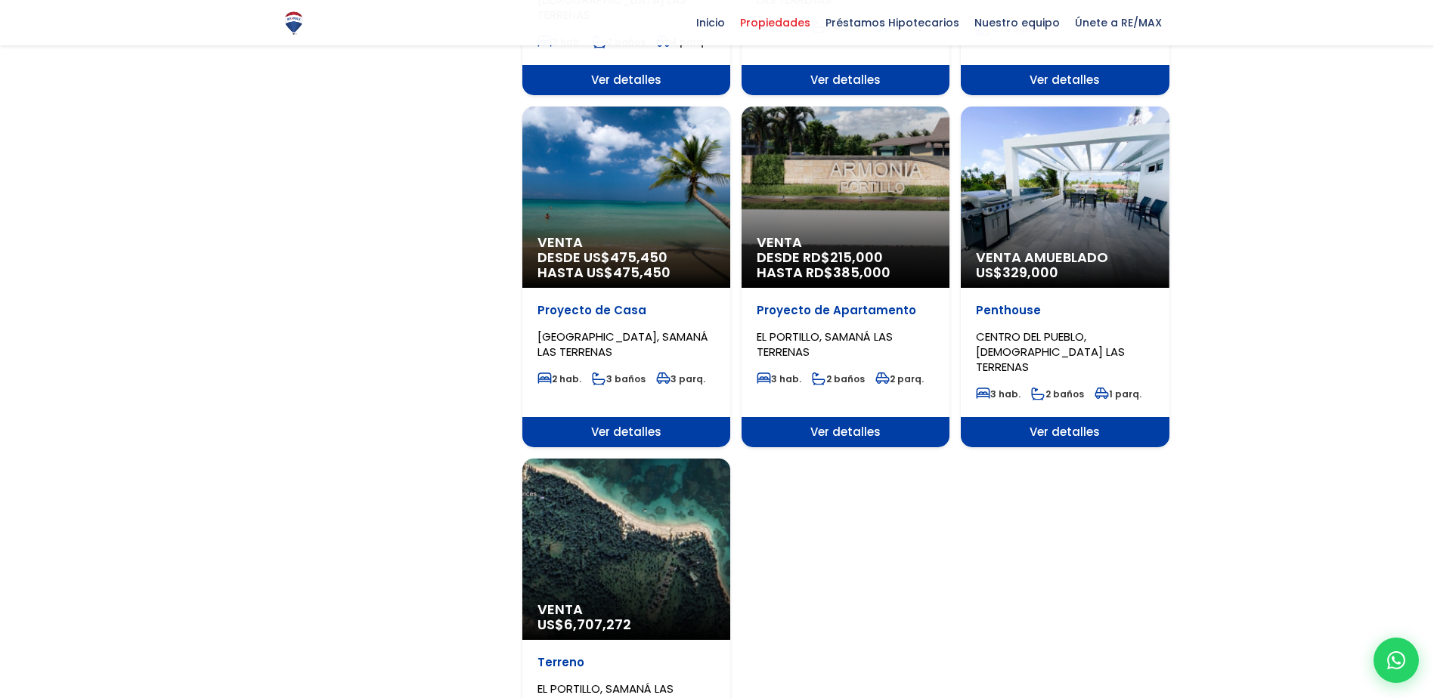
click at [837, 196] on div "Venta DESDE RD$ 215,000 HASTA RD$ 385,000" at bounding box center [845, 197] width 208 height 181
